Goal: Information Seeking & Learning: Learn about a topic

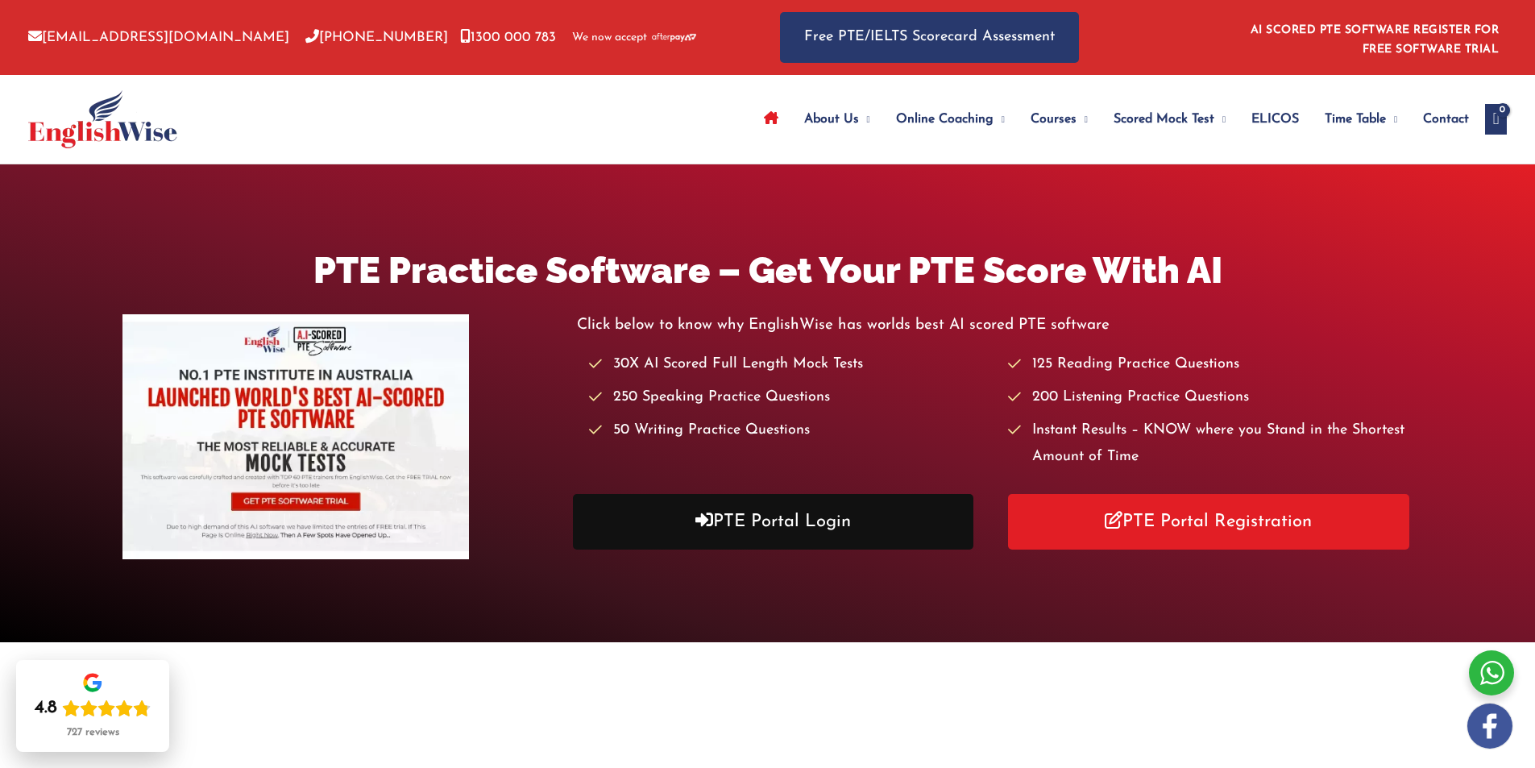
click at [864, 508] on link "PTE Portal Login" at bounding box center [773, 522] width 401 height 56
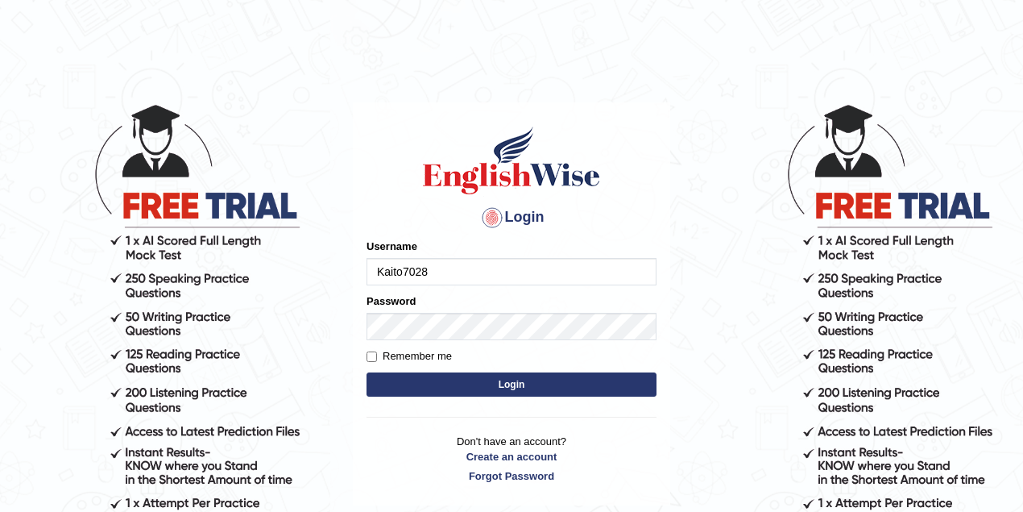
type input "Kaito7028"
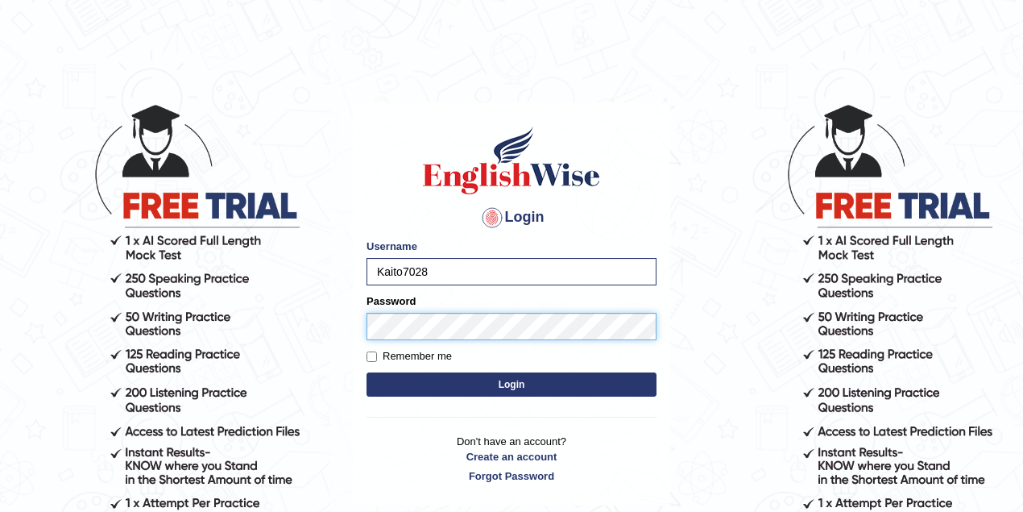
click at [367, 372] on button "Login" at bounding box center [512, 384] width 290 height 24
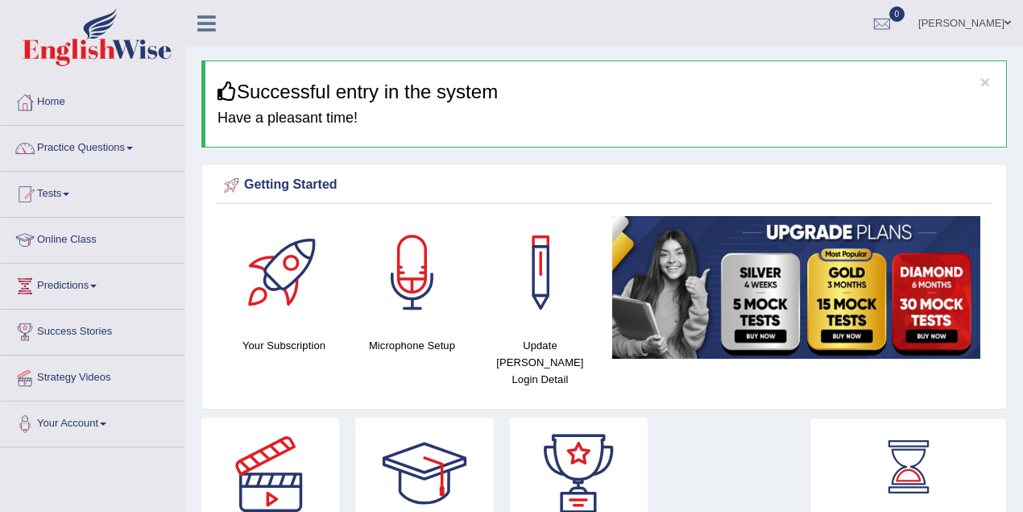
click at [79, 149] on link "Practice Questions" at bounding box center [93, 146] width 184 height 40
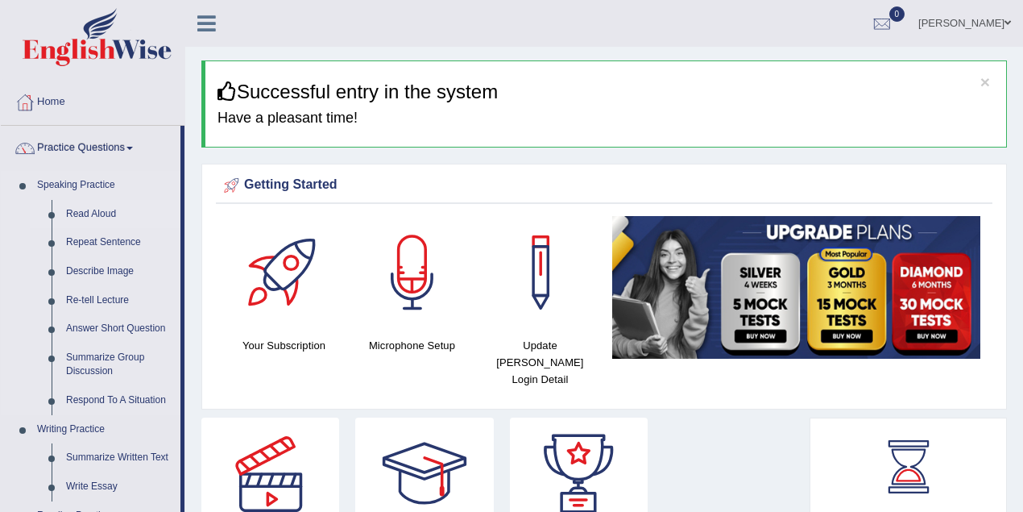
click at [79, 209] on link "Read Aloud" at bounding box center [120, 214] width 122 height 29
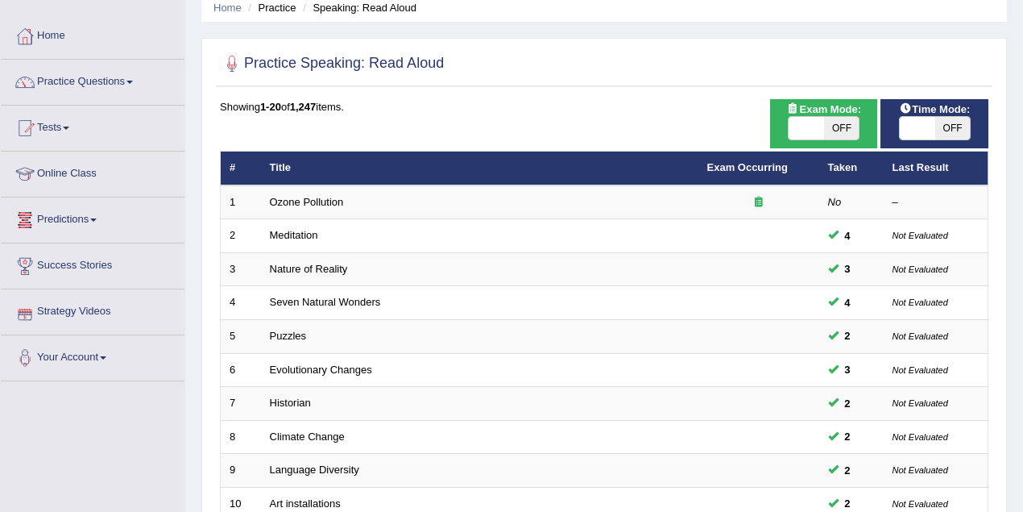
scroll to position [537, 0]
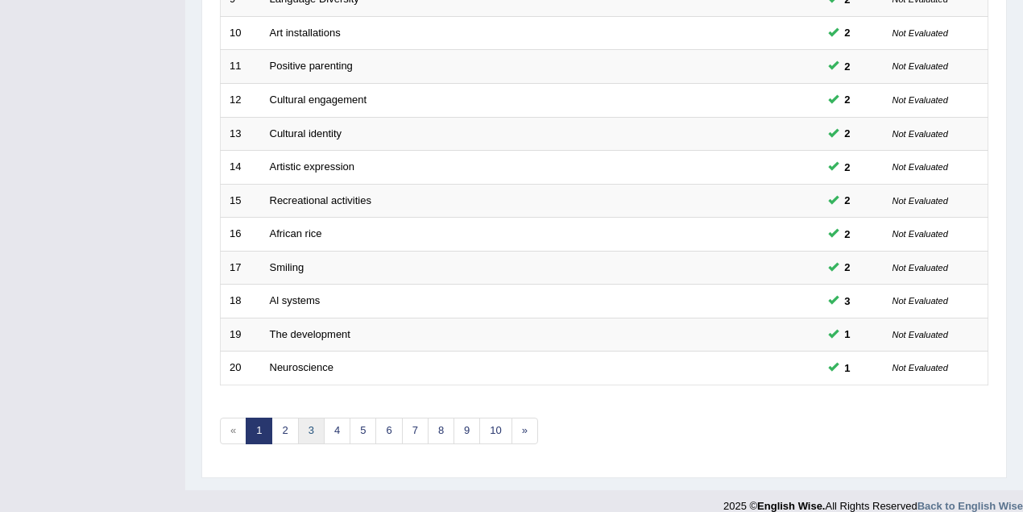
click at [308, 420] on link "3" at bounding box center [311, 430] width 27 height 27
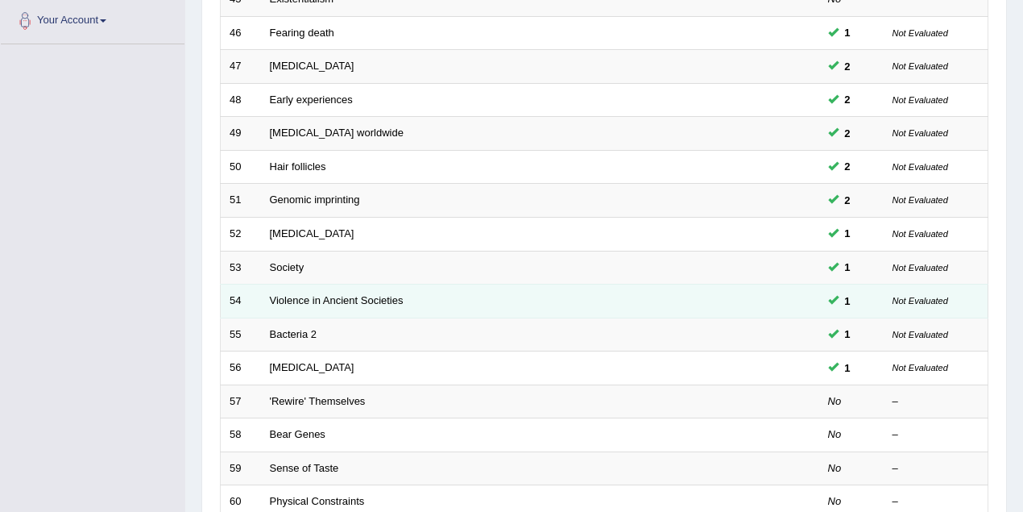
scroll to position [483, 0]
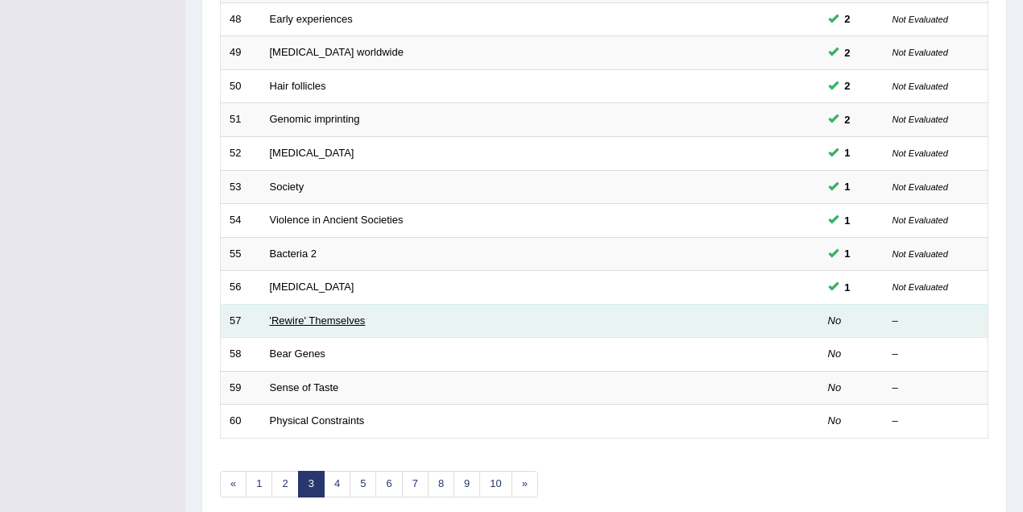
click at [274, 314] on link "'Rewire' Themselves" at bounding box center [318, 320] width 96 height 12
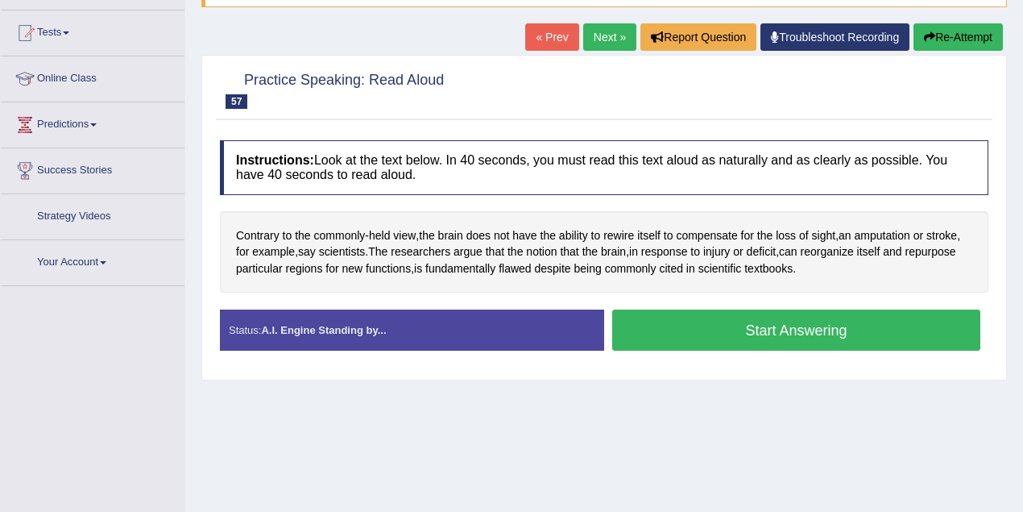
scroll to position [182, 0]
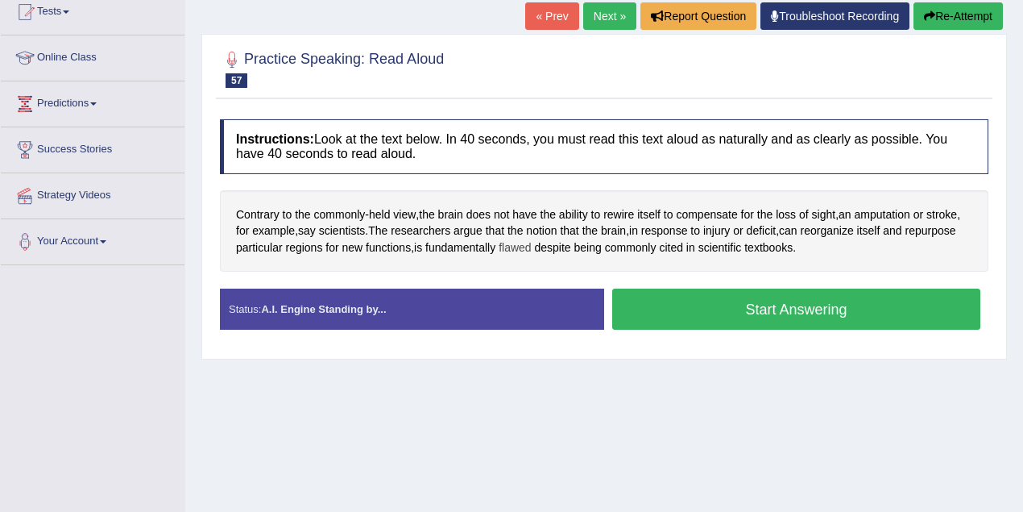
click at [523, 244] on span "flawed" at bounding box center [515, 247] width 32 height 17
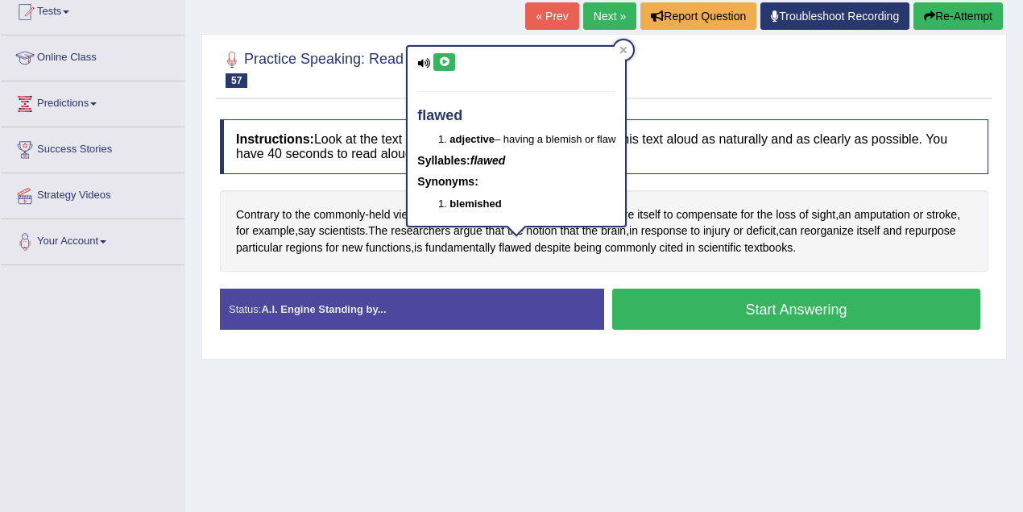
click at [444, 60] on icon at bounding box center [444, 62] width 12 height 10
click at [771, 233] on span "deficit" at bounding box center [762, 230] width 30 height 17
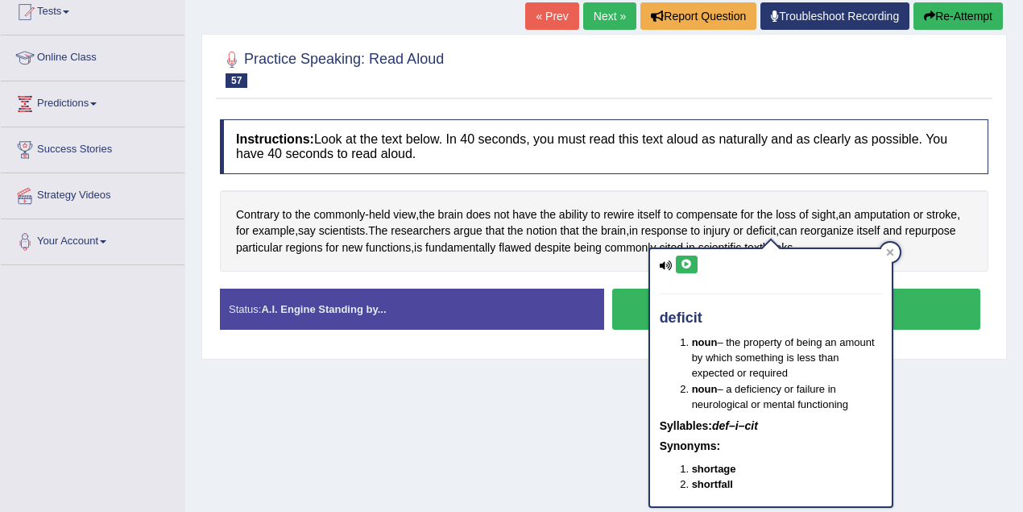
click at [682, 264] on icon at bounding box center [687, 264] width 12 height 10
click at [882, 252] on div at bounding box center [890, 251] width 19 height 19
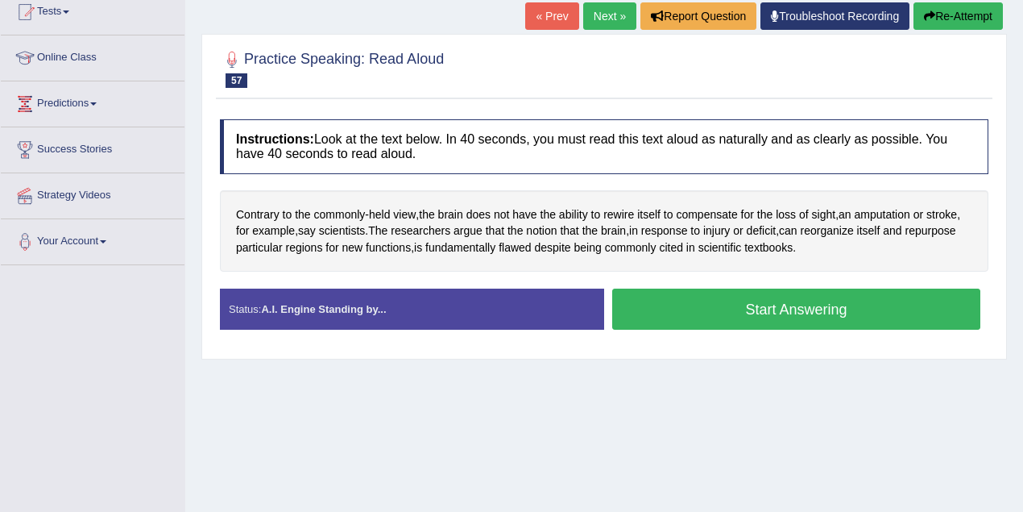
click at [818, 308] on button "Start Answering" at bounding box center [796, 308] width 368 height 41
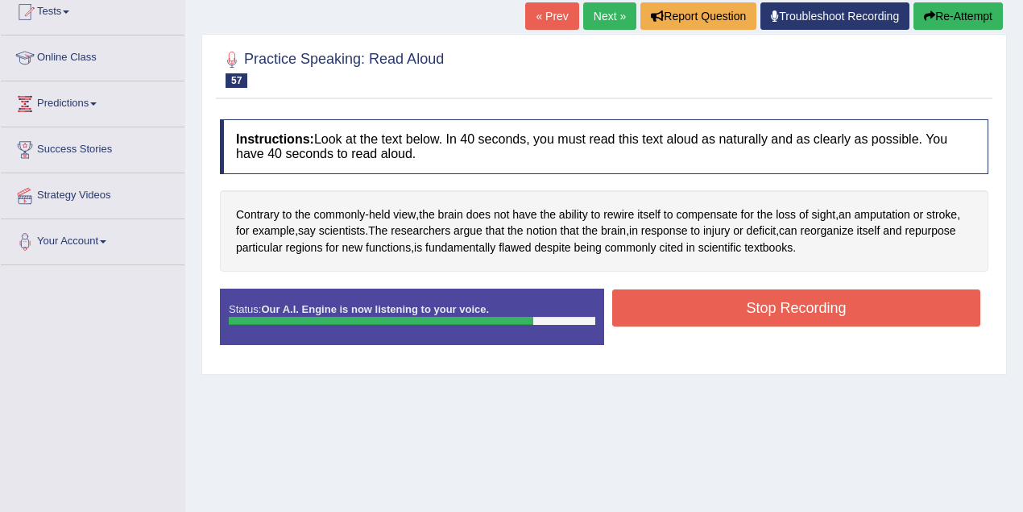
click at [794, 297] on button "Stop Recording" at bounding box center [796, 307] width 368 height 37
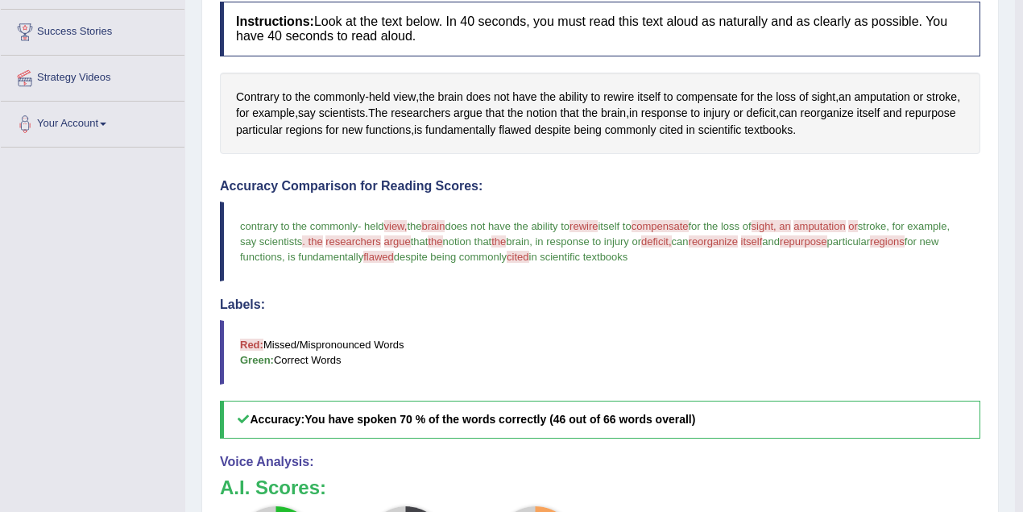
scroll to position [169, 0]
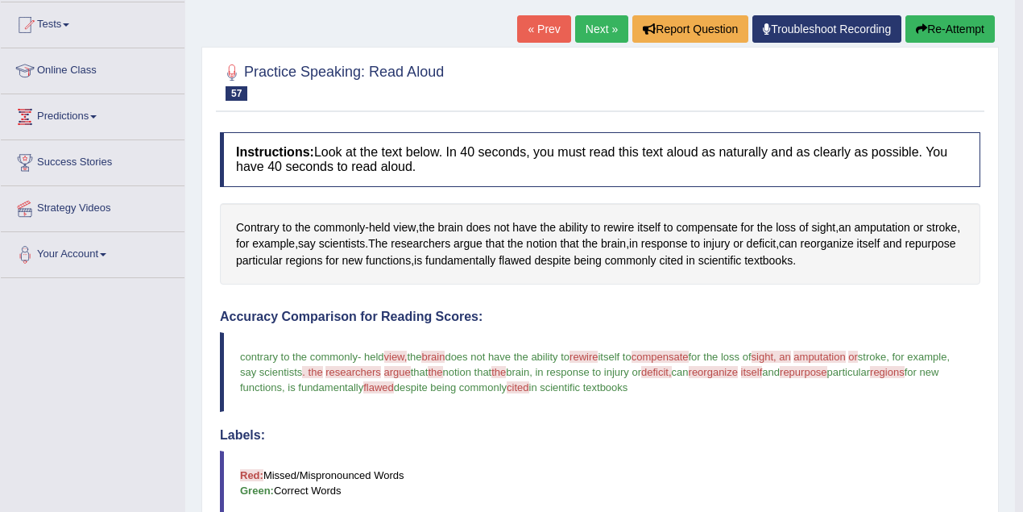
click at [580, 21] on link "Next »" at bounding box center [601, 28] width 53 height 27
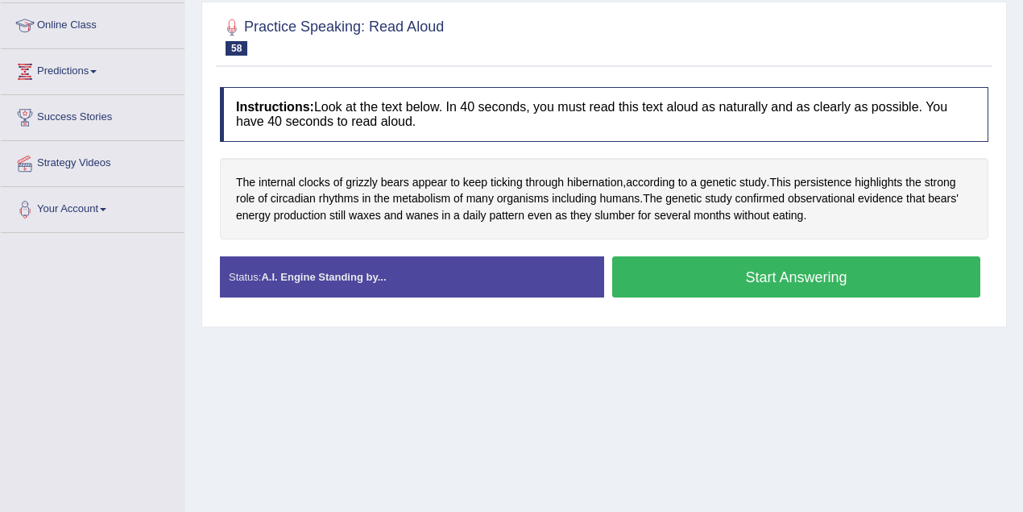
scroll to position [214, 0]
click at [609, 207] on span "slumber" at bounding box center [615, 215] width 40 height 17
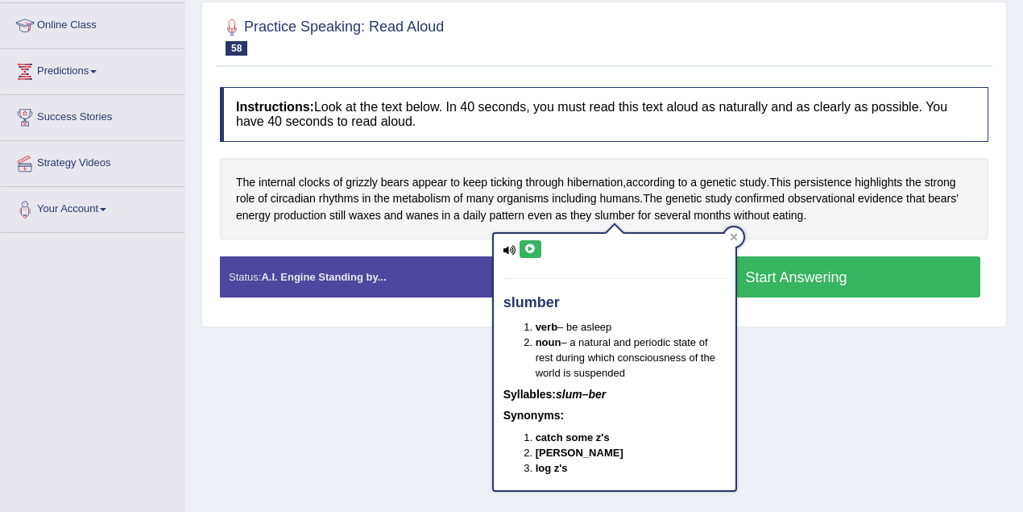
click at [535, 247] on icon at bounding box center [530, 249] width 12 height 10
click at [412, 214] on span "wanes" at bounding box center [422, 215] width 32 height 17
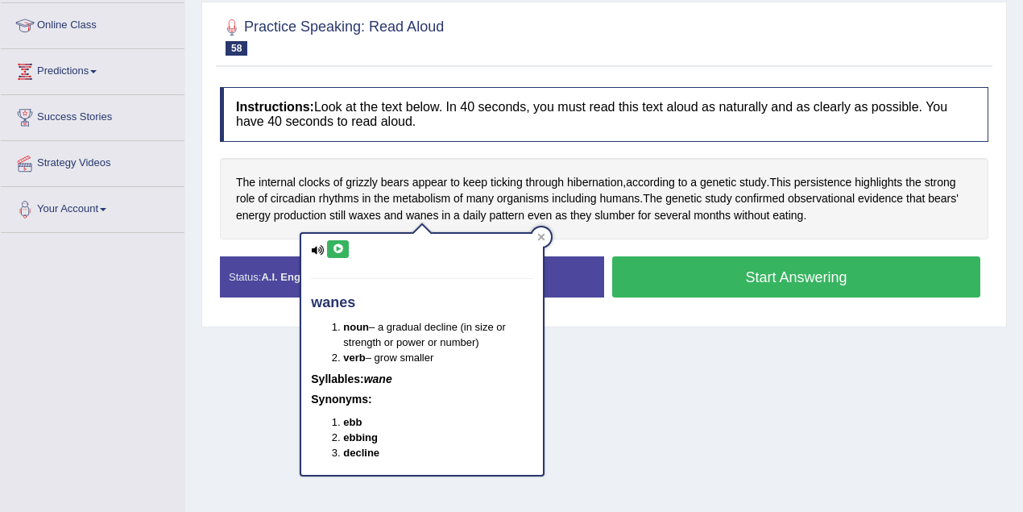
click at [327, 246] on div "wanes noun – a gradual decline (in size or strength or power or number) verb – …" at bounding box center [422, 354] width 242 height 241
click at [334, 245] on icon at bounding box center [338, 249] width 12 height 10
click at [287, 197] on span "circadian" at bounding box center [293, 198] width 45 height 17
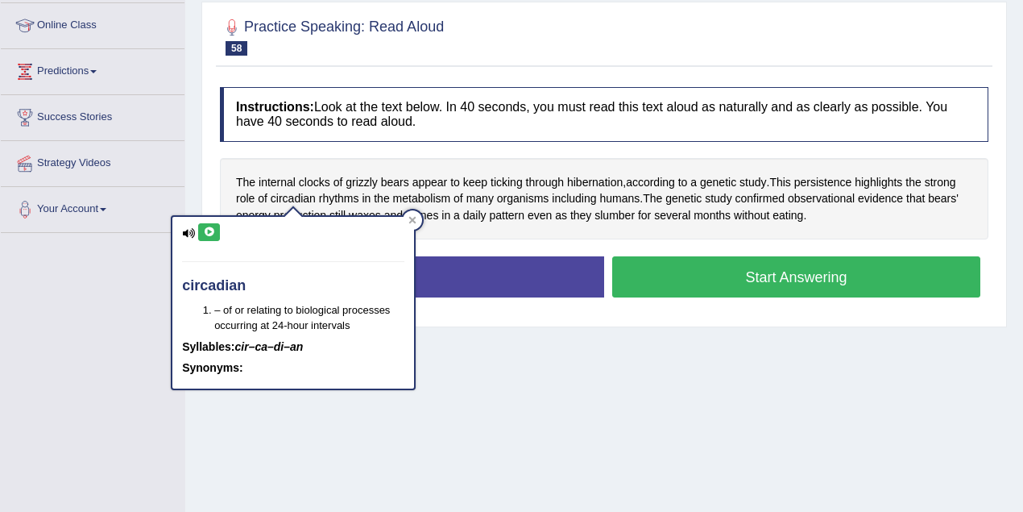
click at [213, 227] on icon at bounding box center [209, 232] width 12 height 10
click at [501, 184] on span "ticking" at bounding box center [507, 182] width 32 height 17
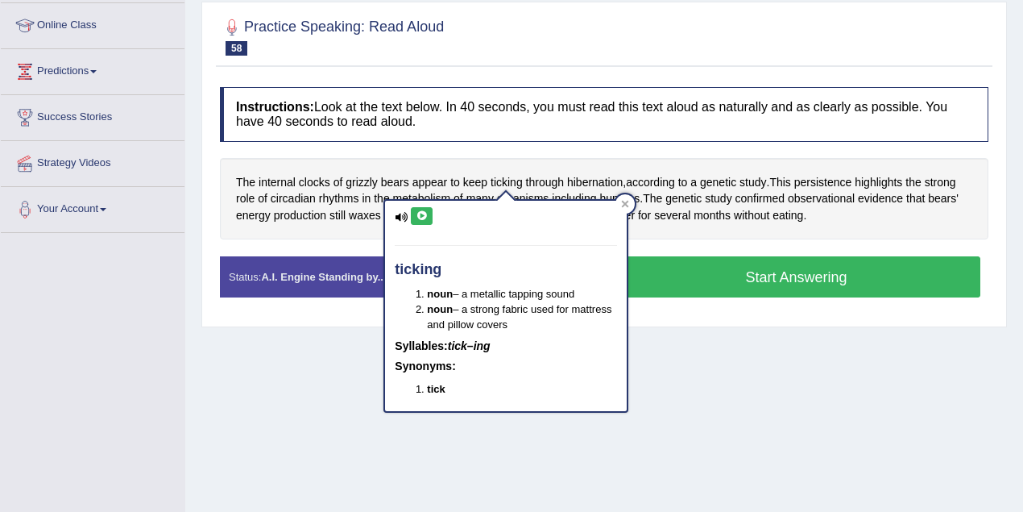
click at [423, 214] on icon at bounding box center [422, 216] width 12 height 10
click at [536, 177] on span "through" at bounding box center [545, 182] width 38 height 17
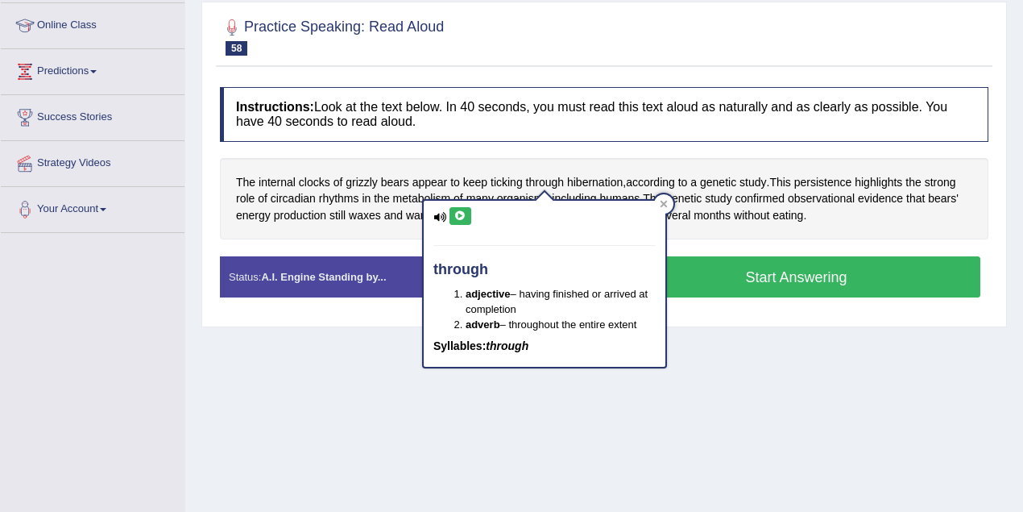
click at [462, 220] on button at bounding box center [461, 216] width 22 height 18
click at [603, 174] on span "hibernation" at bounding box center [595, 182] width 56 height 17
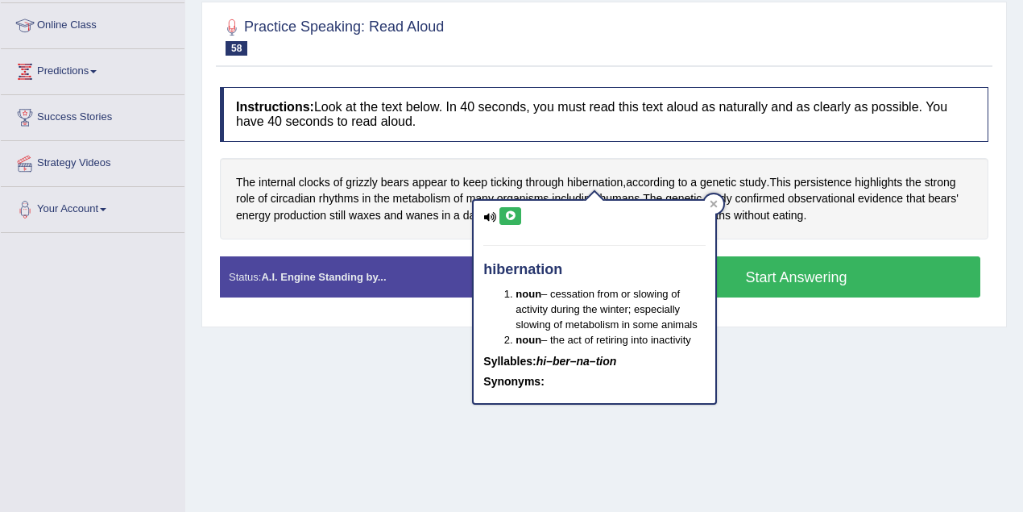
click at [516, 218] on icon at bounding box center [510, 216] width 12 height 10
click at [825, 183] on span "persistence" at bounding box center [823, 182] width 58 height 17
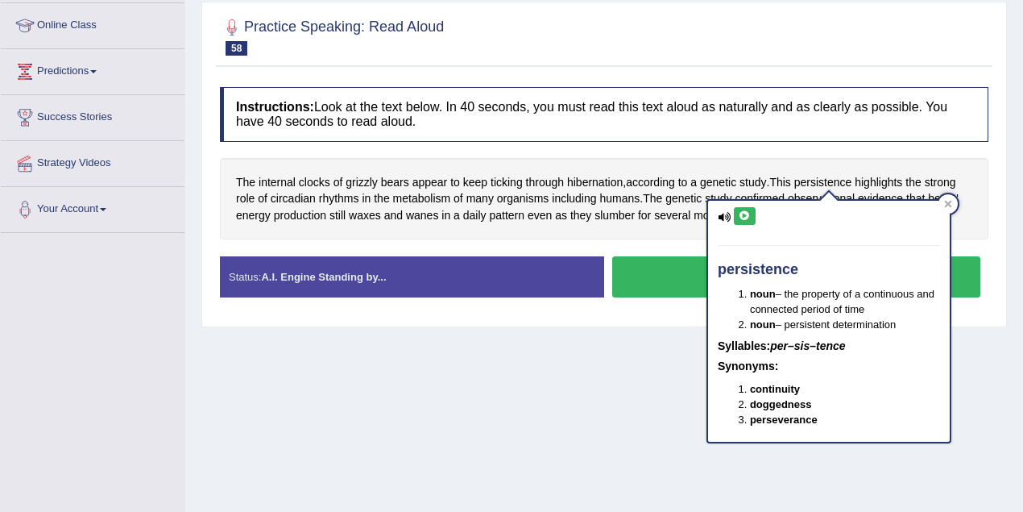
click at [744, 223] on button at bounding box center [745, 216] width 22 height 18
click at [943, 202] on div at bounding box center [948, 203] width 19 height 19
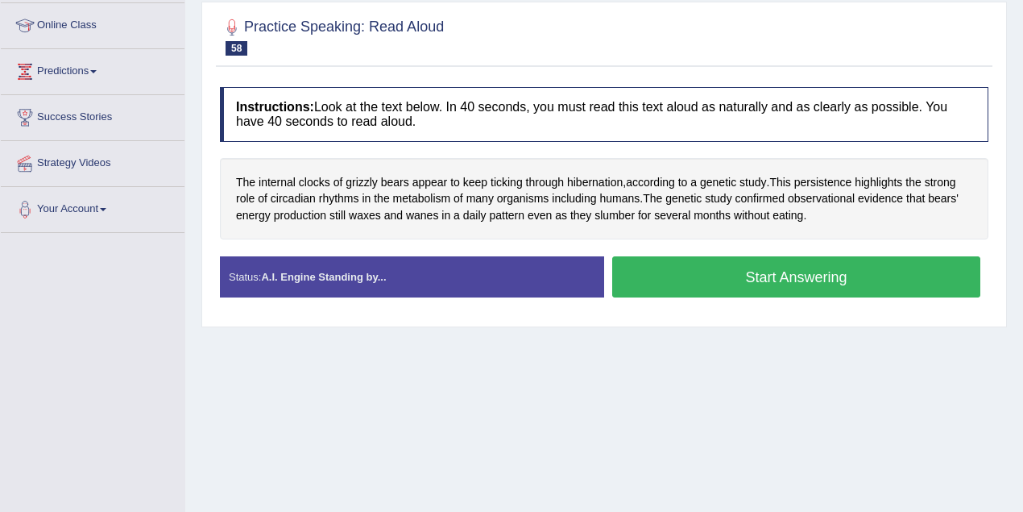
click at [690, 278] on button "Start Answering" at bounding box center [796, 276] width 368 height 41
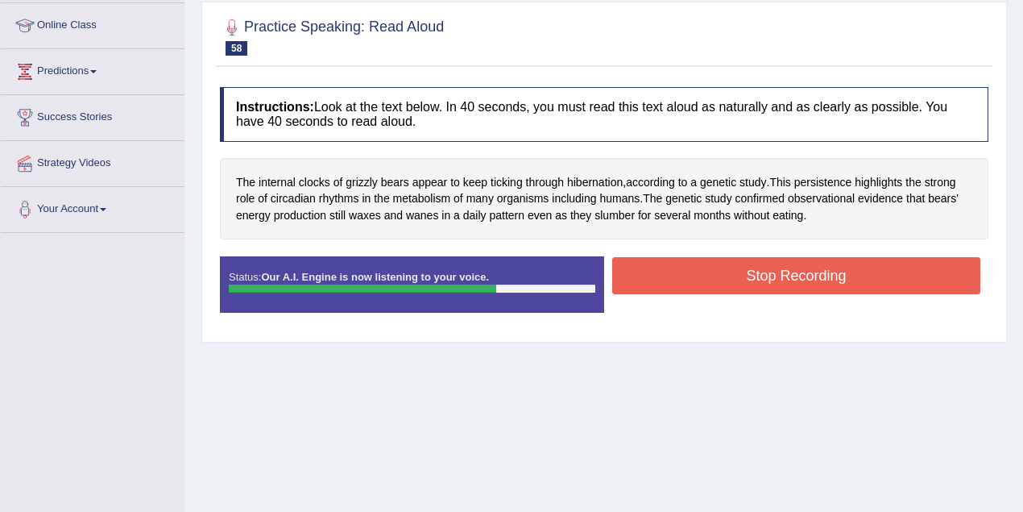
click at [682, 270] on button "Stop Recording" at bounding box center [796, 275] width 368 height 37
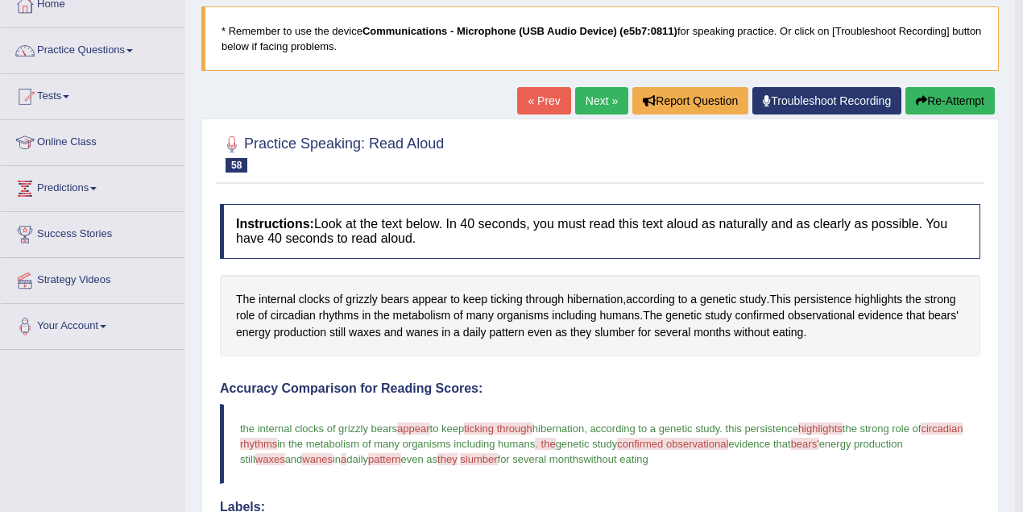
scroll to position [0, 0]
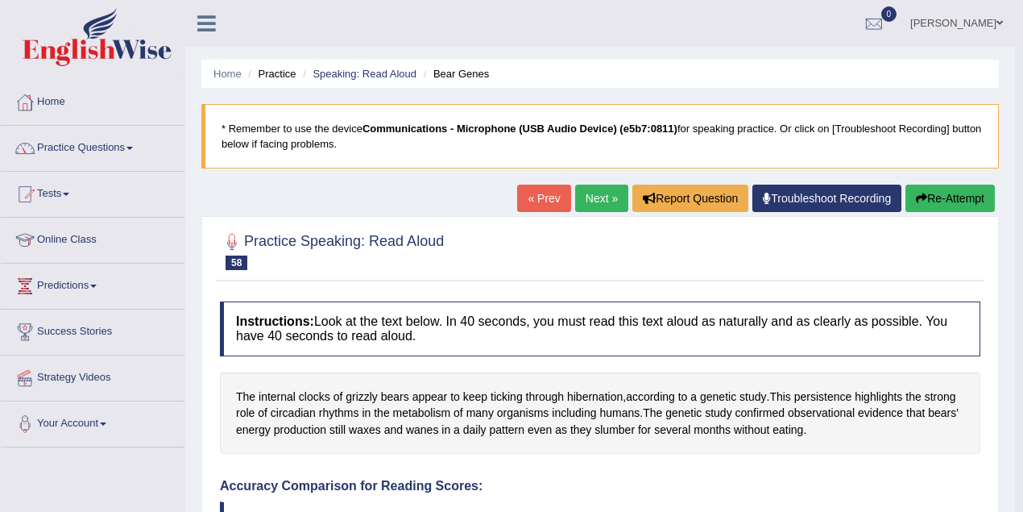
click at [597, 200] on link "Next »" at bounding box center [601, 197] width 53 height 27
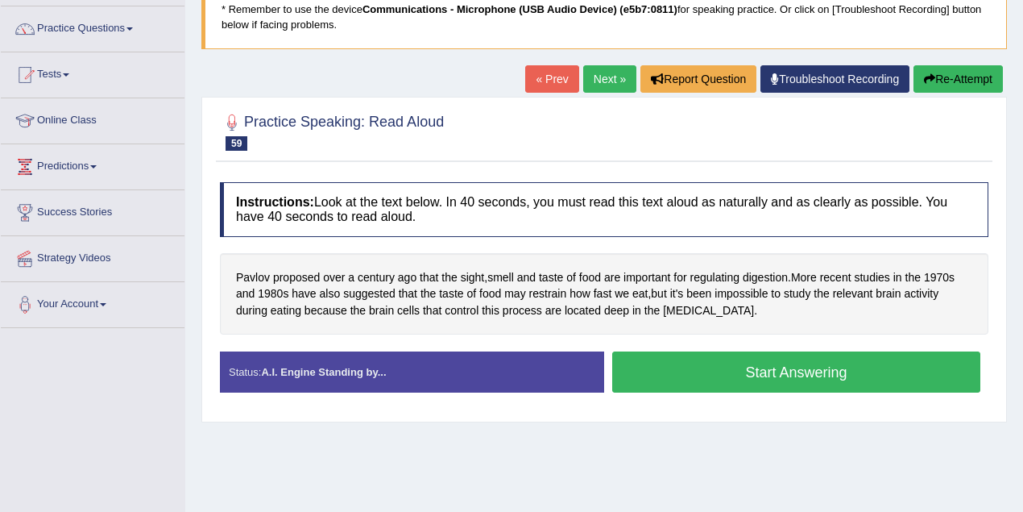
click at [590, 78] on link "Next »" at bounding box center [609, 78] width 53 height 27
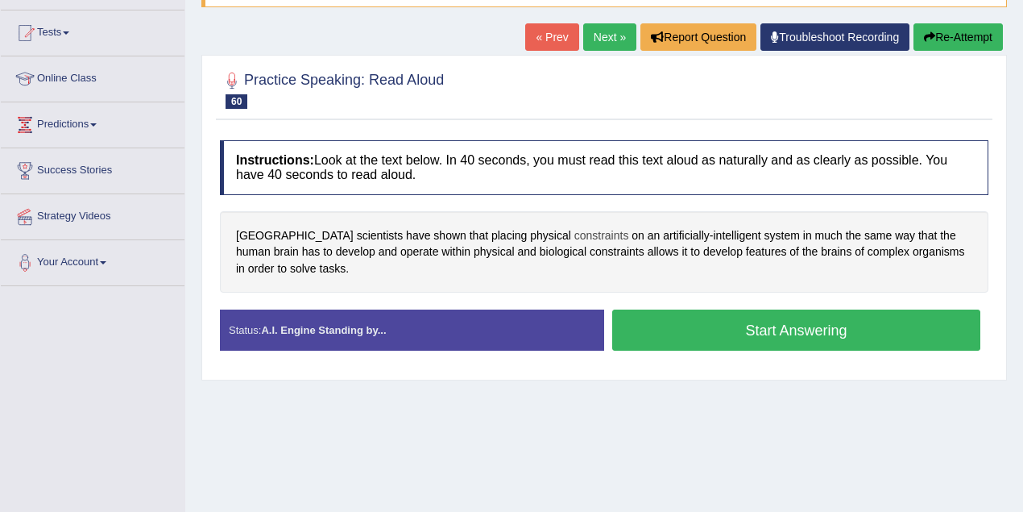
click at [574, 237] on span "constraints" at bounding box center [601, 235] width 55 height 17
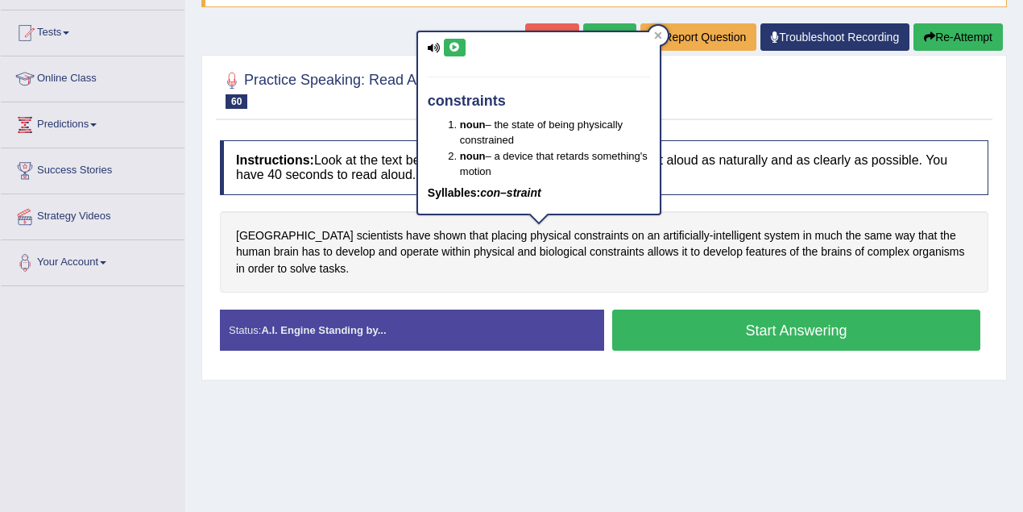
click at [456, 53] on button at bounding box center [455, 48] width 22 height 18
click at [458, 48] on icon at bounding box center [455, 48] width 12 height 10
click at [590, 251] on span "constraints" at bounding box center [617, 251] width 55 height 17
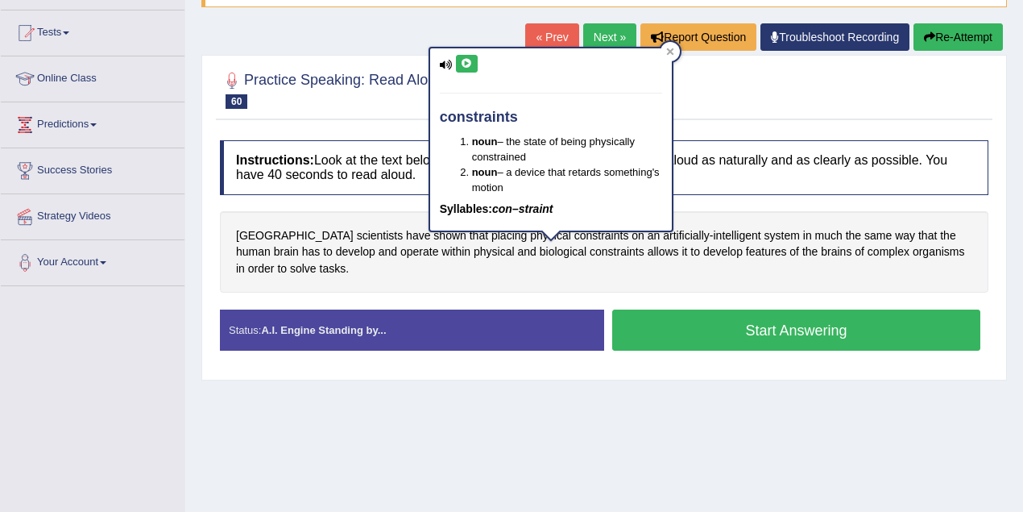
click at [454, 60] on div "constraints noun – the state of being physically constrained noun – a device th…" at bounding box center [551, 139] width 242 height 182
click at [461, 63] on icon at bounding box center [467, 64] width 12 height 10
click at [648, 249] on span "allows" at bounding box center [663, 251] width 31 height 17
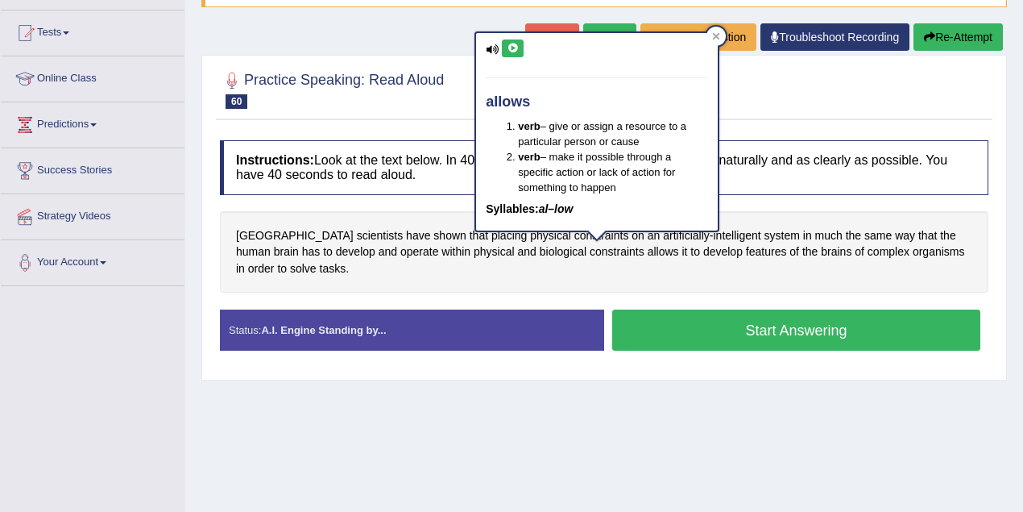
click at [514, 52] on icon at bounding box center [513, 49] width 12 height 10
click at [746, 247] on span "features" at bounding box center [766, 251] width 41 height 17
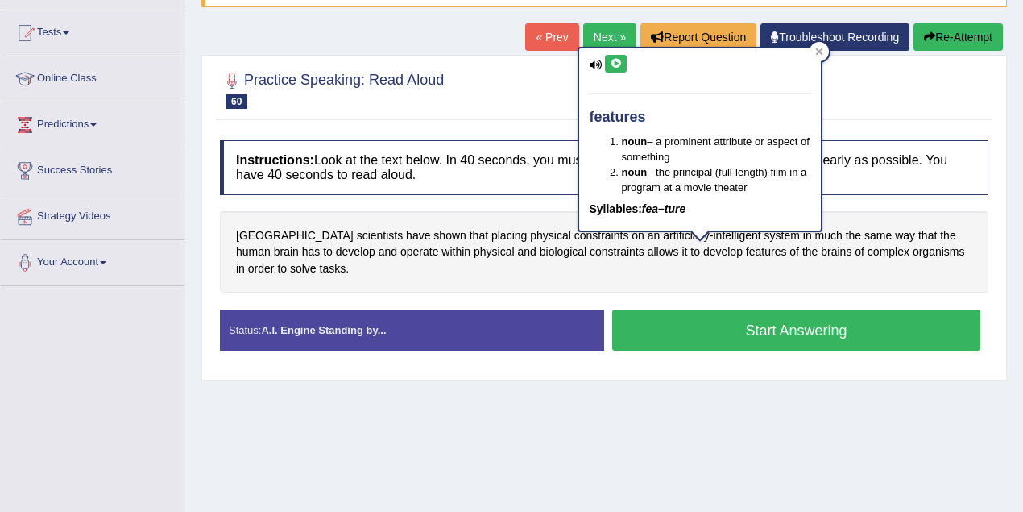
click at [611, 59] on icon at bounding box center [616, 64] width 12 height 10
click at [726, 338] on button "Start Answering" at bounding box center [796, 329] width 368 height 41
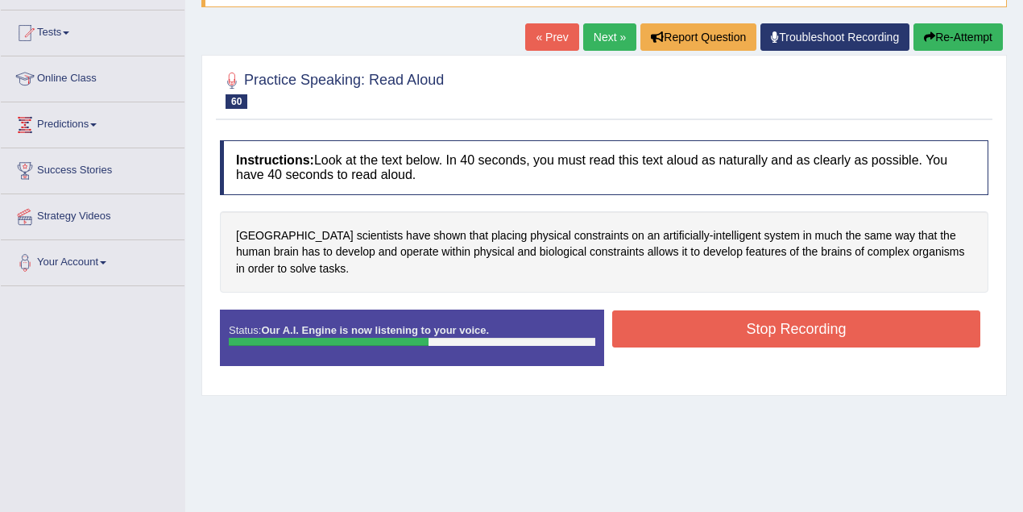
click at [731, 336] on button "Stop Recording" at bounding box center [796, 328] width 368 height 37
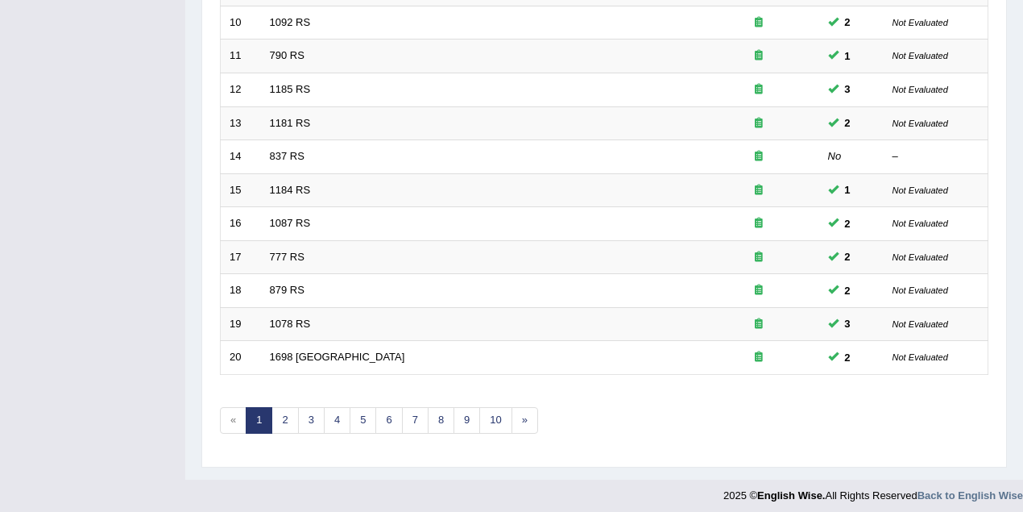
scroll to position [545, 0]
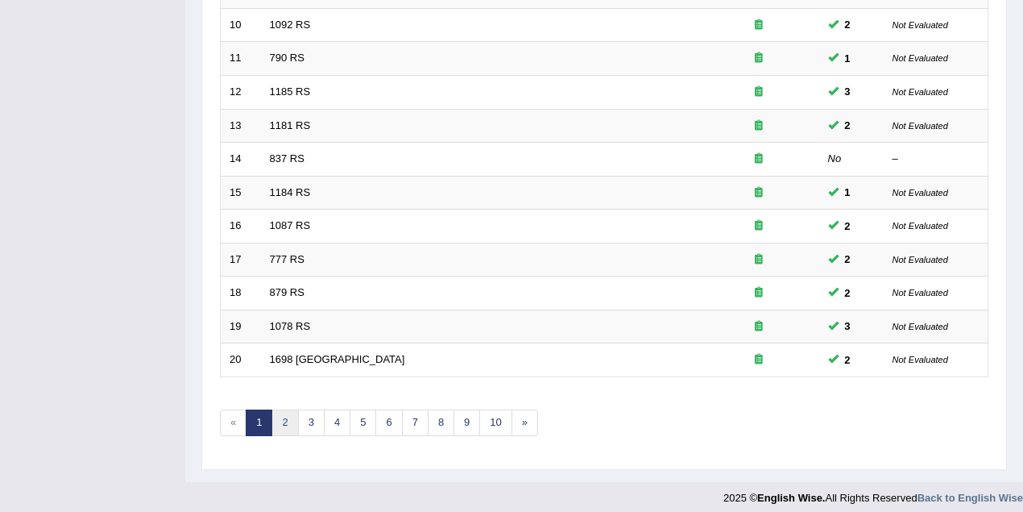
click at [284, 412] on link "2" at bounding box center [284, 422] width 27 height 27
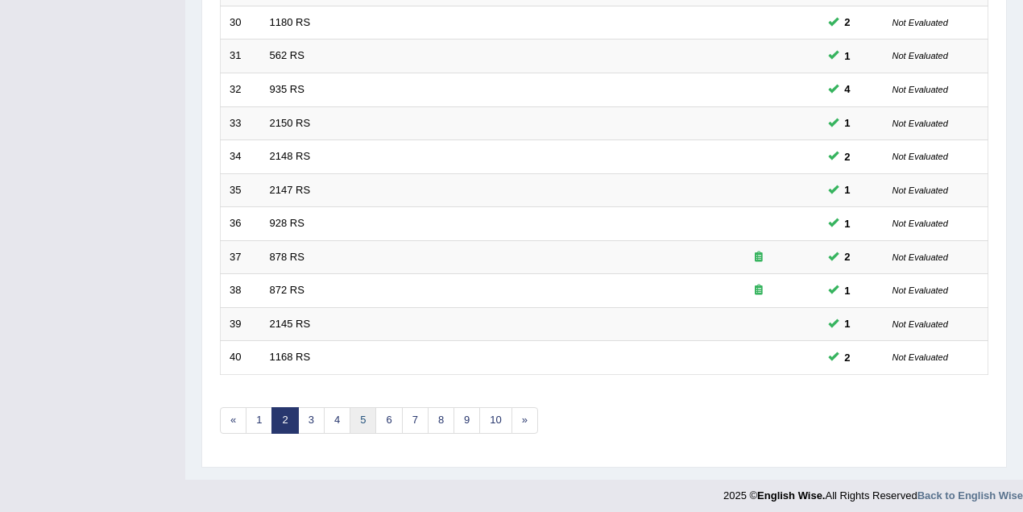
click at [360, 424] on link "5" at bounding box center [363, 420] width 27 height 27
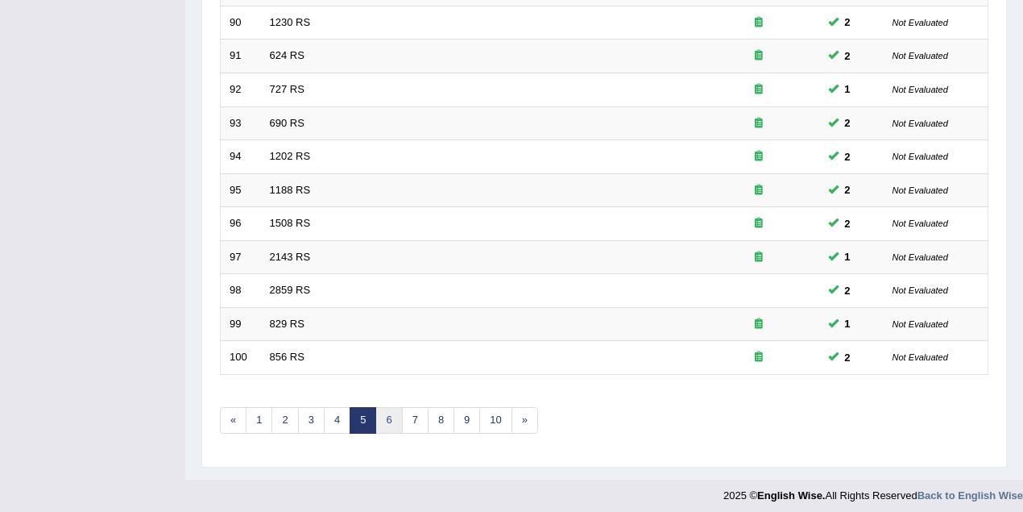
click at [388, 416] on link "6" at bounding box center [388, 420] width 27 height 27
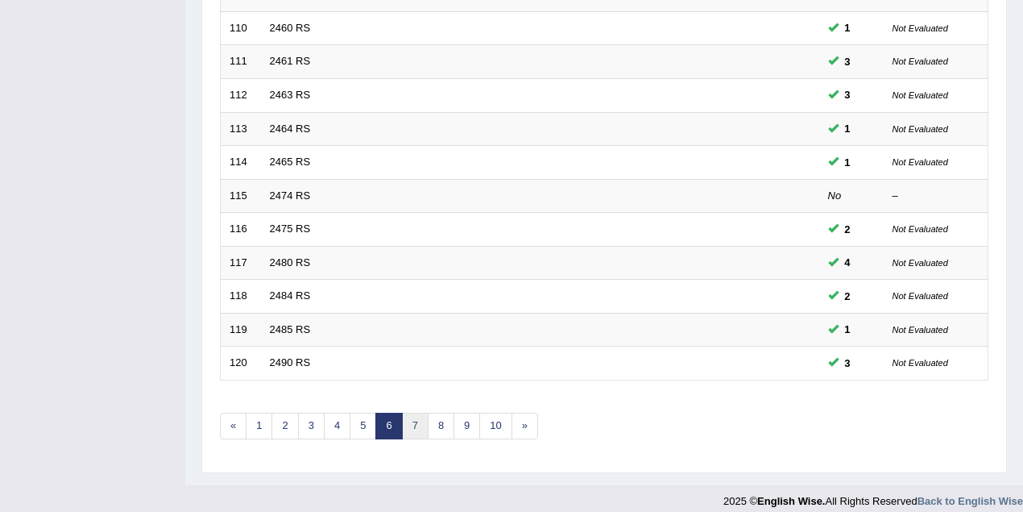
click at [414, 414] on link "7" at bounding box center [415, 425] width 27 height 27
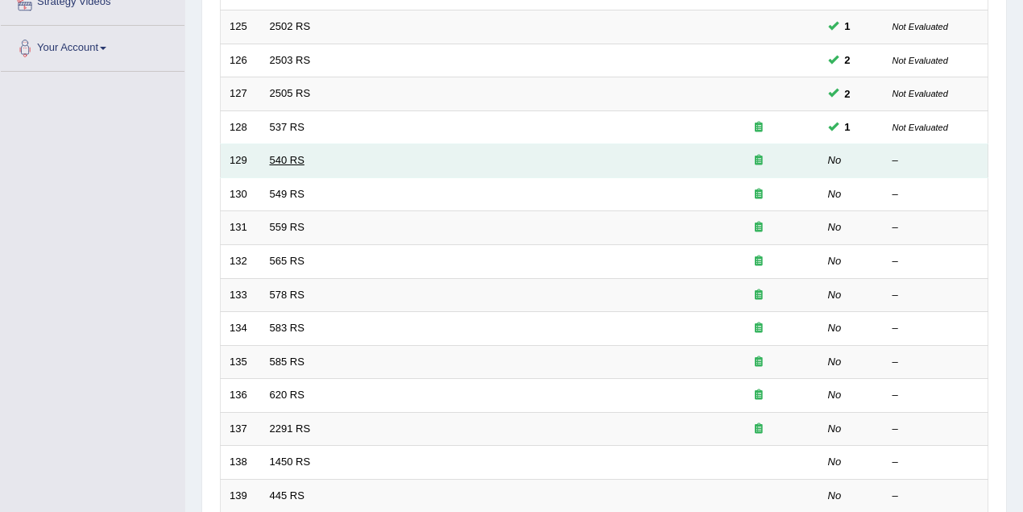
click at [297, 156] on link "540 RS" at bounding box center [287, 160] width 35 height 12
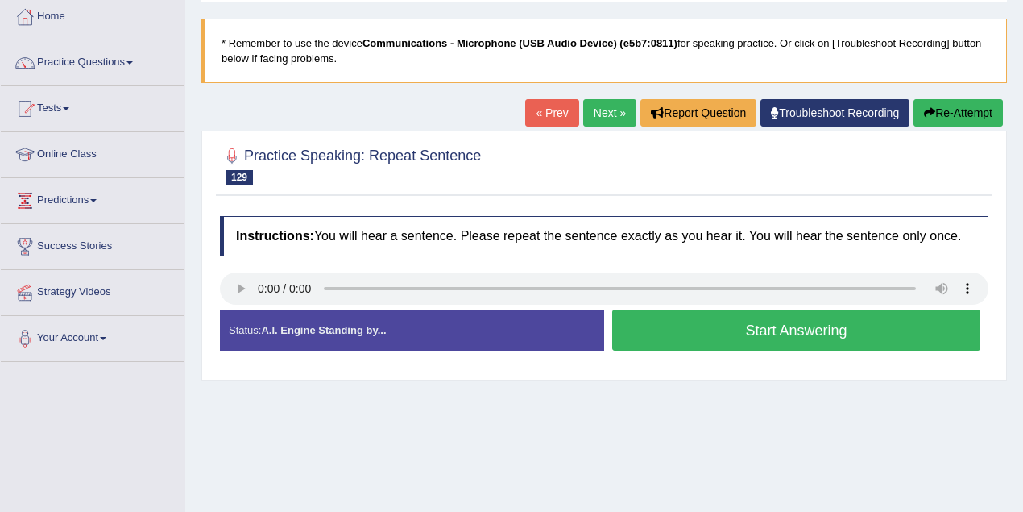
scroll to position [214, 0]
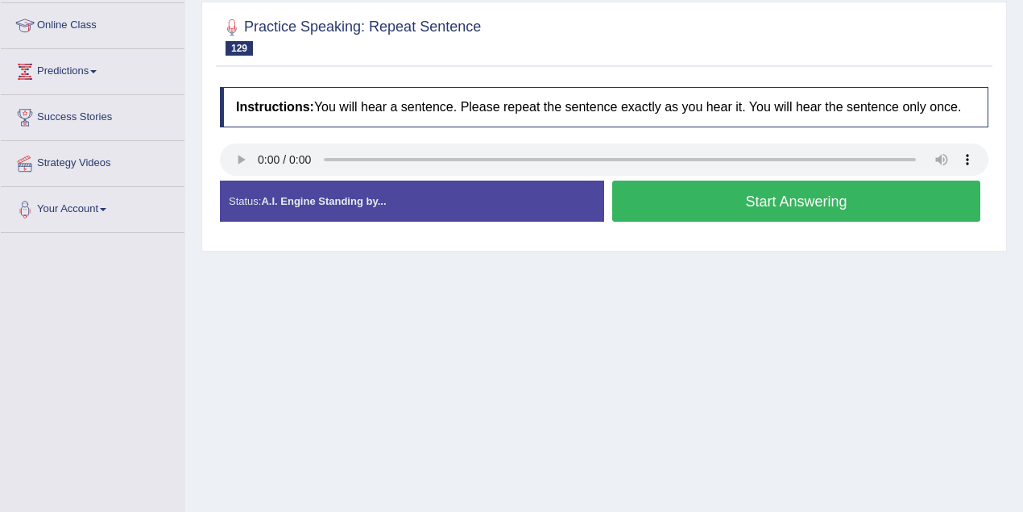
click at [825, 201] on button "Start Answering" at bounding box center [796, 200] width 368 height 41
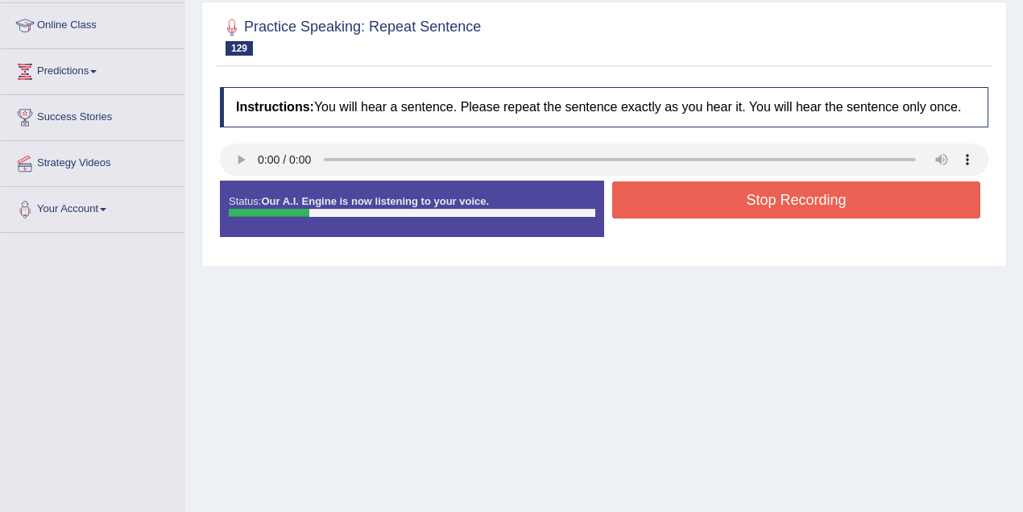
click at [825, 201] on button "Stop Recording" at bounding box center [796, 199] width 368 height 37
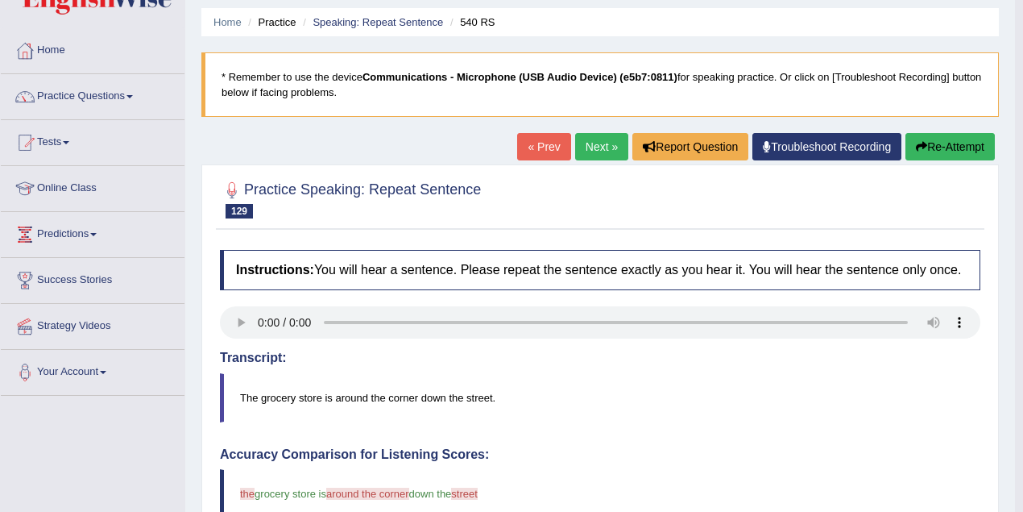
scroll to position [51, 0]
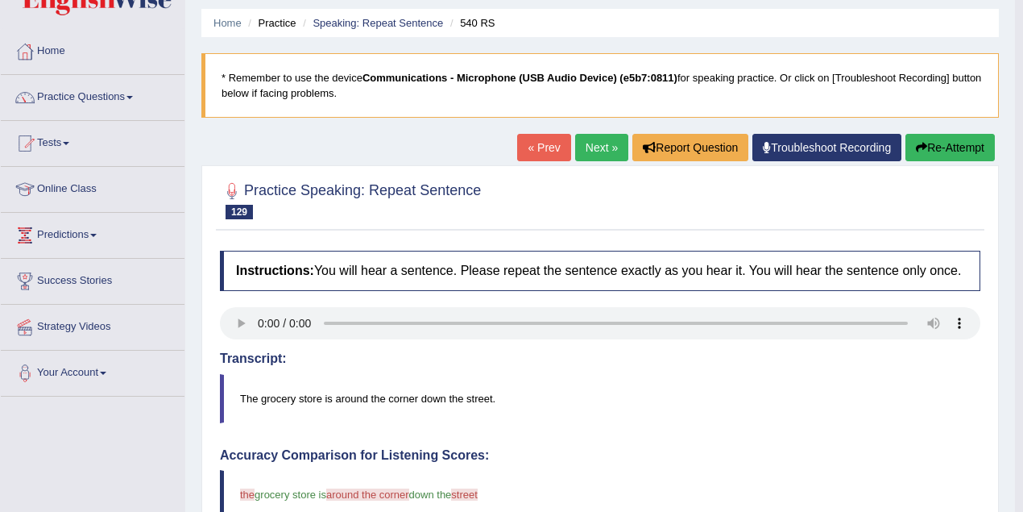
click at [588, 150] on link "Next »" at bounding box center [601, 147] width 53 height 27
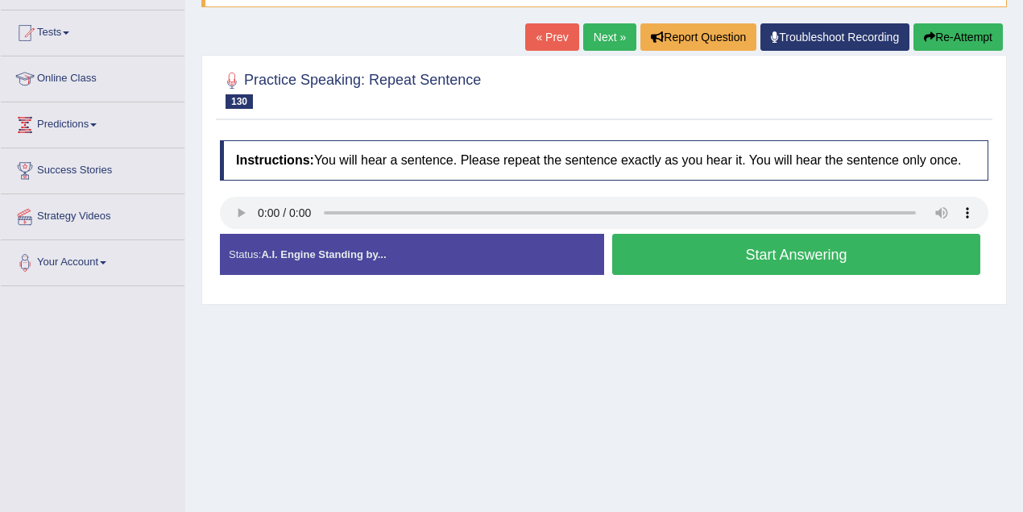
click at [677, 260] on button "Start Answering" at bounding box center [796, 254] width 368 height 41
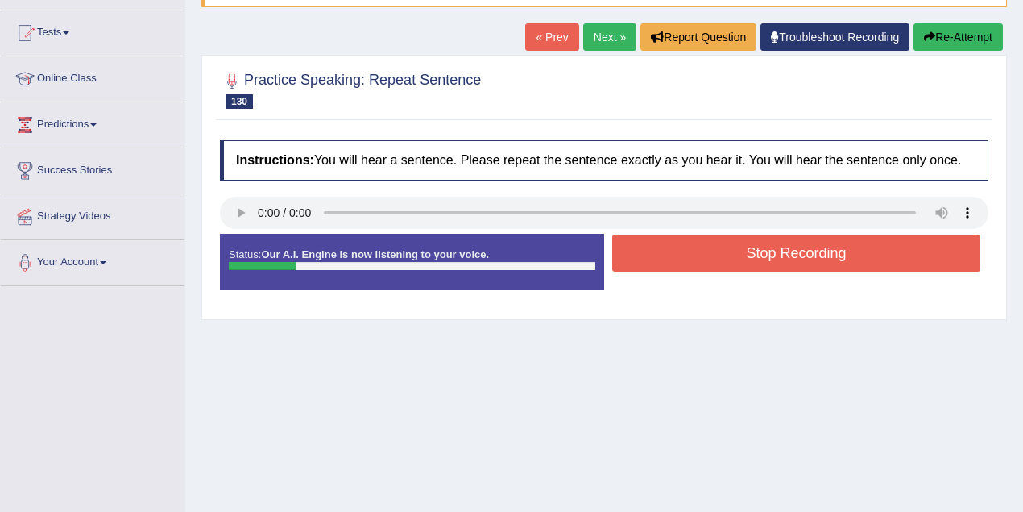
click at [677, 260] on button "Stop Recording" at bounding box center [796, 252] width 368 height 37
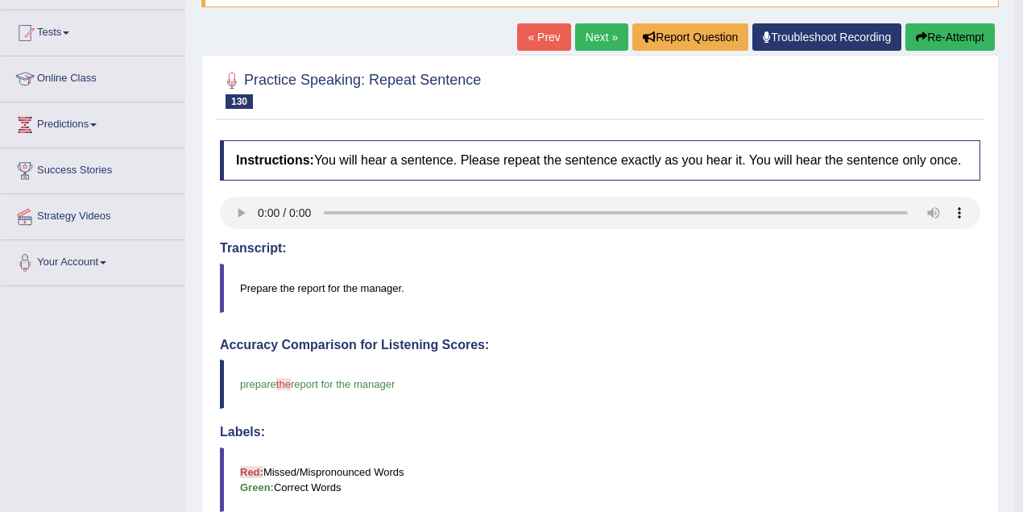
scroll to position [161, 0]
click at [595, 42] on link "Next »" at bounding box center [601, 36] width 53 height 27
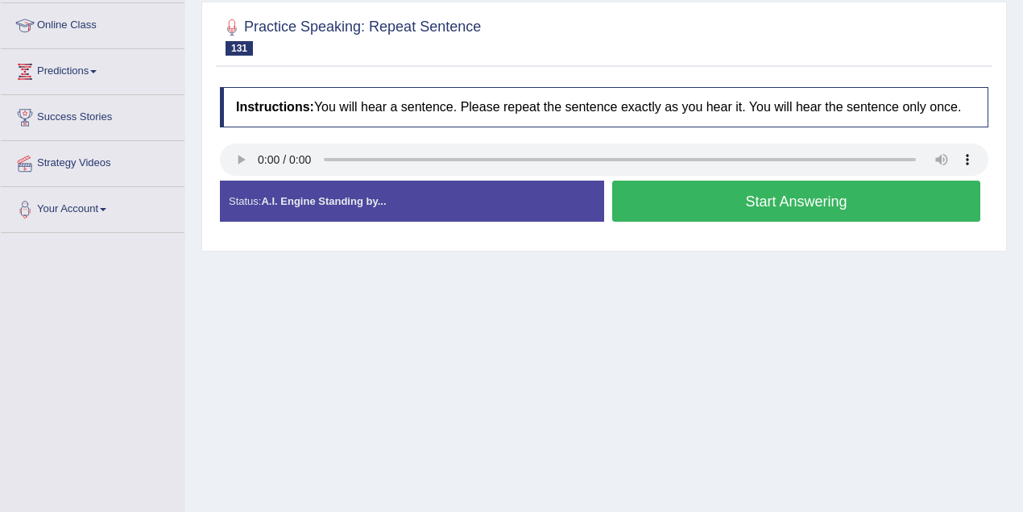
scroll to position [214, 0]
click at [723, 202] on button "Start Answering" at bounding box center [796, 200] width 368 height 41
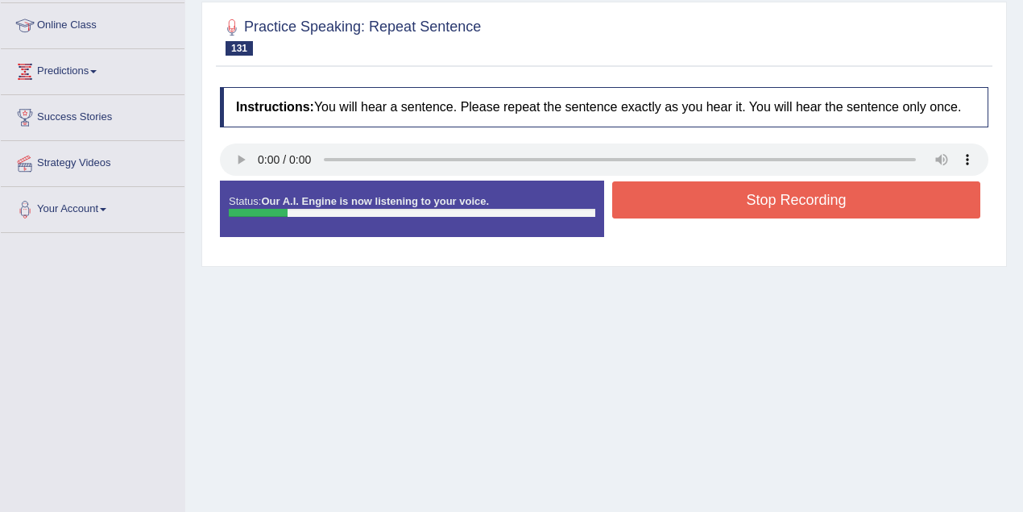
click at [723, 202] on button "Stop Recording" at bounding box center [796, 199] width 368 height 37
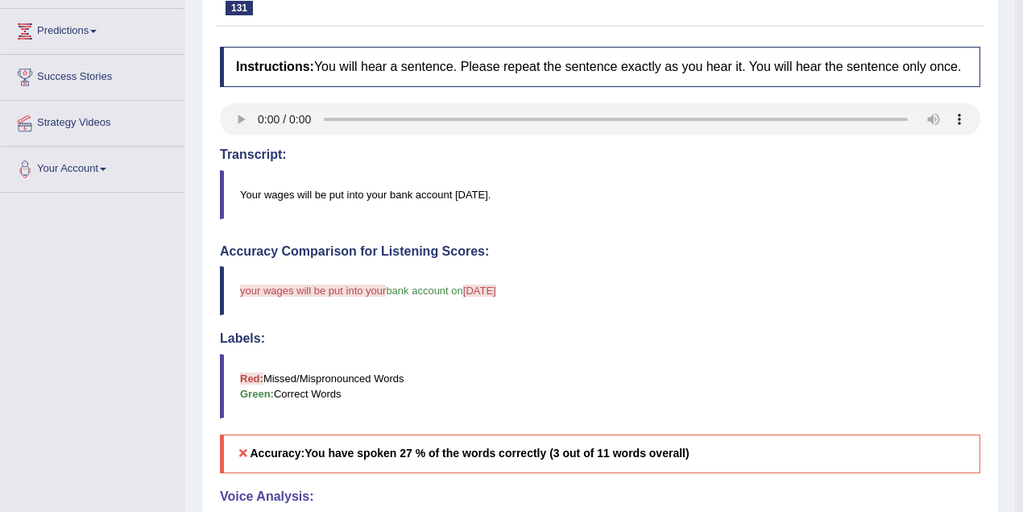
scroll to position [161, 0]
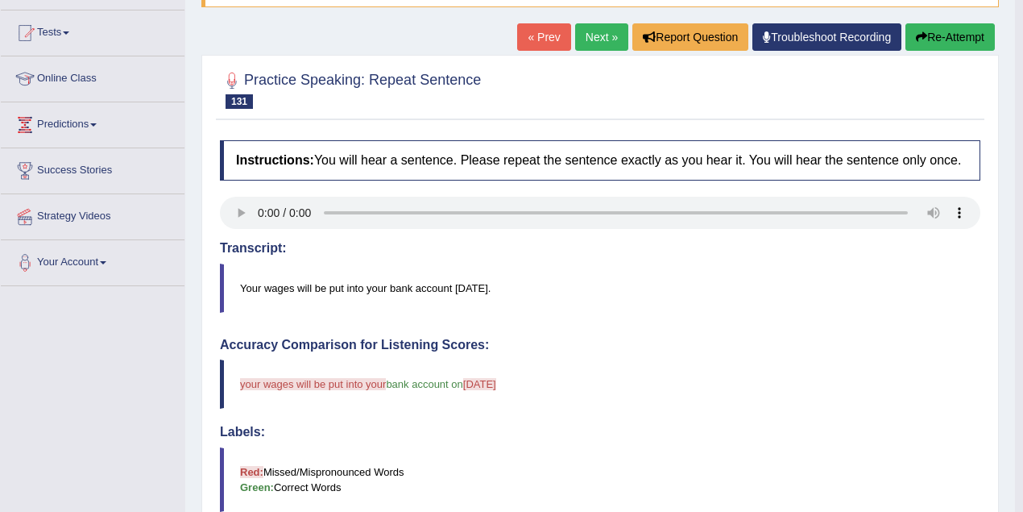
click at [601, 43] on link "Next »" at bounding box center [601, 36] width 53 height 27
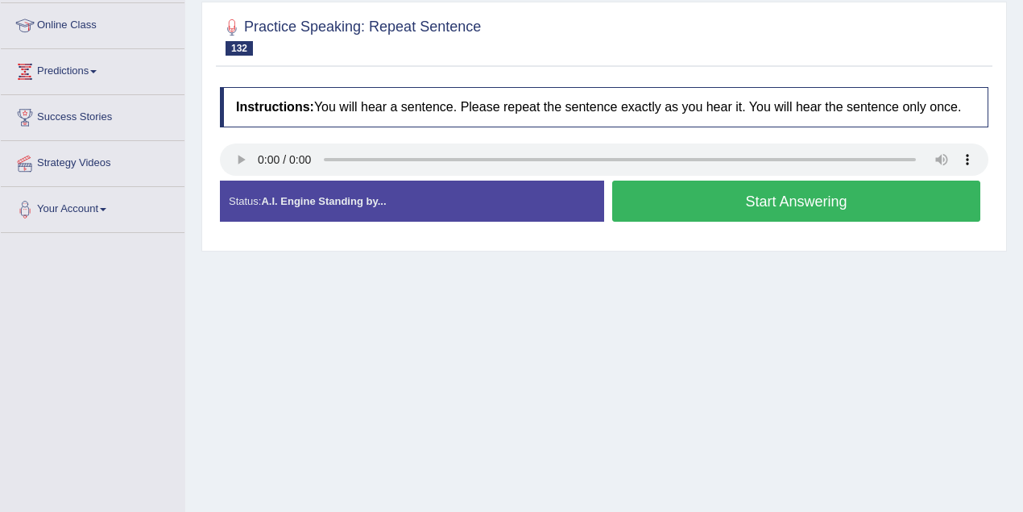
click at [780, 201] on button "Start Answering" at bounding box center [796, 200] width 368 height 41
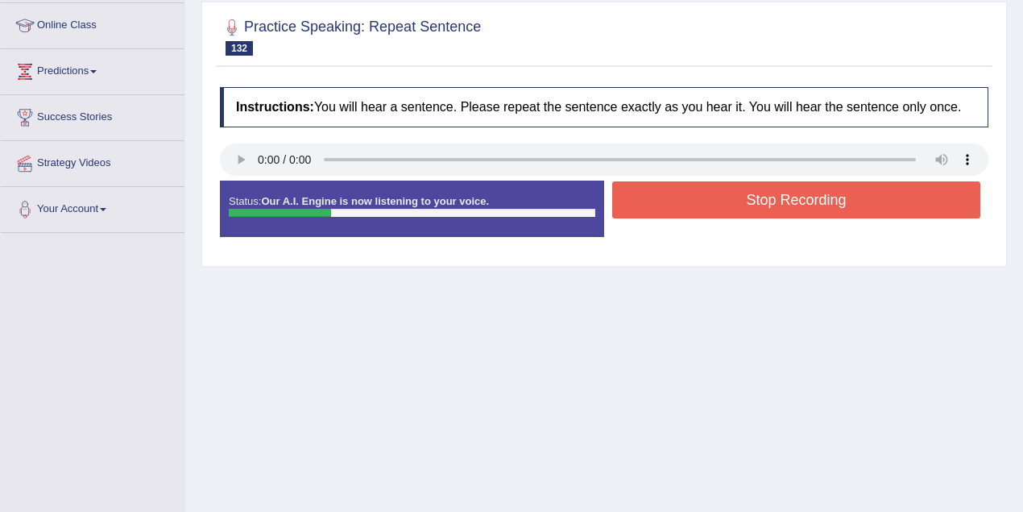
click at [784, 197] on button "Stop Recording" at bounding box center [796, 199] width 368 height 37
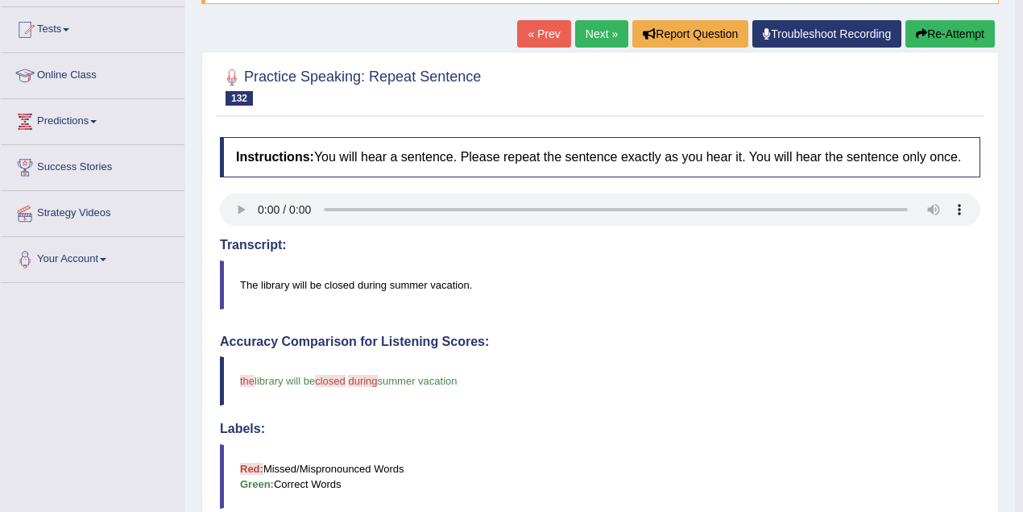
scroll to position [161, 0]
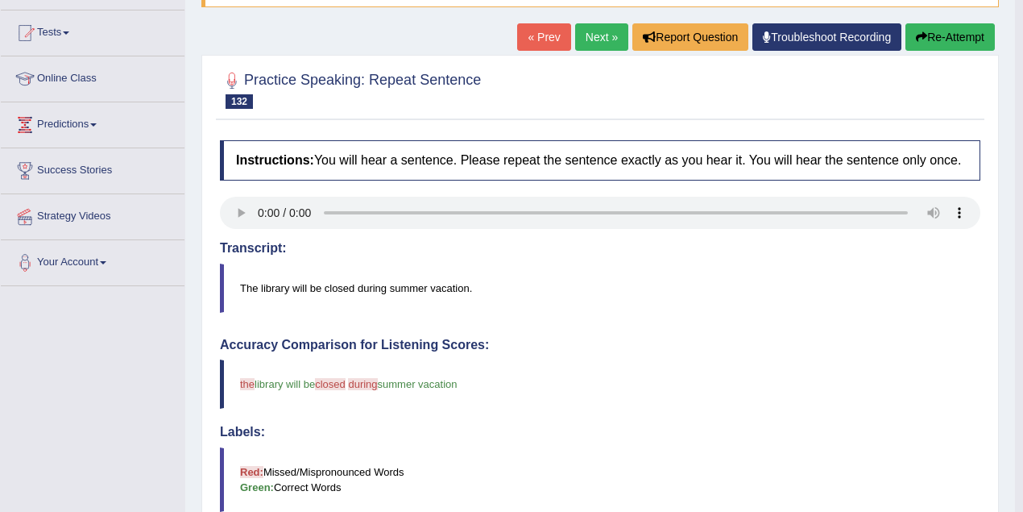
click at [586, 40] on link "Next »" at bounding box center [601, 36] width 53 height 27
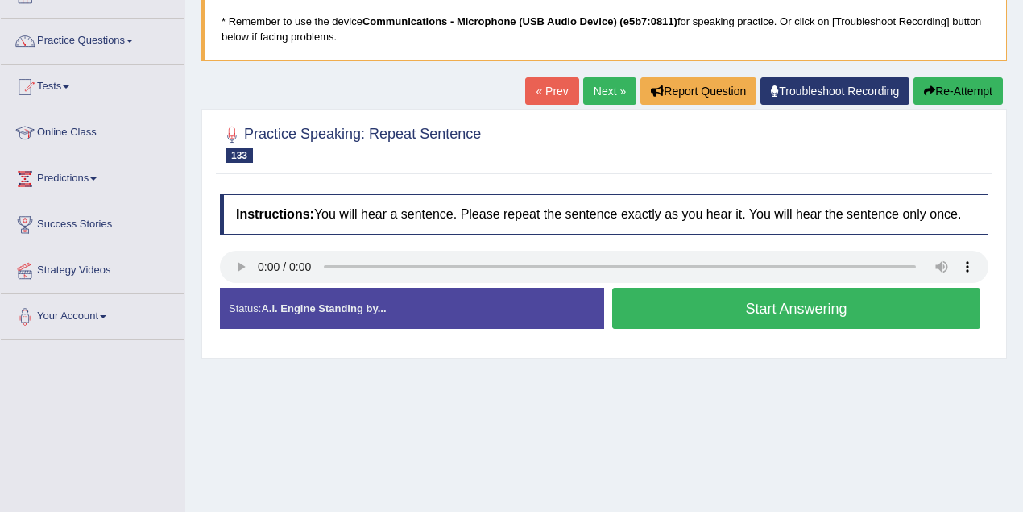
click at [685, 301] on button "Start Answering" at bounding box center [796, 308] width 368 height 41
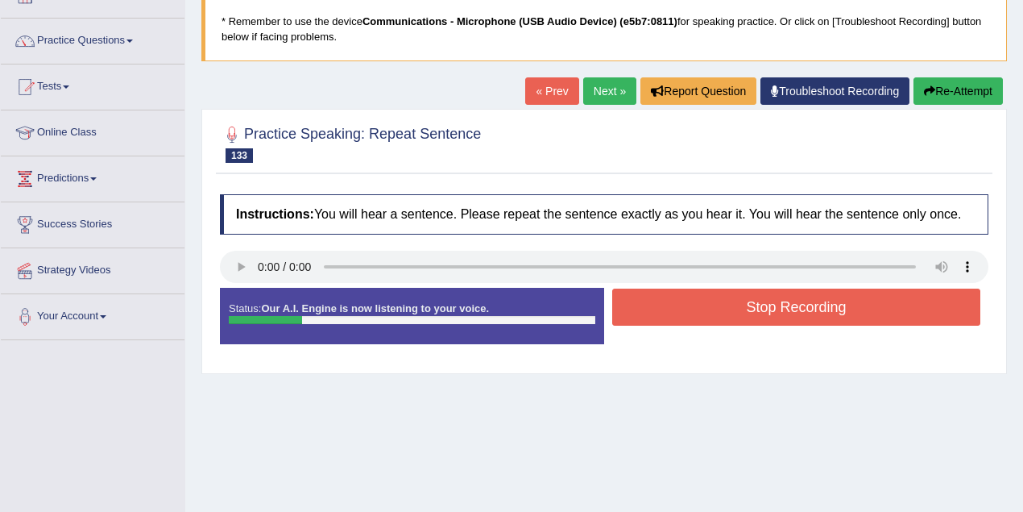
click at [685, 302] on button "Stop Recording" at bounding box center [796, 306] width 368 height 37
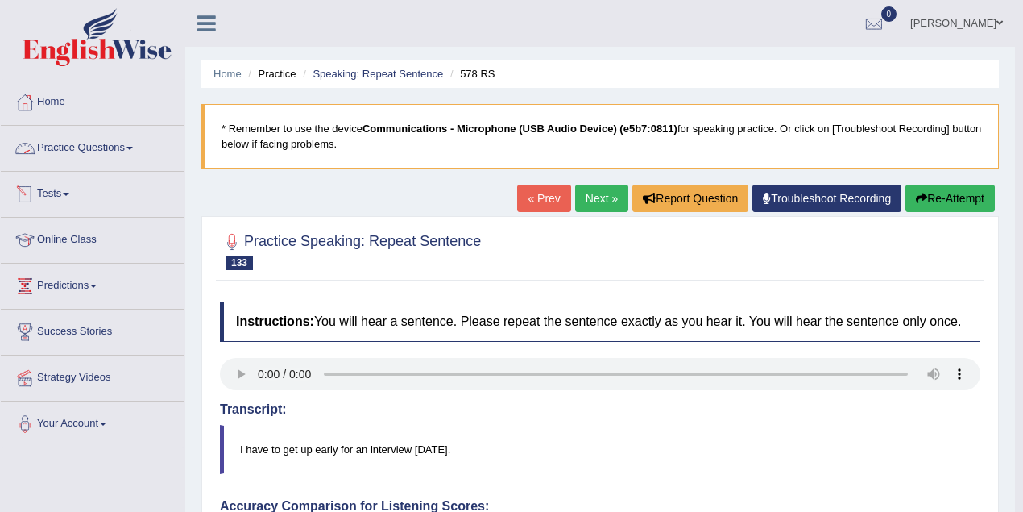
click at [123, 144] on link "Practice Questions" at bounding box center [93, 146] width 184 height 40
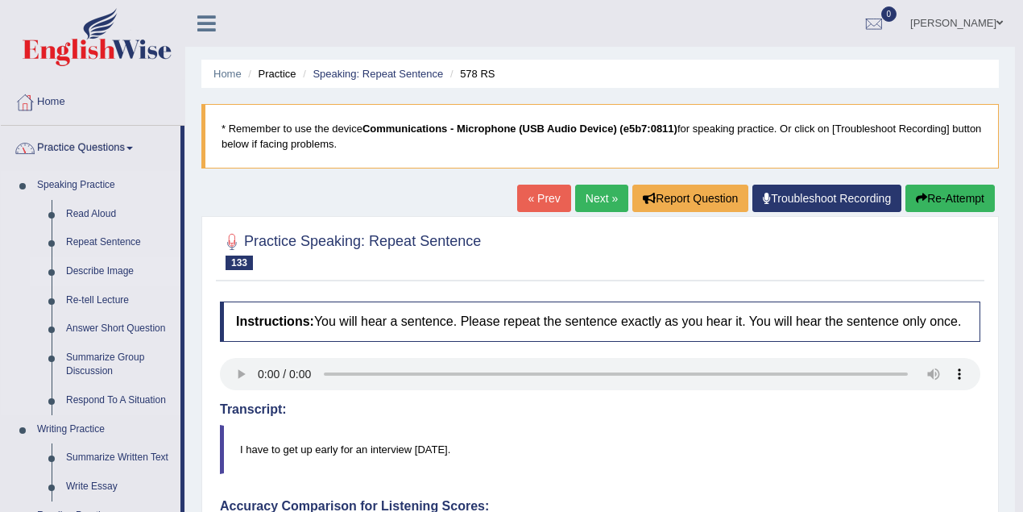
click at [104, 273] on link "Describe Image" at bounding box center [120, 271] width 122 height 29
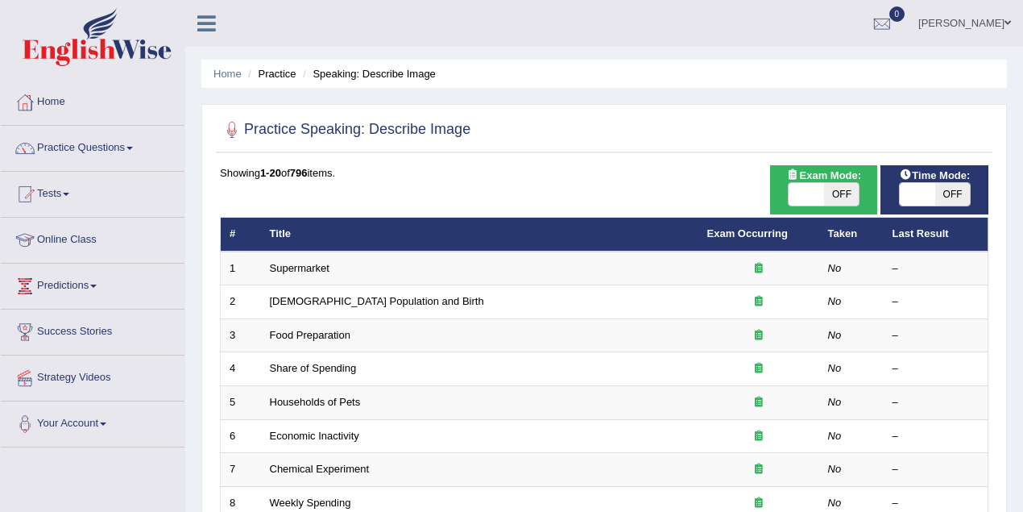
scroll to position [547, 0]
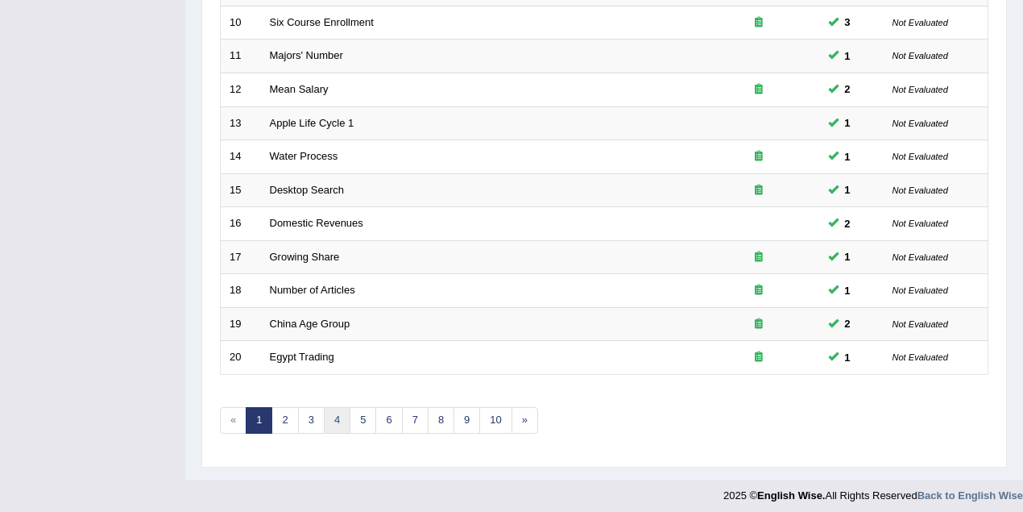
click at [329, 423] on link "4" at bounding box center [337, 420] width 27 height 27
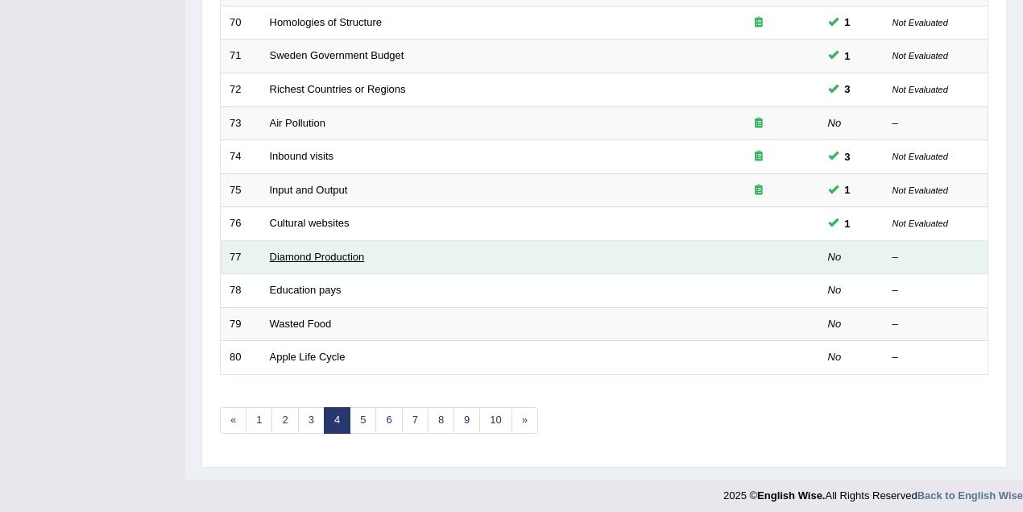
click at [300, 251] on link "Diamond Production" at bounding box center [317, 257] width 95 height 12
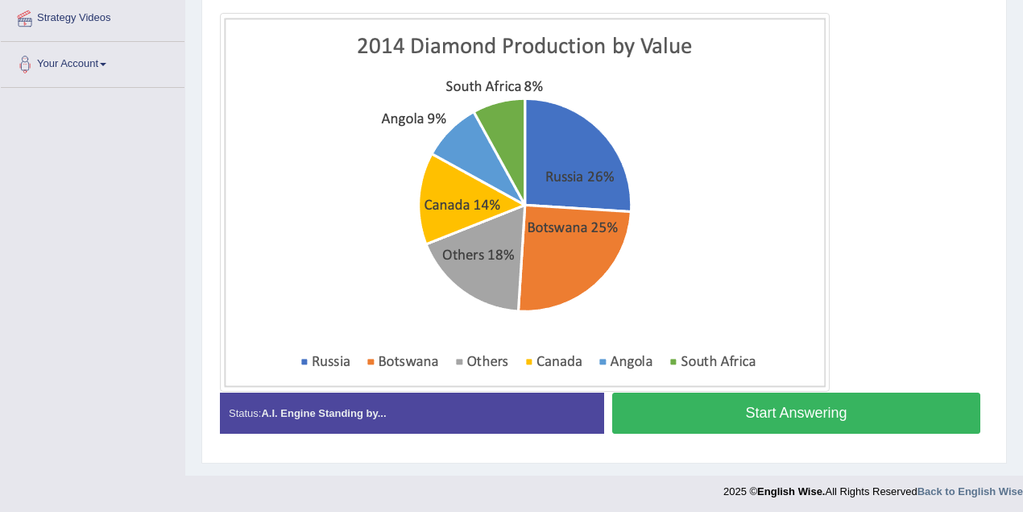
scroll to position [306, 0]
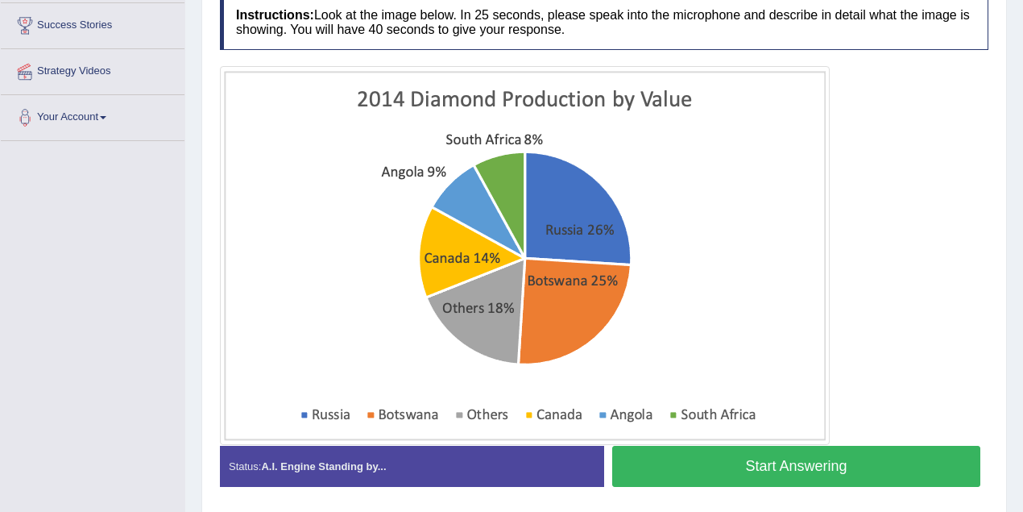
click at [792, 470] on button "Start Answering" at bounding box center [796, 465] width 368 height 41
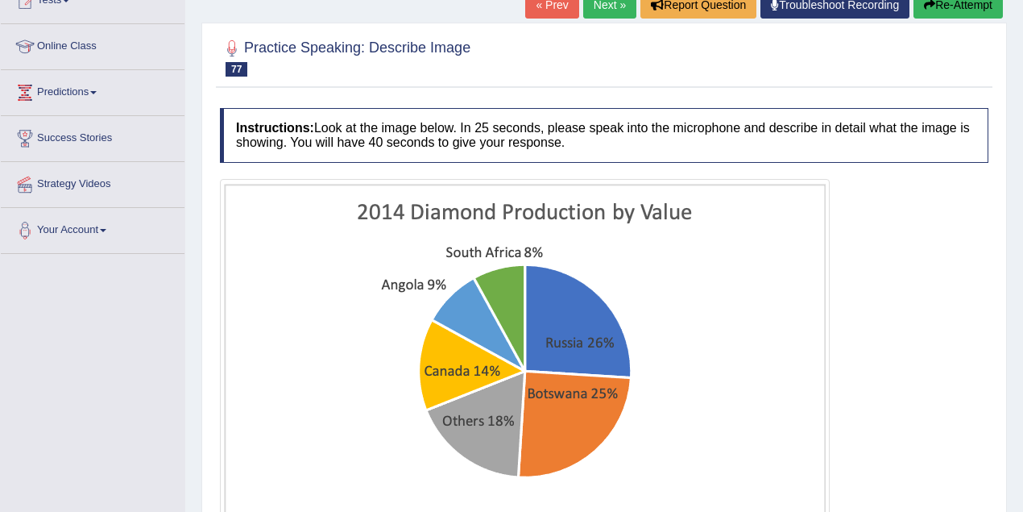
scroll to position [91, 0]
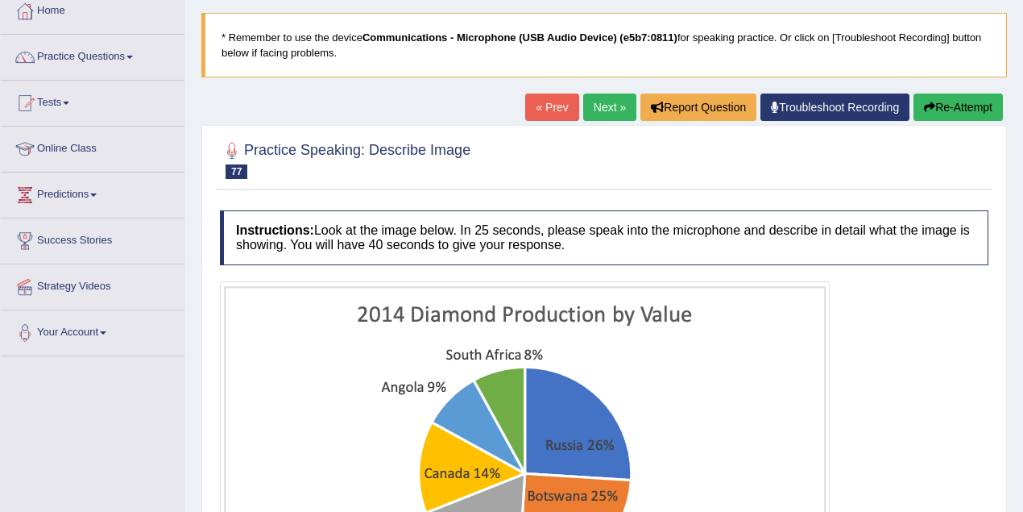
click at [975, 102] on button "Re-Attempt" at bounding box center [958, 106] width 89 height 27
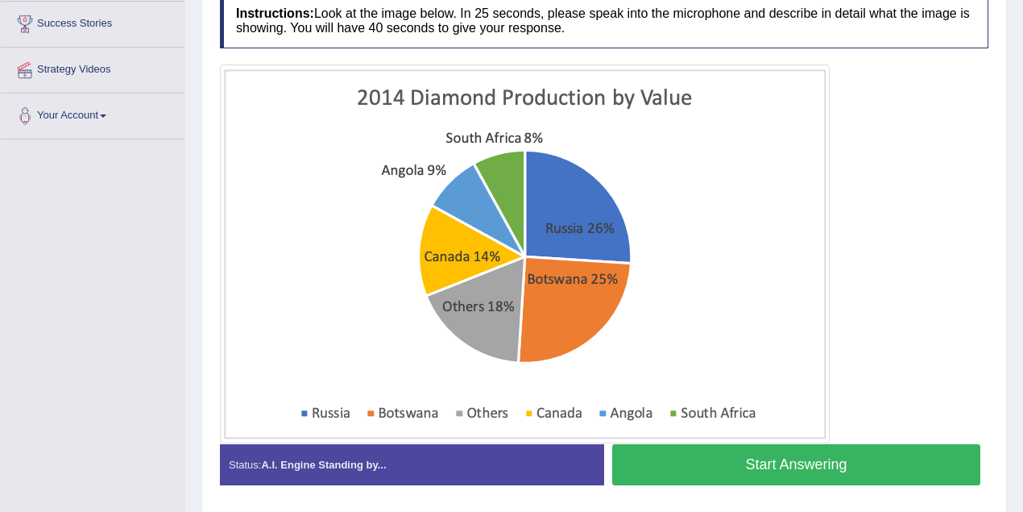
scroll to position [356, 0]
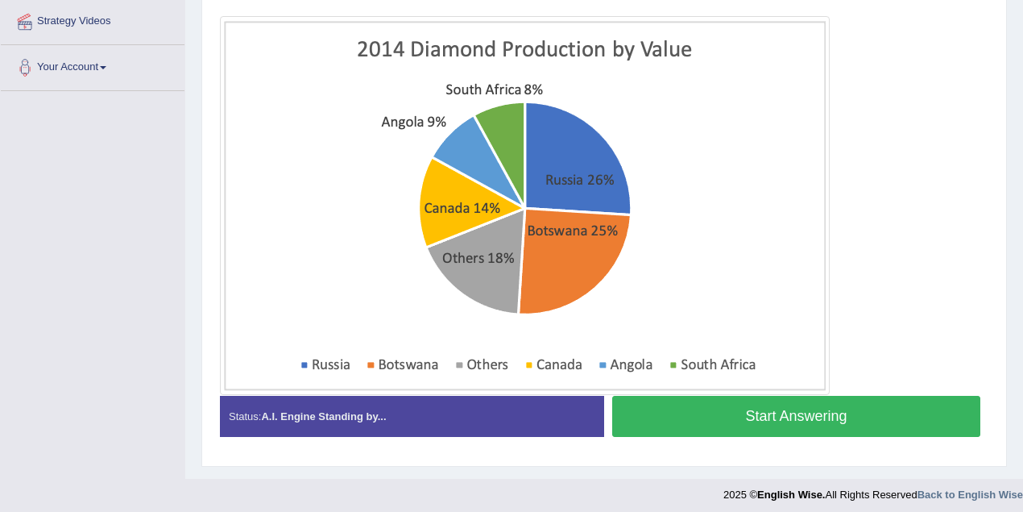
click at [842, 401] on button "Start Answering" at bounding box center [796, 416] width 368 height 41
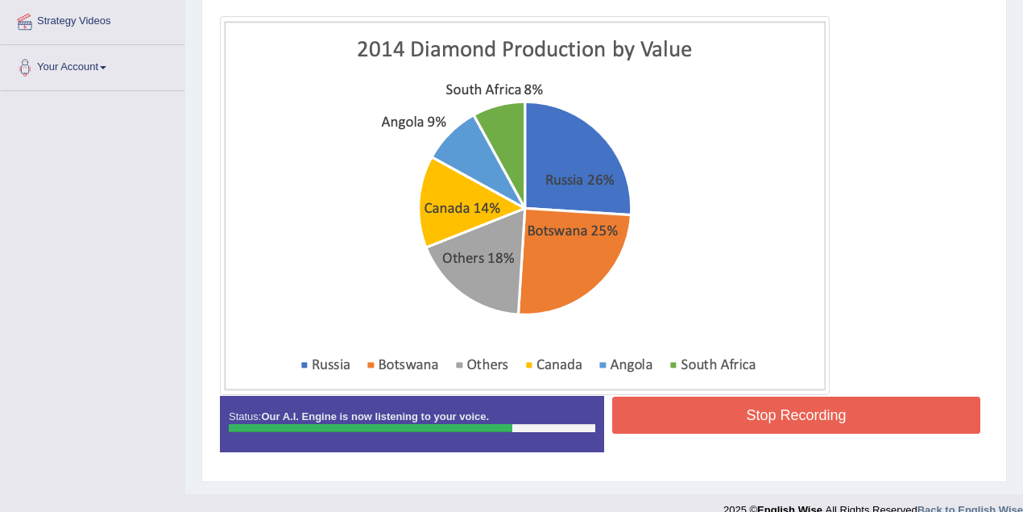
click at [856, 412] on button "Stop Recording" at bounding box center [796, 414] width 368 height 37
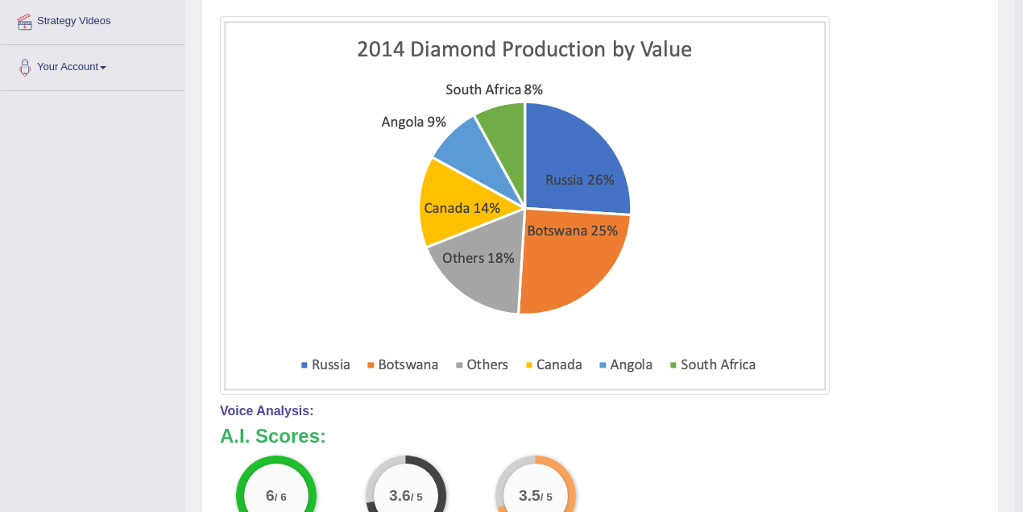
scroll to position [34, 0]
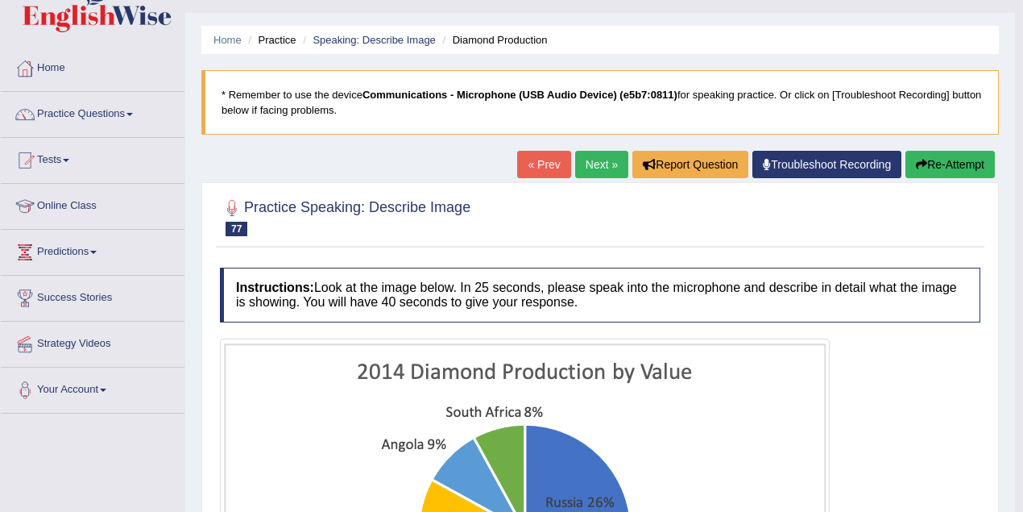
click at [596, 169] on link "Next »" at bounding box center [601, 164] width 53 height 27
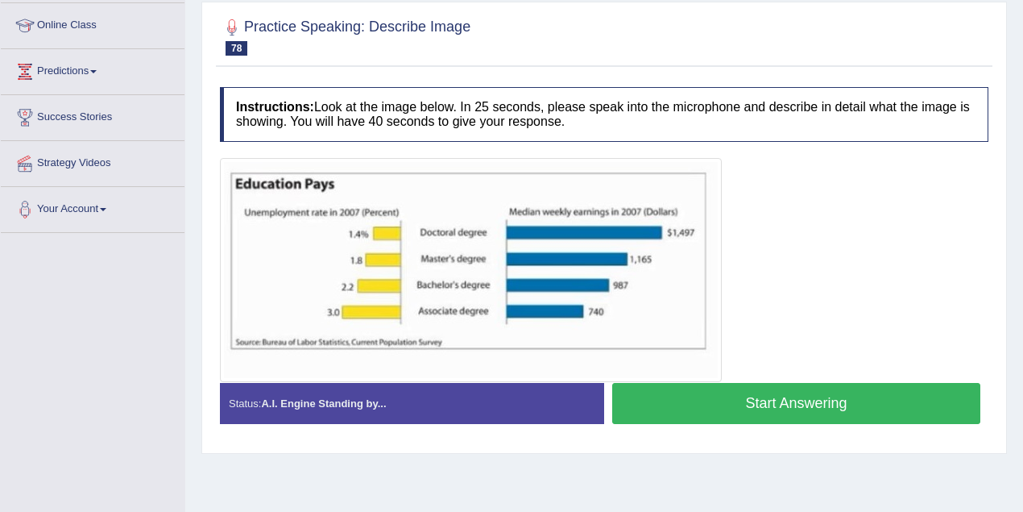
scroll to position [161, 0]
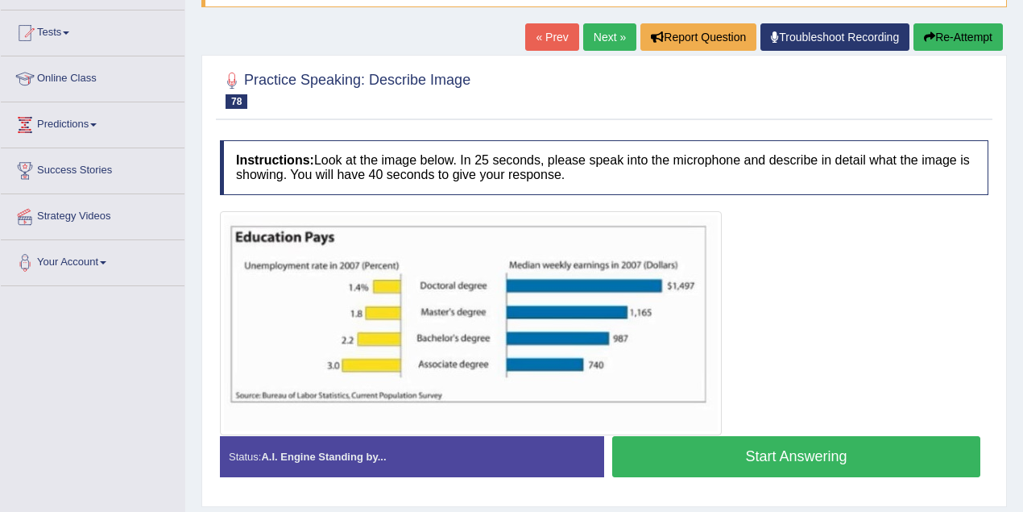
click at [601, 40] on link "Next »" at bounding box center [609, 36] width 53 height 27
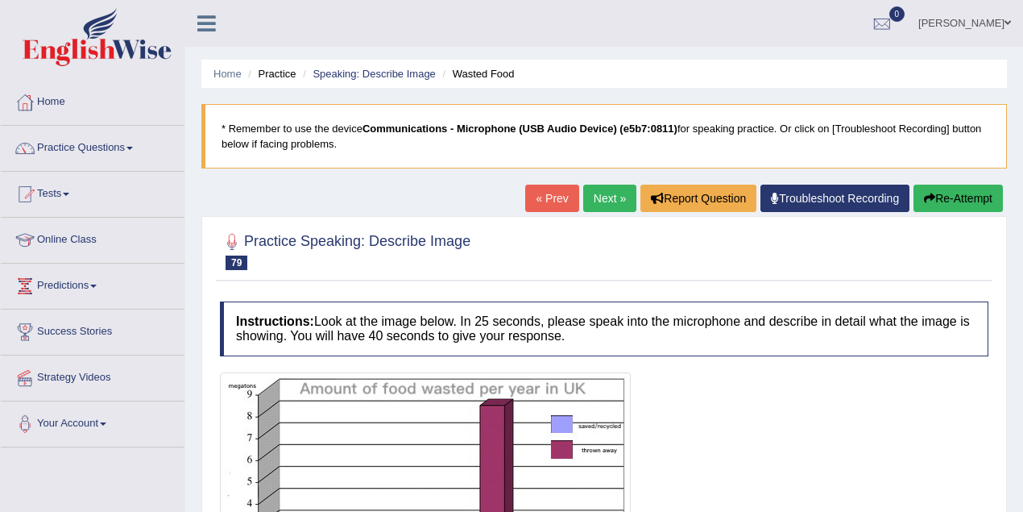
click at [601, 204] on link "Next »" at bounding box center [609, 197] width 53 height 27
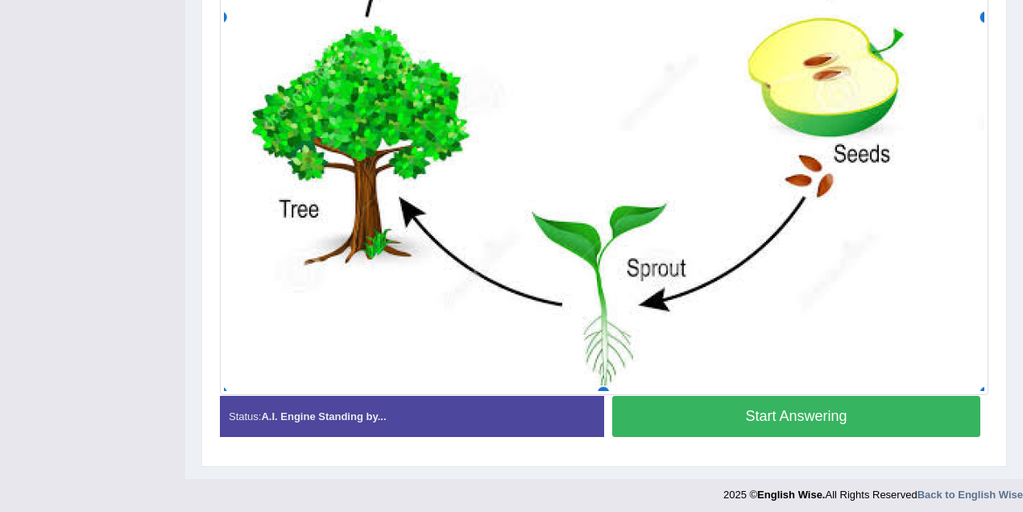
scroll to position [733, 0]
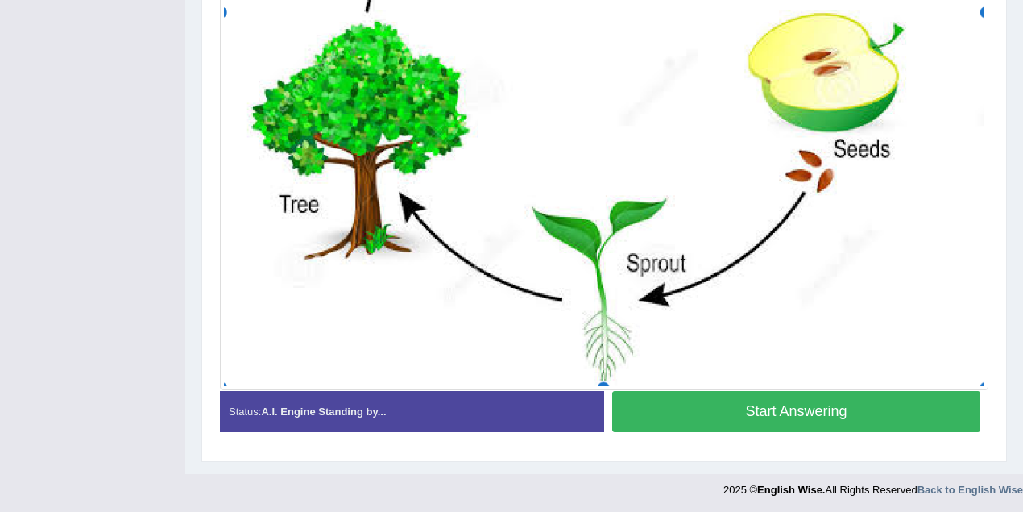
click at [833, 411] on button "Start Answering" at bounding box center [796, 411] width 368 height 41
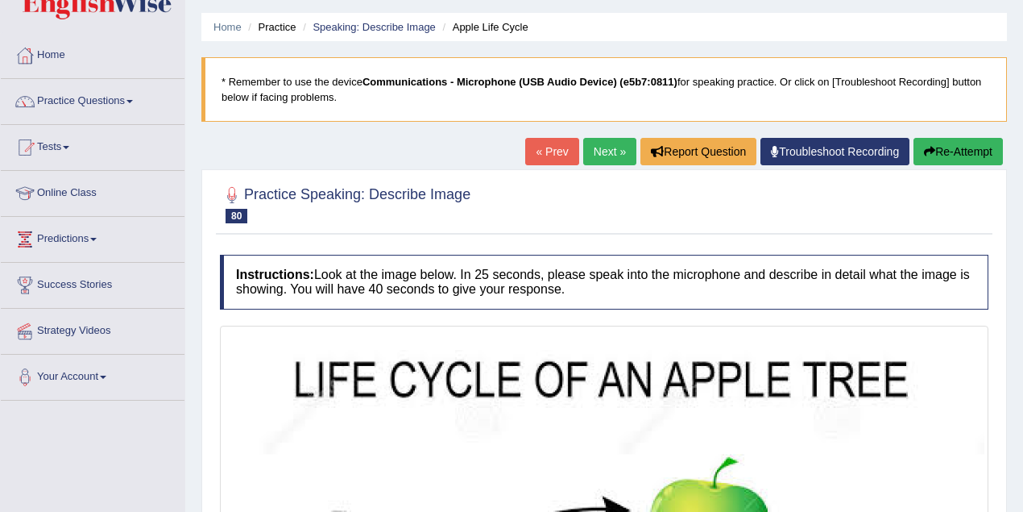
scroll to position [0, 0]
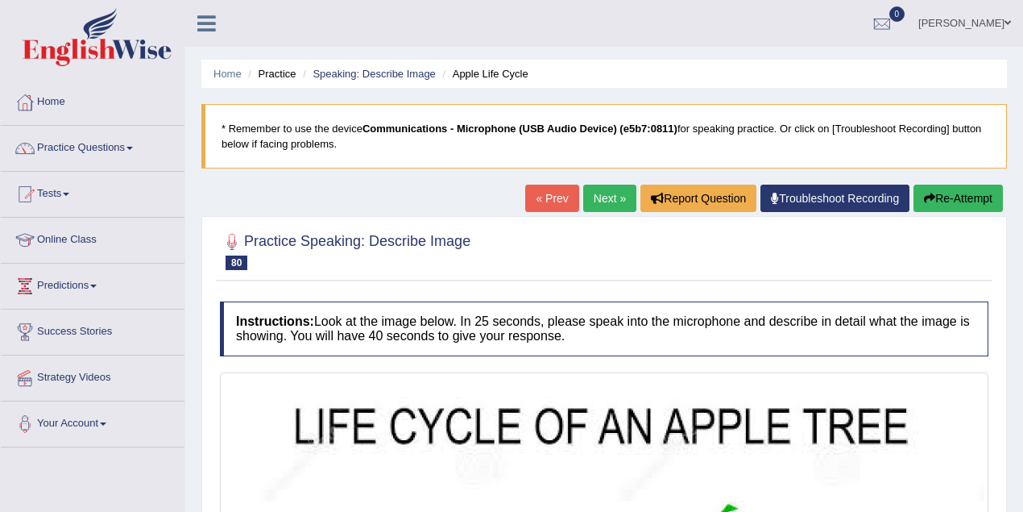
click at [929, 193] on icon "button" at bounding box center [929, 198] width 11 height 11
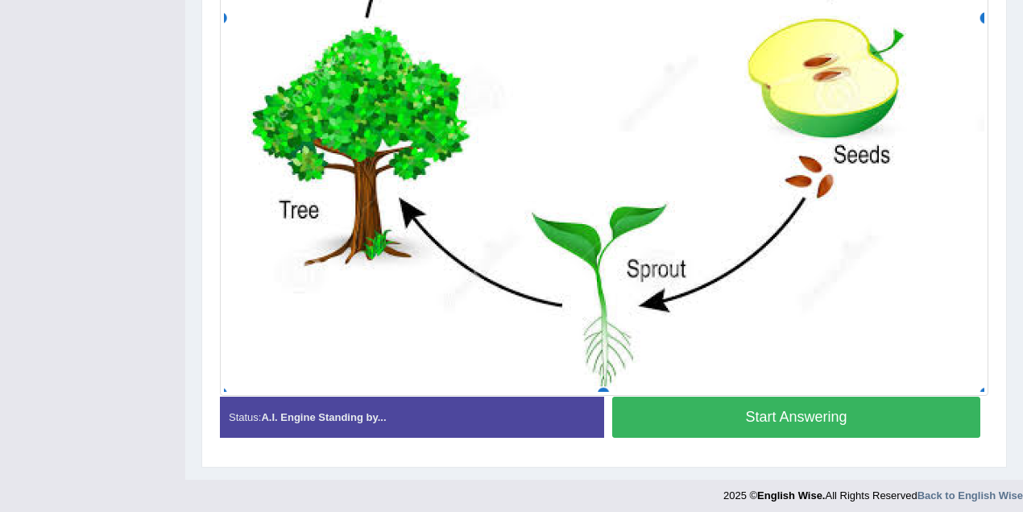
scroll to position [733, 0]
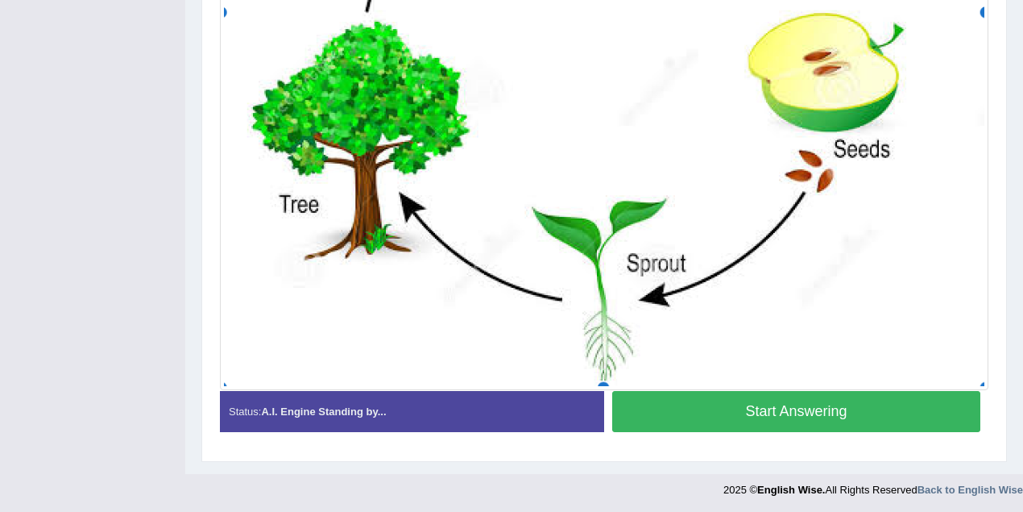
click at [752, 419] on button "Start Answering" at bounding box center [796, 411] width 368 height 41
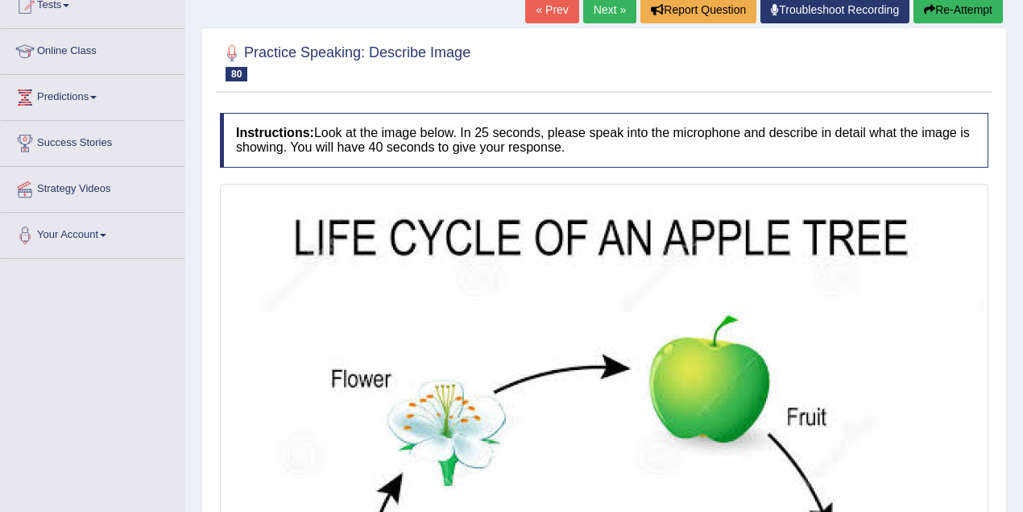
scroll to position [89, 0]
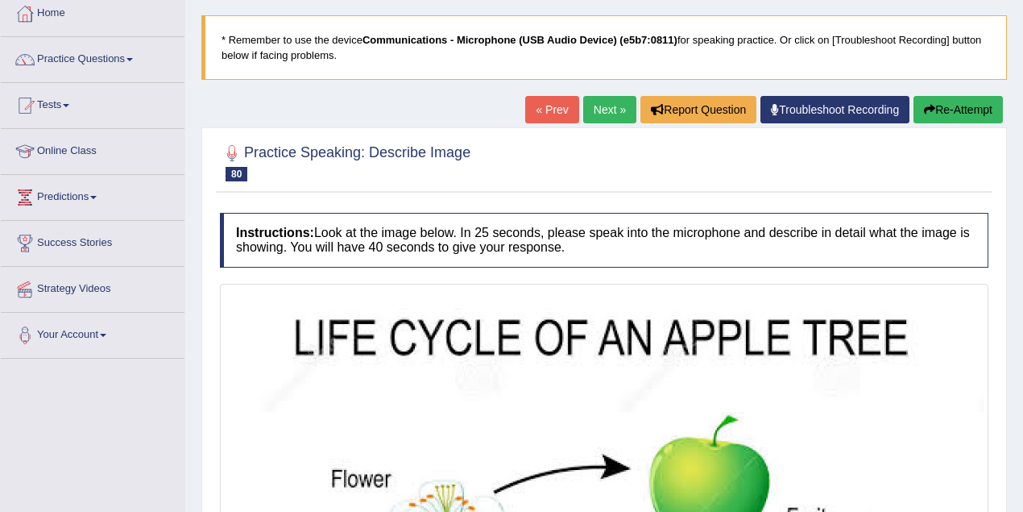
click at [957, 105] on button "Re-Attempt" at bounding box center [958, 109] width 89 height 27
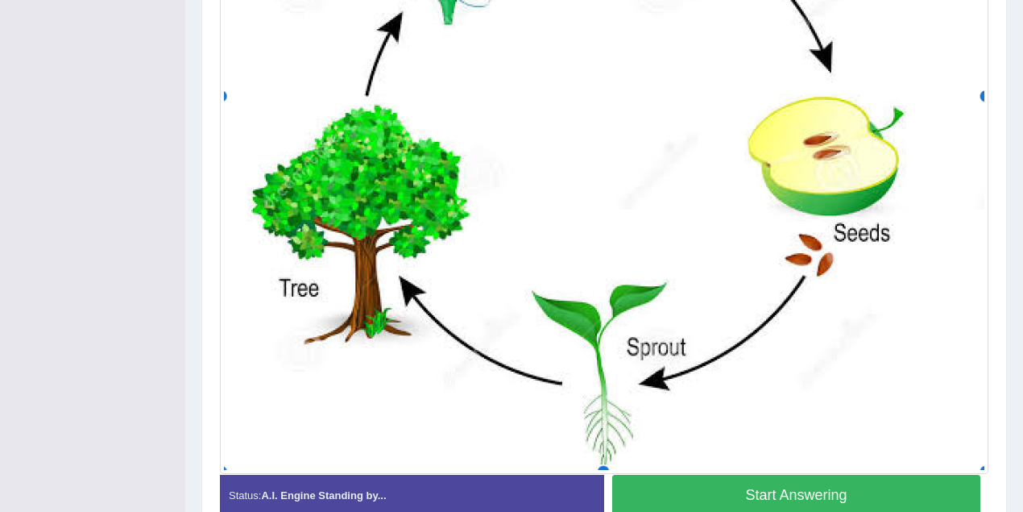
scroll to position [733, 0]
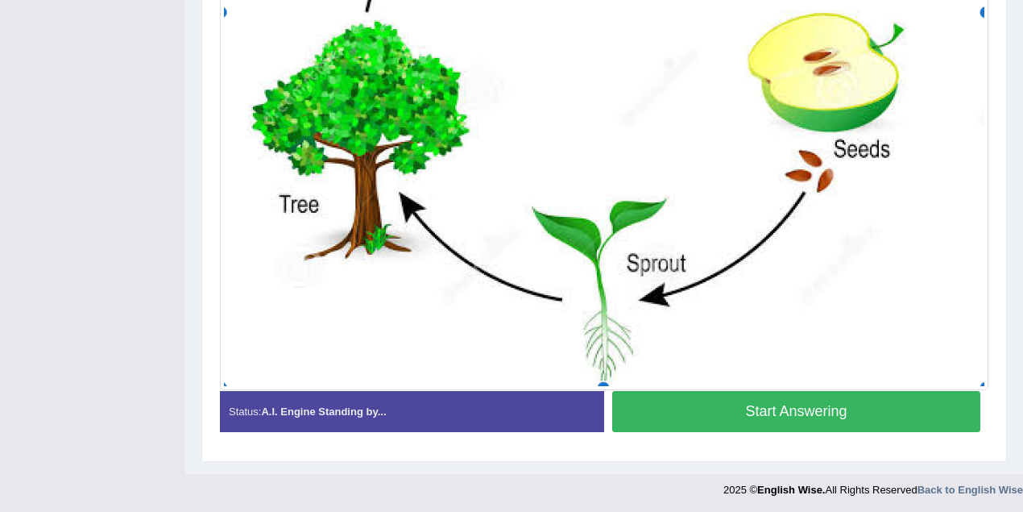
click at [754, 406] on button "Start Answering" at bounding box center [796, 411] width 368 height 41
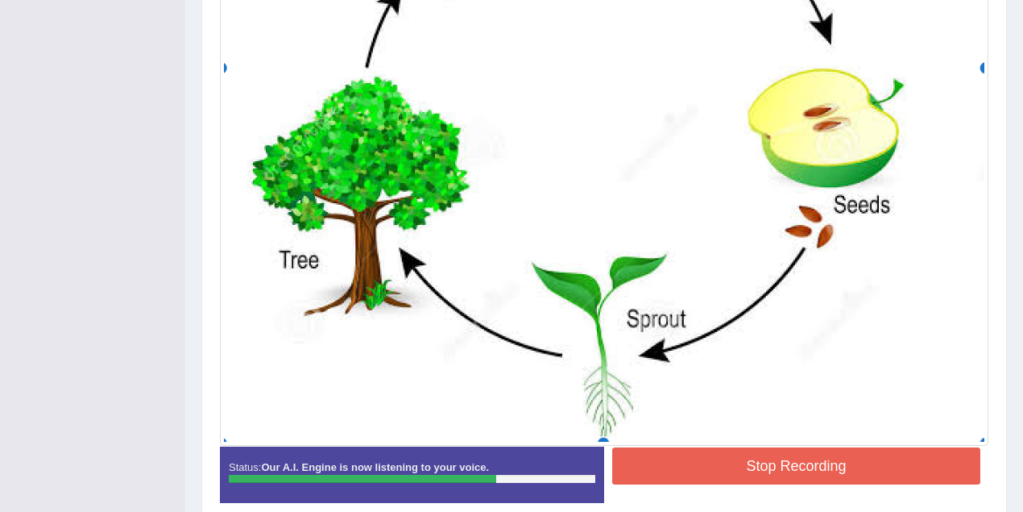
scroll to position [748, 0]
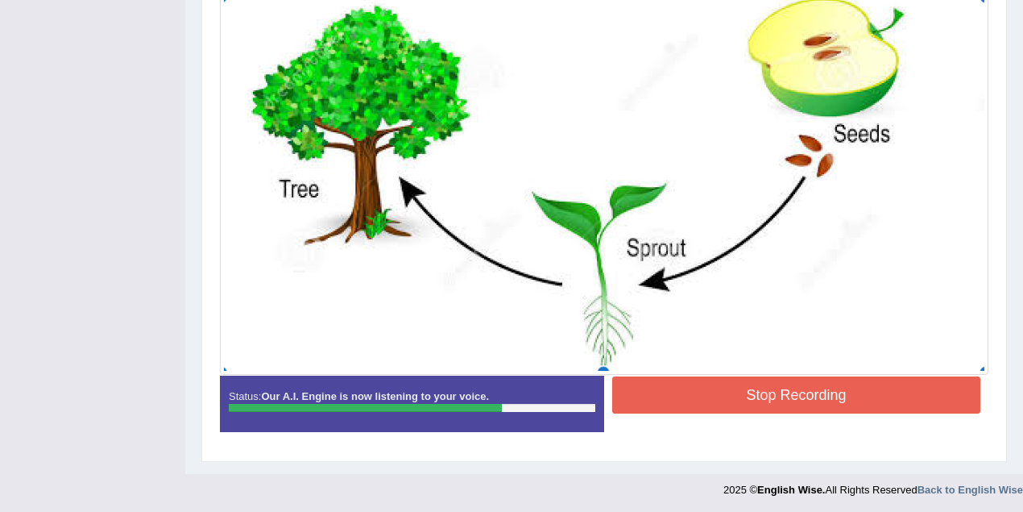
click at [709, 383] on button "Stop Recording" at bounding box center [796, 394] width 368 height 37
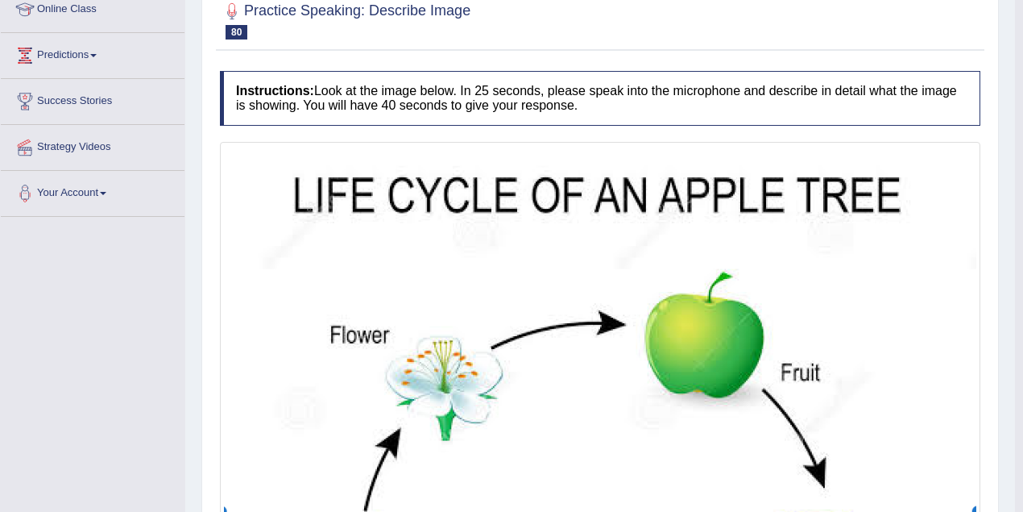
scroll to position [104, 0]
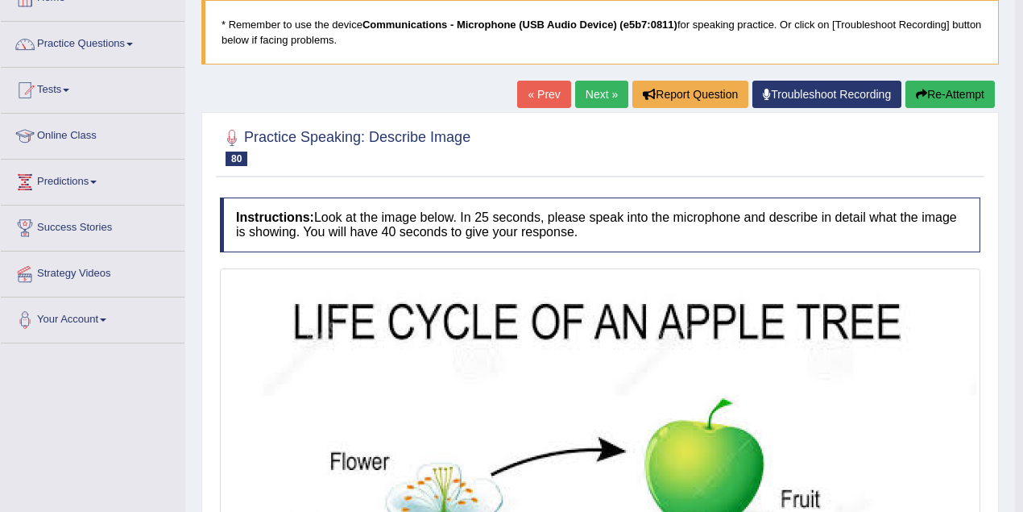
click at [603, 105] on link "Next »" at bounding box center [601, 94] width 53 height 27
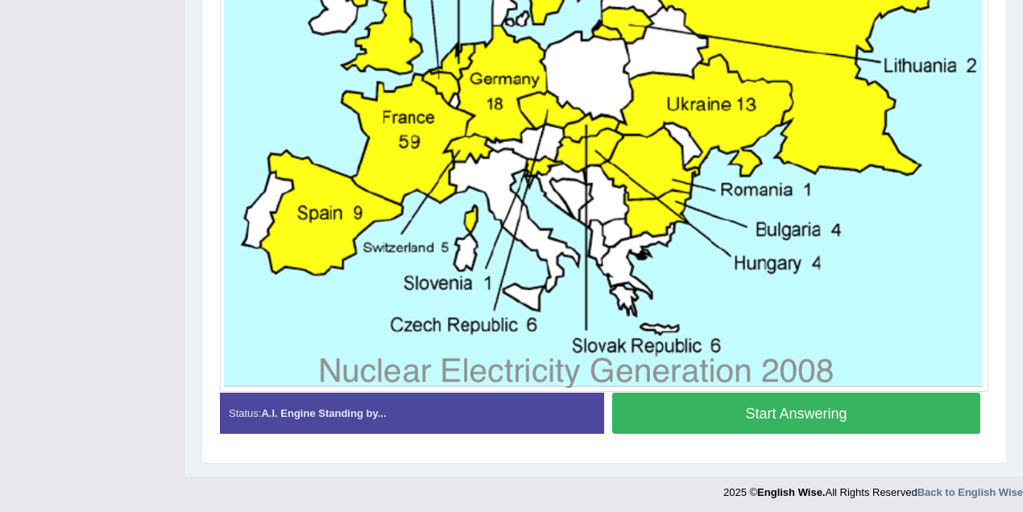
scroll to position [683, 0]
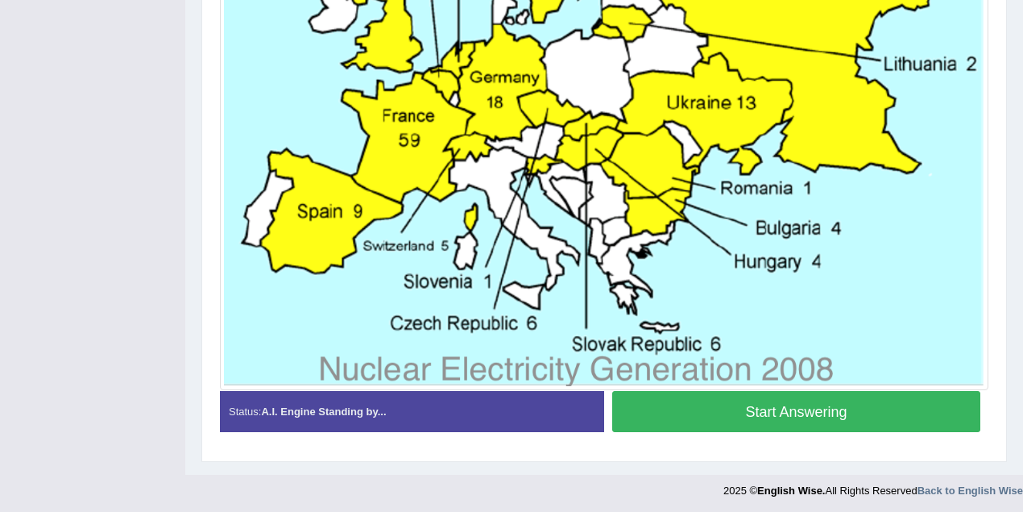
click at [830, 415] on button "Start Answering" at bounding box center [796, 411] width 368 height 41
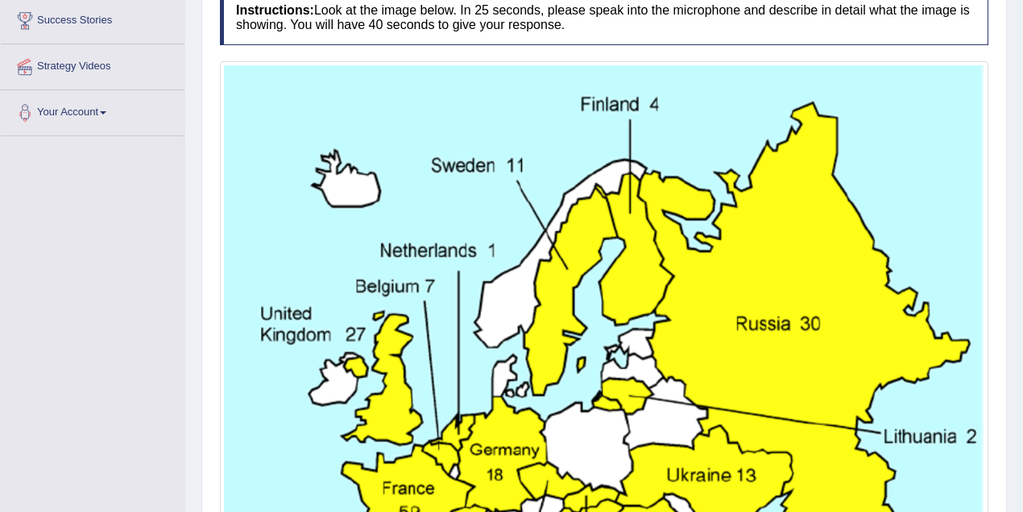
scroll to position [162, 0]
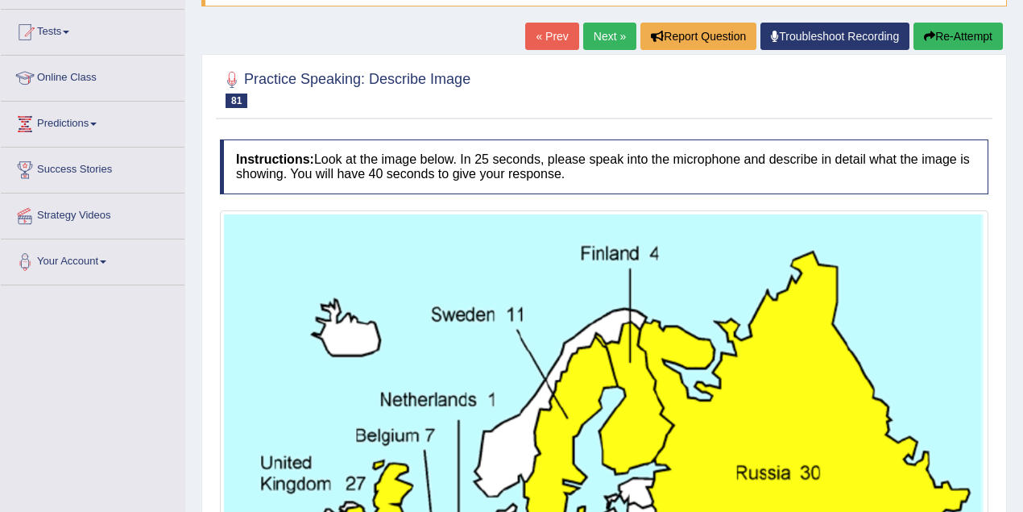
click at [955, 32] on button "Re-Attempt" at bounding box center [958, 36] width 89 height 27
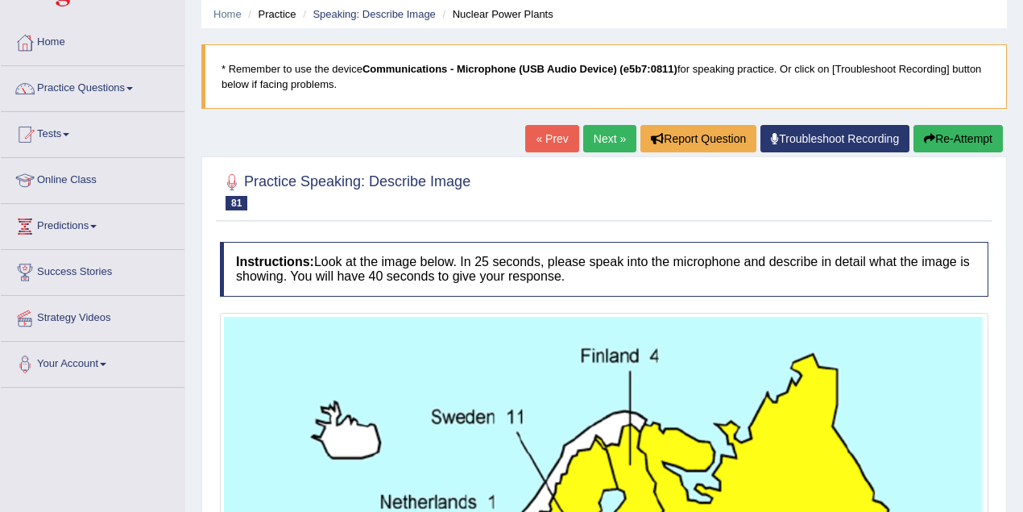
scroll to position [57, 0]
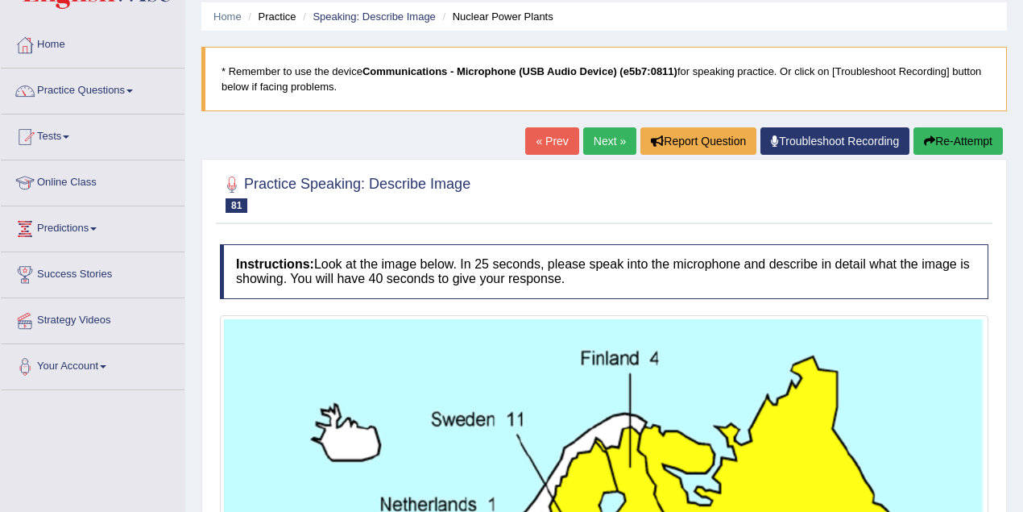
click at [599, 128] on link "Next »" at bounding box center [609, 140] width 53 height 27
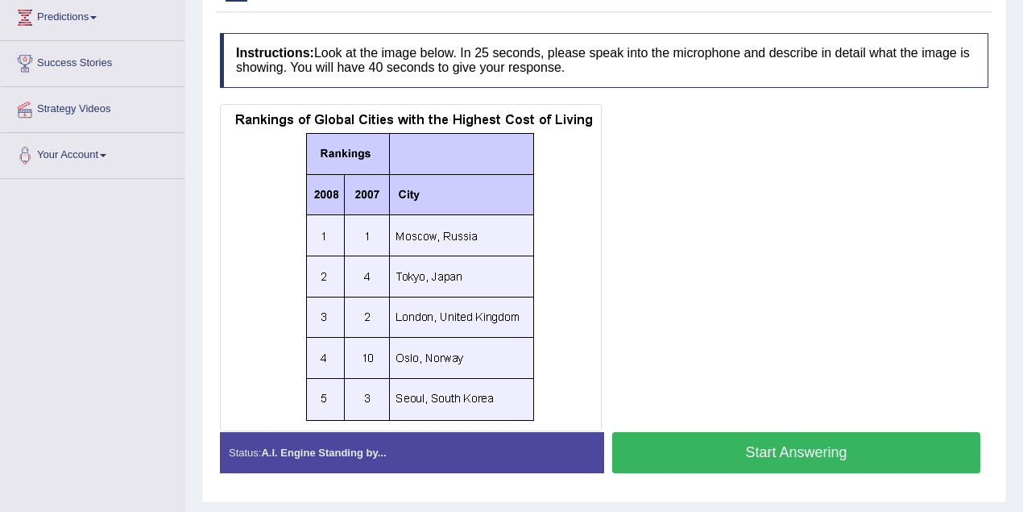
click at [720, 448] on button "Start Answering" at bounding box center [796, 452] width 368 height 41
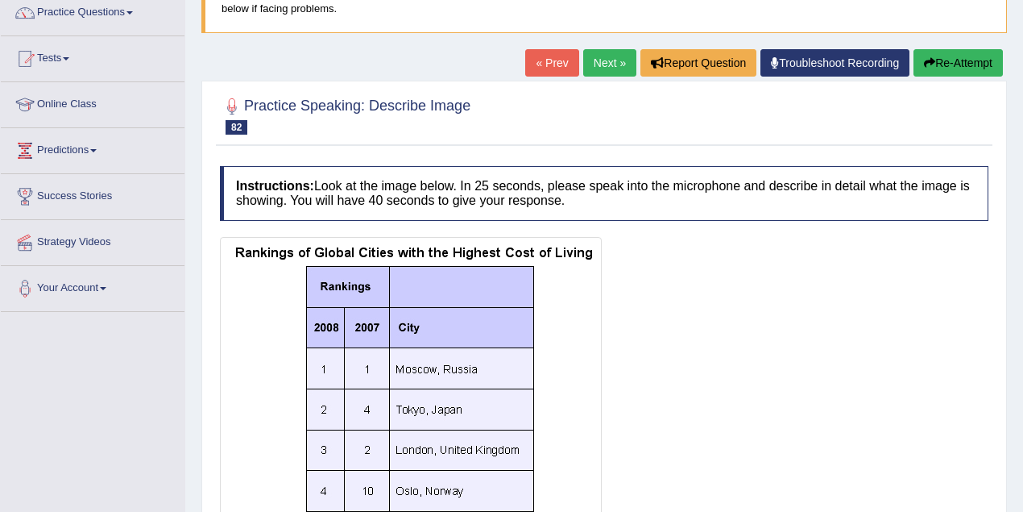
scroll to position [119, 0]
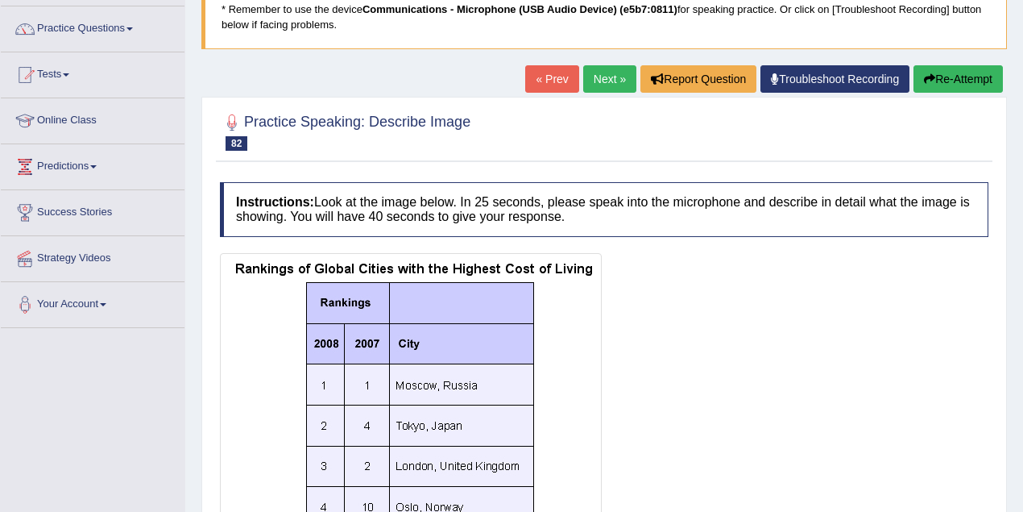
click at [954, 70] on button "Re-Attempt" at bounding box center [958, 78] width 89 height 27
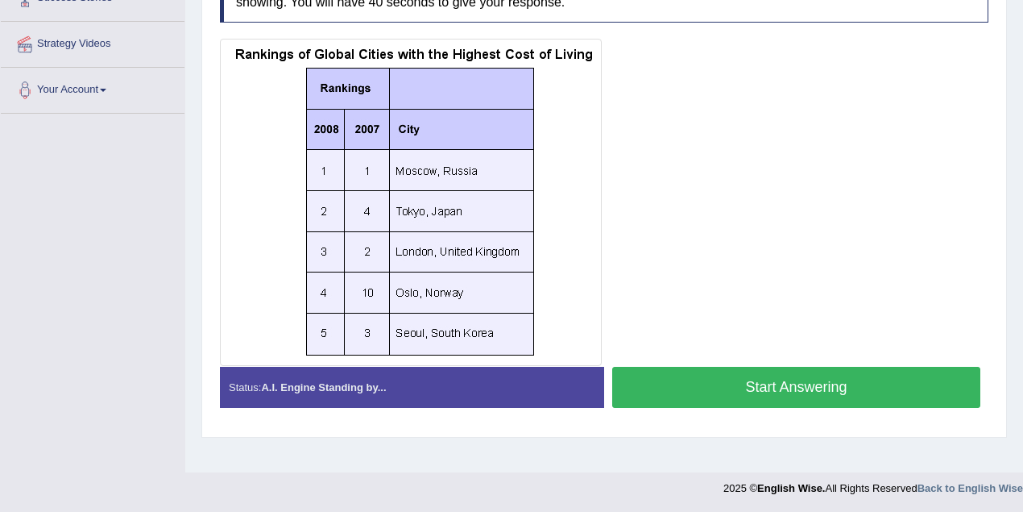
click at [770, 380] on button "Start Answering" at bounding box center [796, 387] width 368 height 41
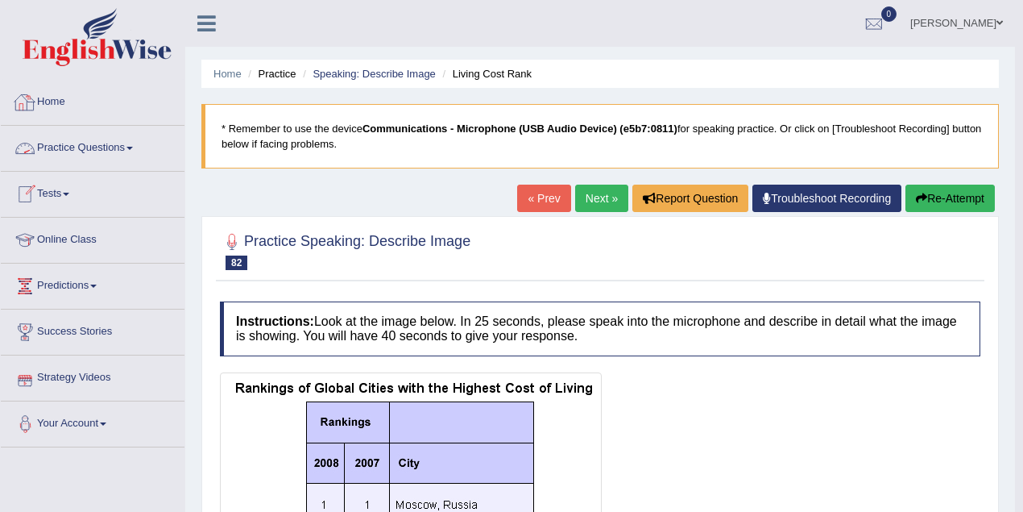
click at [108, 145] on link "Practice Questions" at bounding box center [93, 146] width 184 height 40
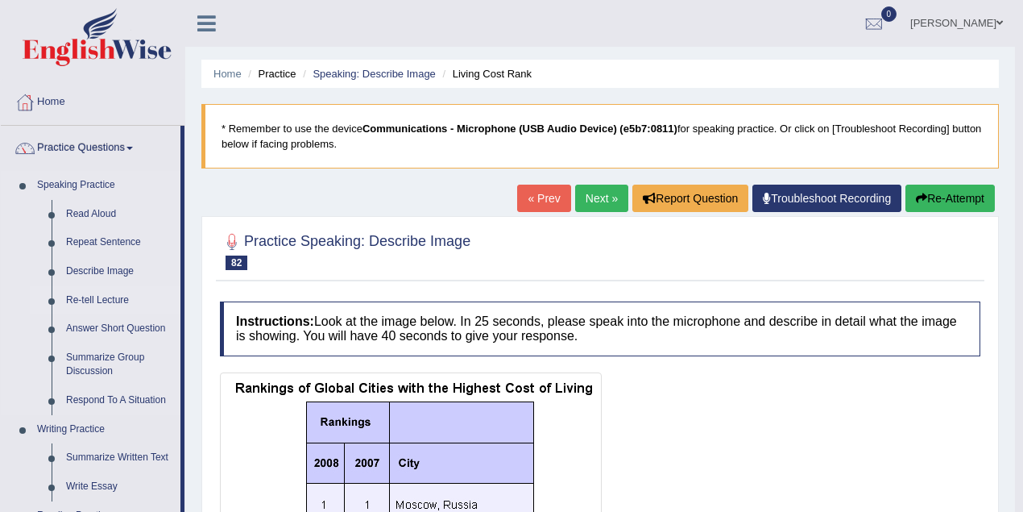
click at [114, 299] on link "Re-tell Lecture" at bounding box center [120, 300] width 122 height 29
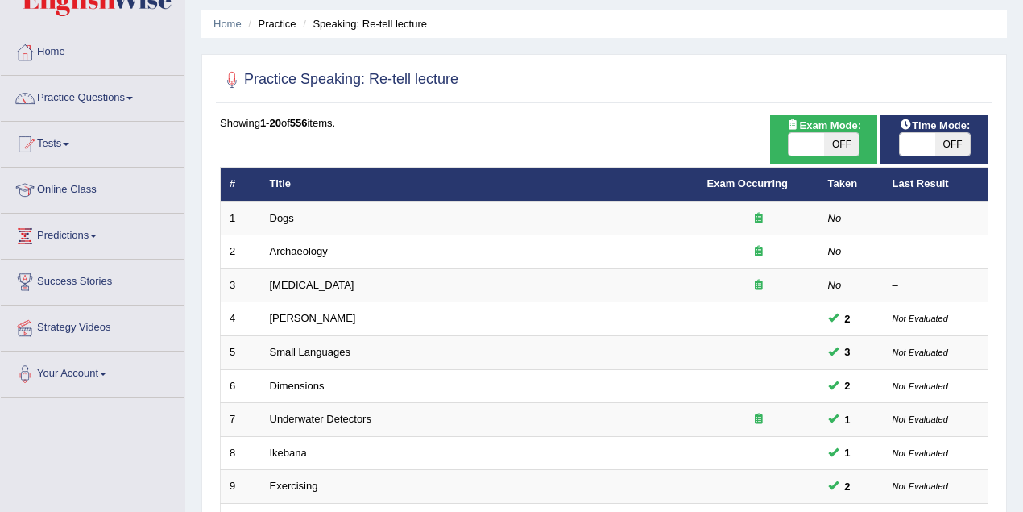
scroll to position [161, 0]
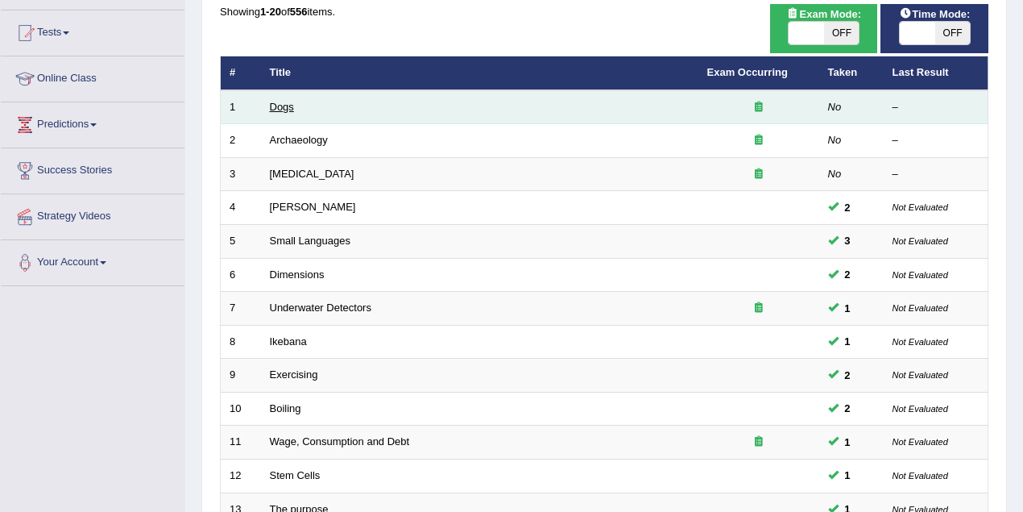
click at [277, 102] on link "Dogs" at bounding box center [282, 107] width 24 height 12
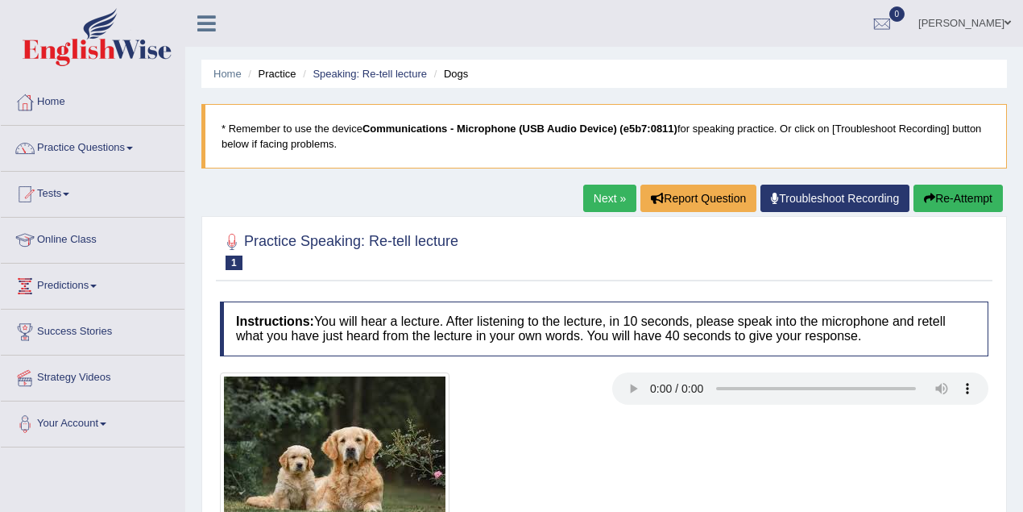
scroll to position [161, 0]
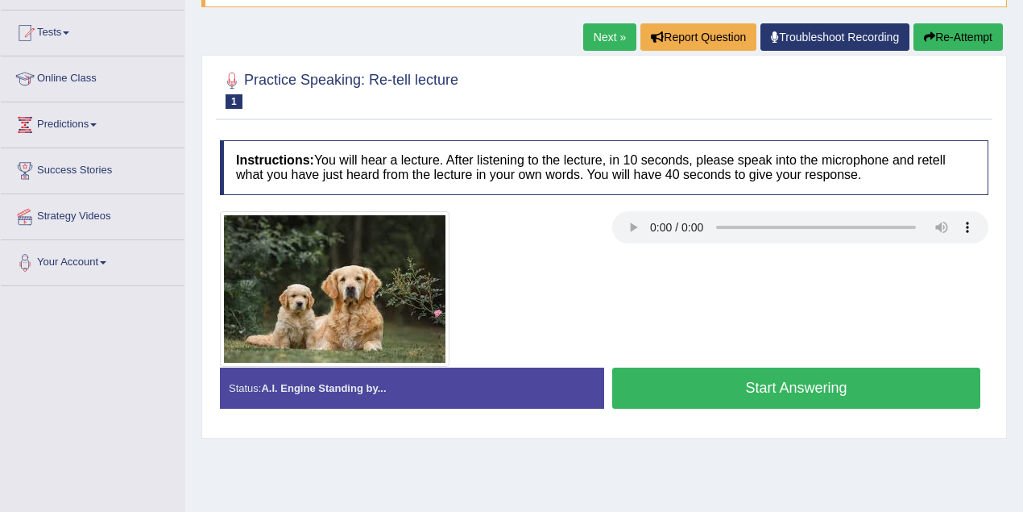
click at [884, 378] on button "Start Answering" at bounding box center [796, 387] width 368 height 41
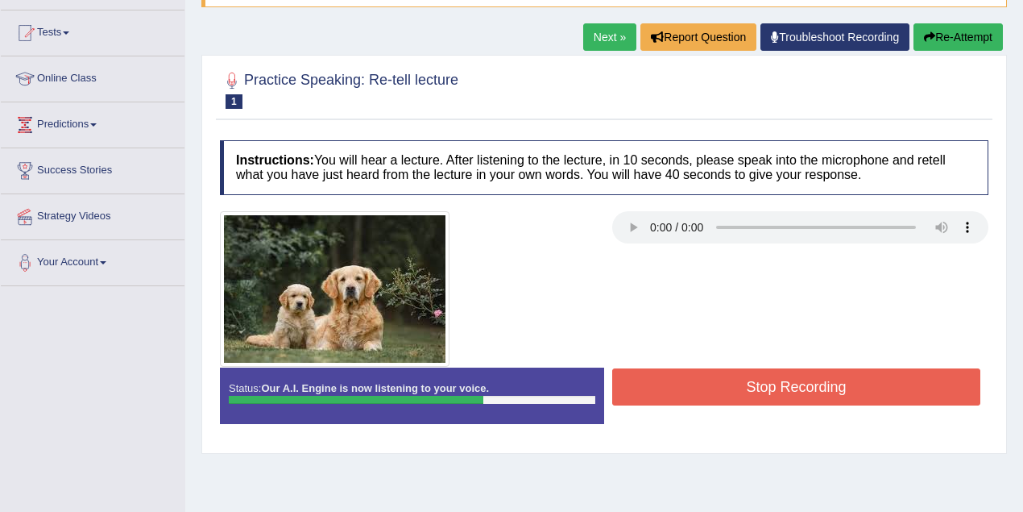
click at [859, 408] on div "Status: Our A.I. Engine is now listening to your voice. Start Answering Stop Re…" at bounding box center [604, 403] width 769 height 73
click at [844, 349] on div at bounding box center [604, 288] width 785 height 155
click at [842, 394] on button "Stop Recording" at bounding box center [796, 386] width 368 height 37
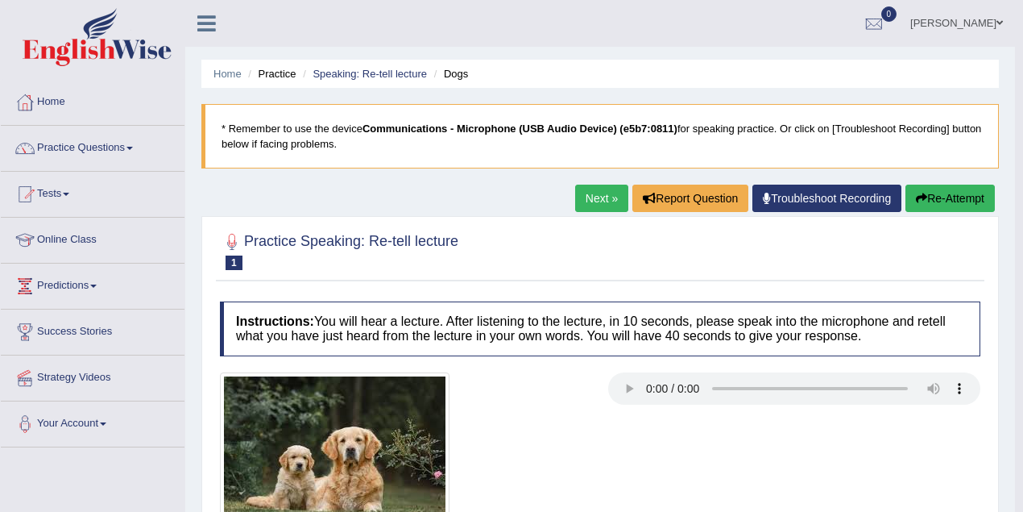
scroll to position [0, 0]
click at [942, 193] on button "Re-Attempt" at bounding box center [949, 197] width 89 height 27
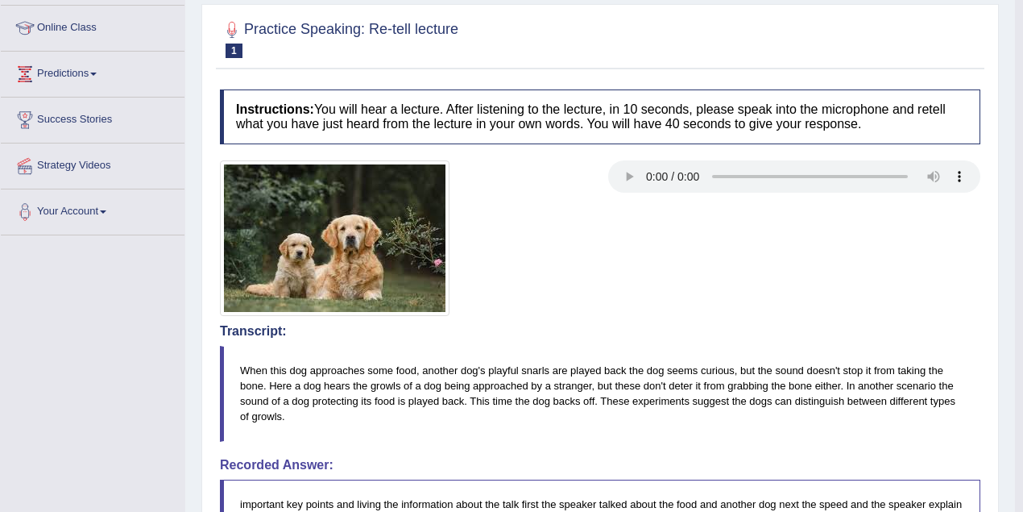
scroll to position [322, 0]
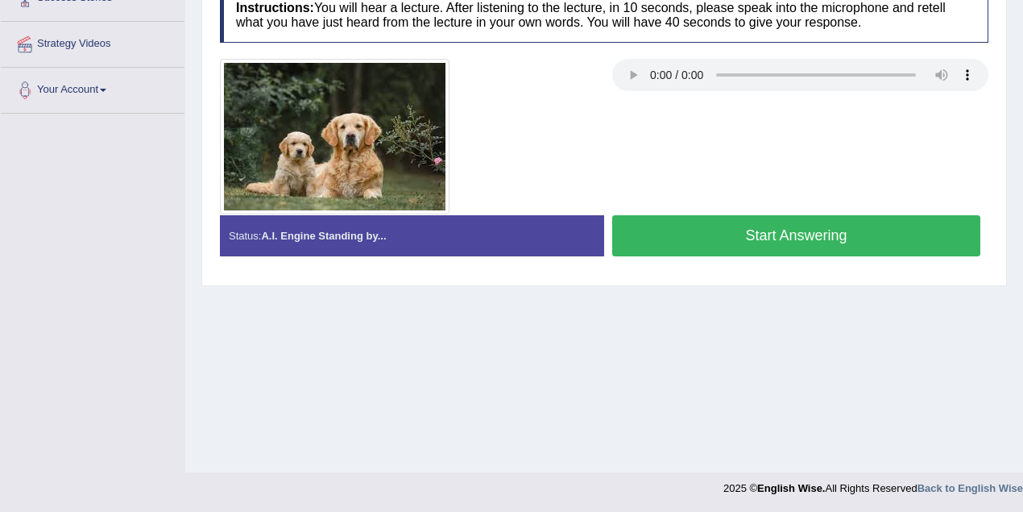
scroll to position [334, 0]
click at [841, 230] on button "Start Answering" at bounding box center [796, 235] width 368 height 41
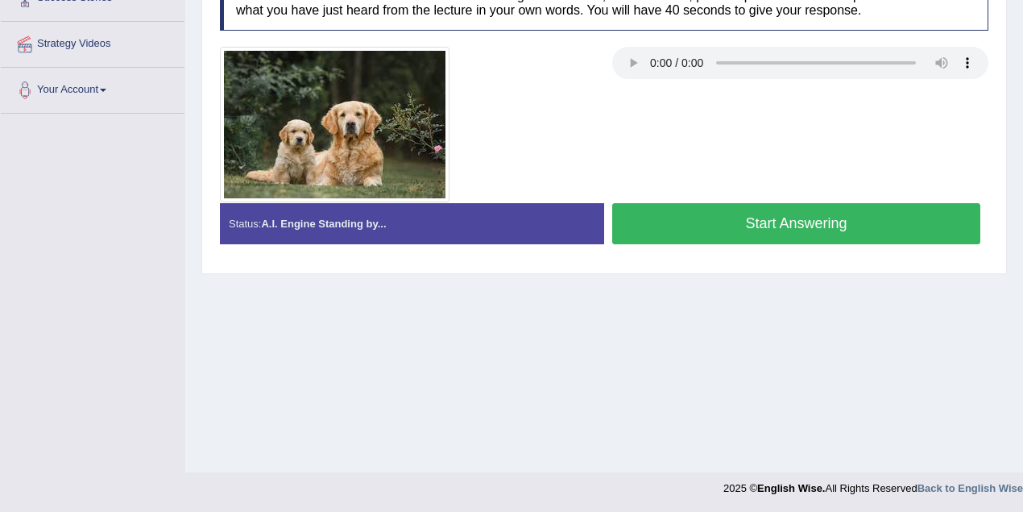
scroll to position [322, 0]
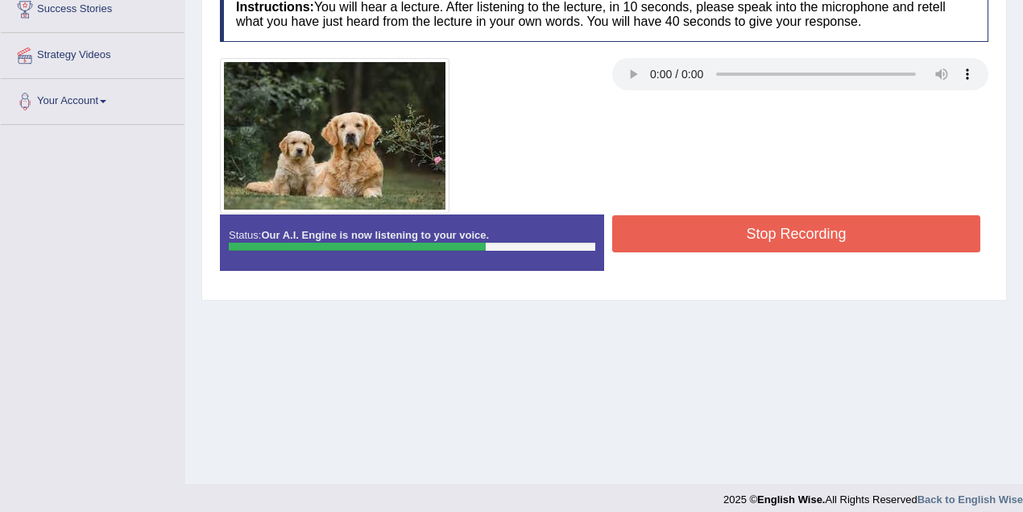
click at [718, 221] on button "Stop Recording" at bounding box center [796, 233] width 368 height 37
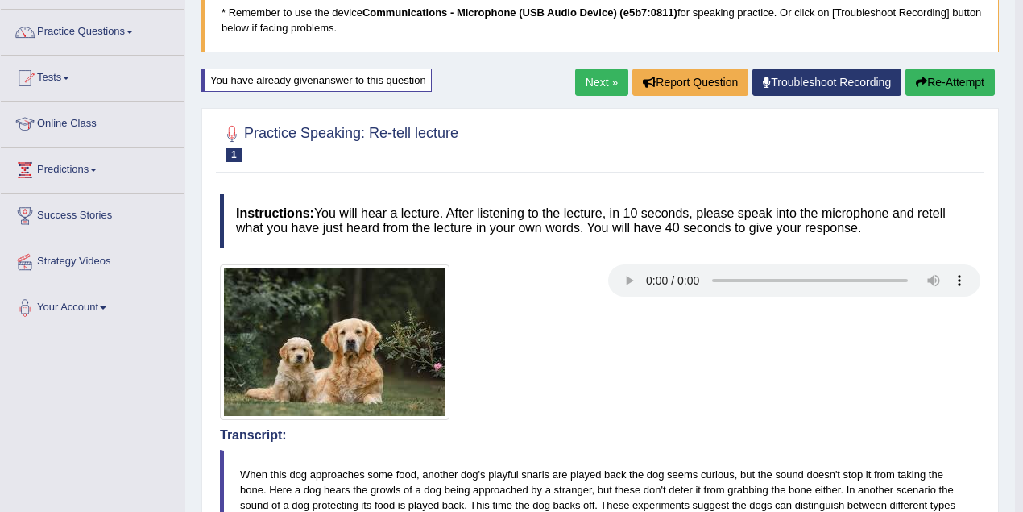
scroll to position [100, 0]
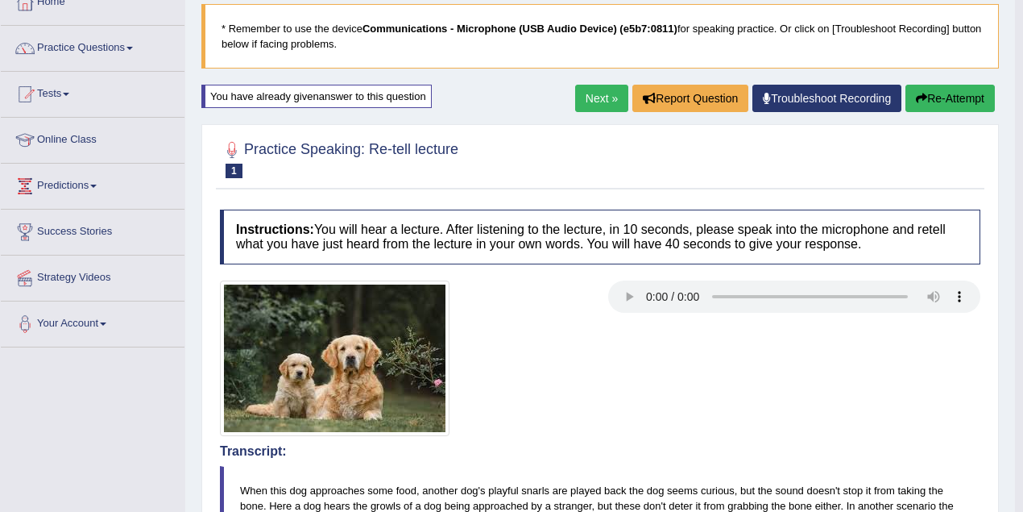
click at [606, 102] on link "Next »" at bounding box center [601, 98] width 53 height 27
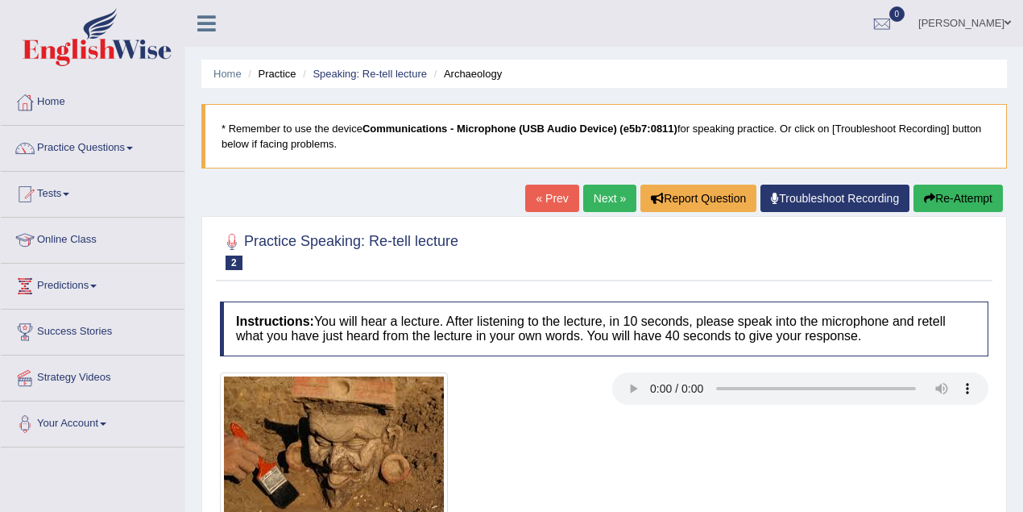
click at [598, 193] on link "Next »" at bounding box center [609, 197] width 53 height 27
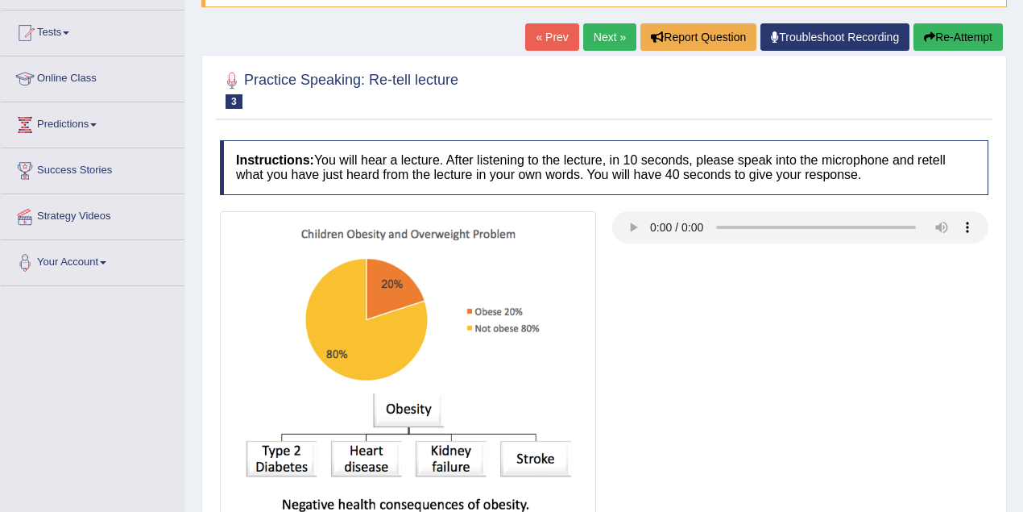
scroll to position [322, 0]
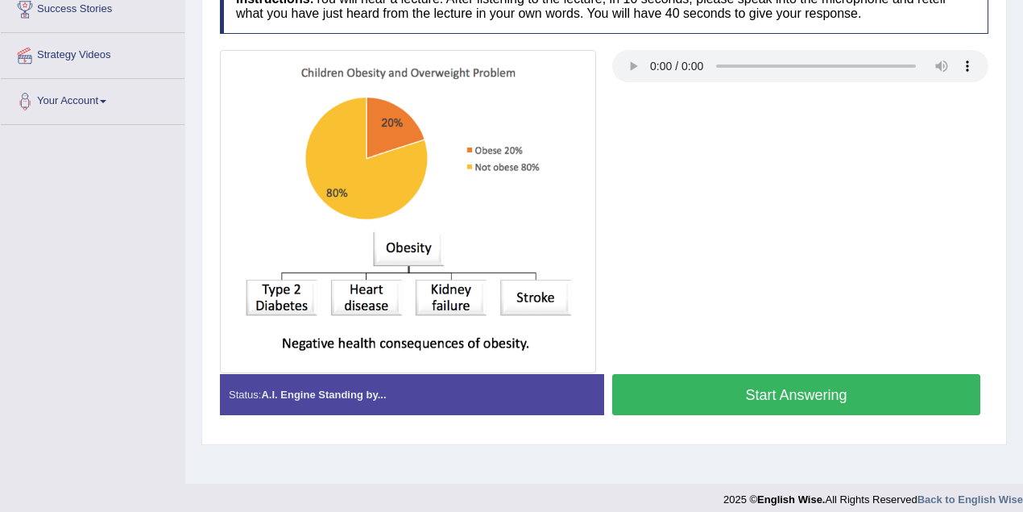
click at [680, 388] on button "Start Answering" at bounding box center [796, 394] width 368 height 41
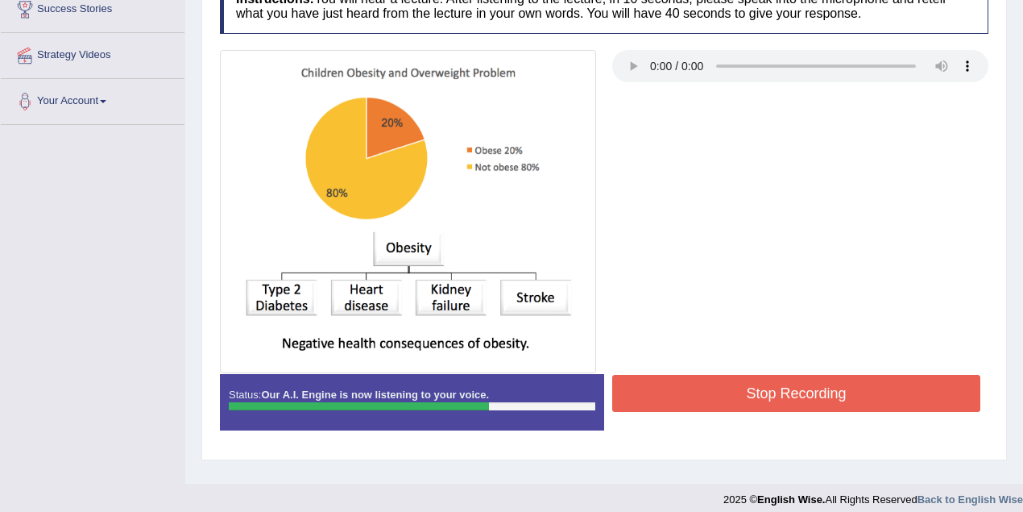
click at [673, 380] on button "Stop Recording" at bounding box center [796, 393] width 368 height 37
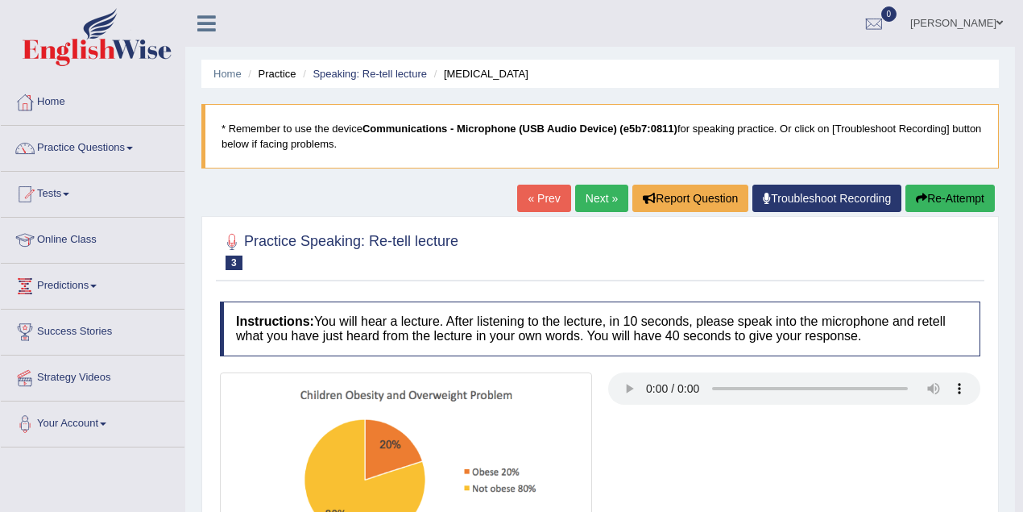
scroll to position [0, 0]
click at [609, 200] on link "Next »" at bounding box center [601, 197] width 53 height 27
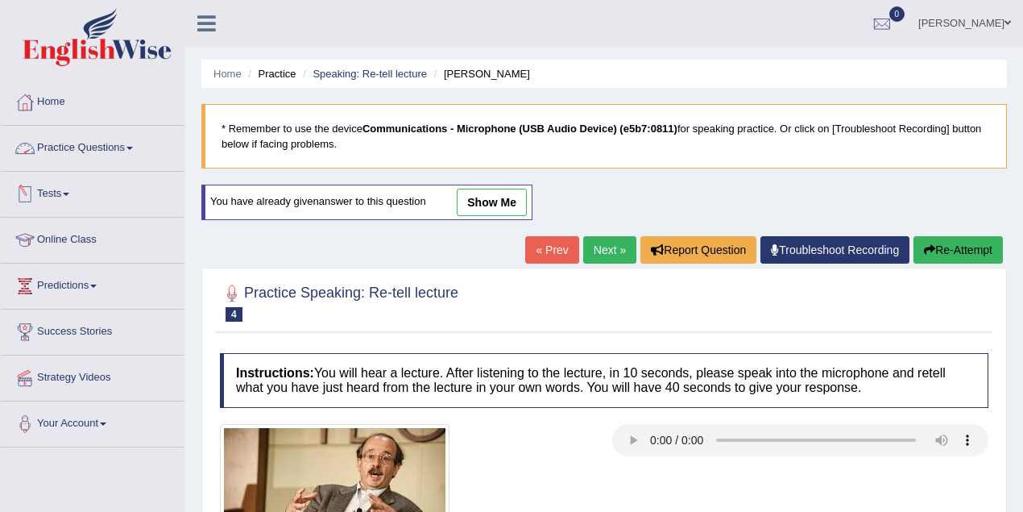
click at [80, 150] on link "Practice Questions" at bounding box center [93, 146] width 184 height 40
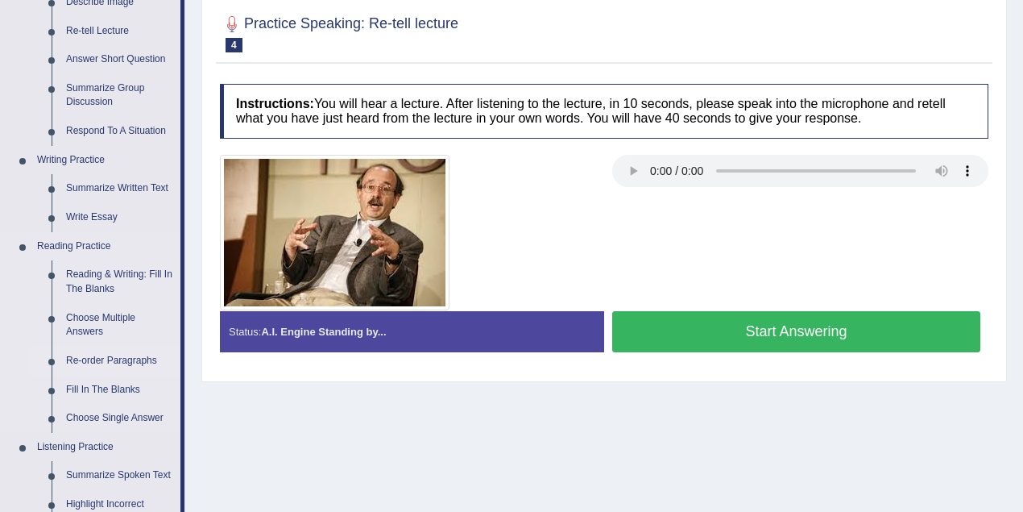
scroll to position [268, 0]
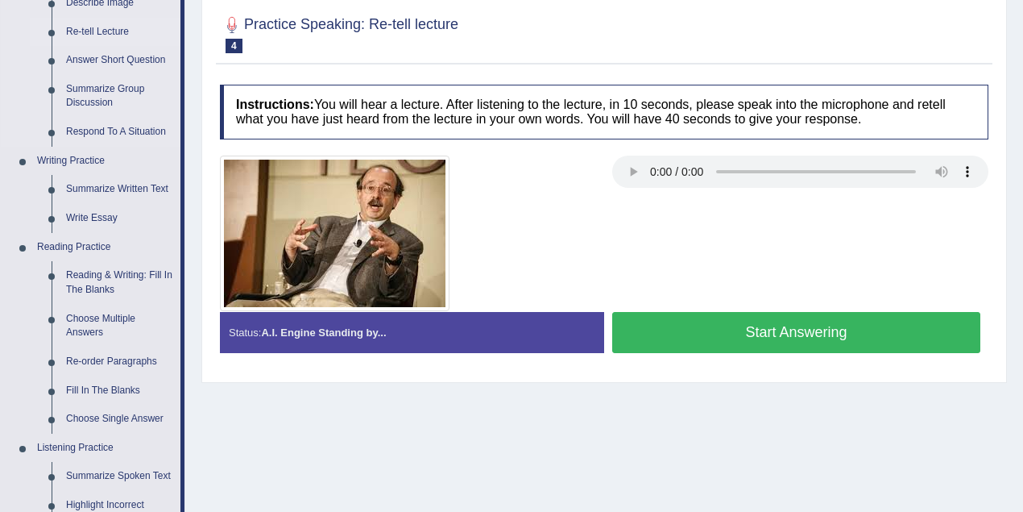
click at [89, 35] on link "Re-tell Lecture" at bounding box center [120, 32] width 122 height 29
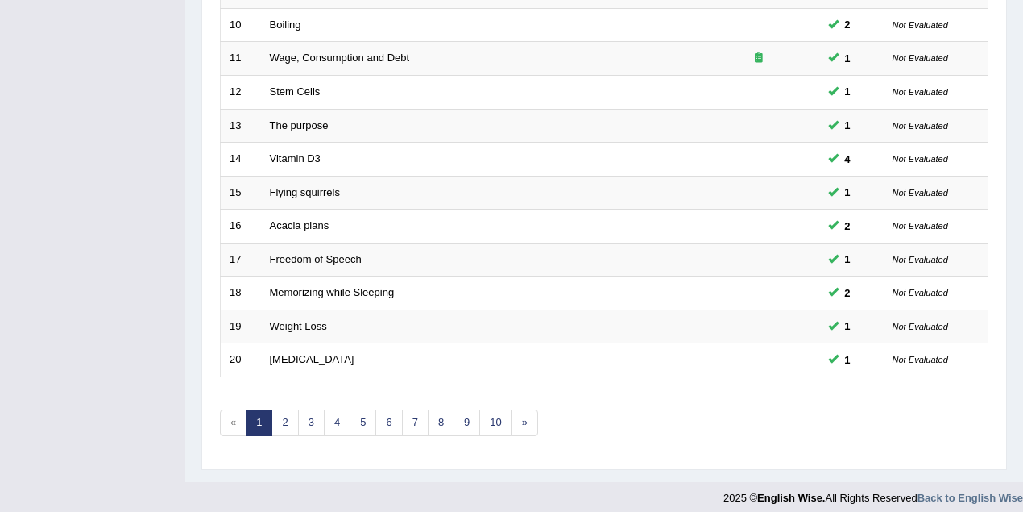
scroll to position [547, 0]
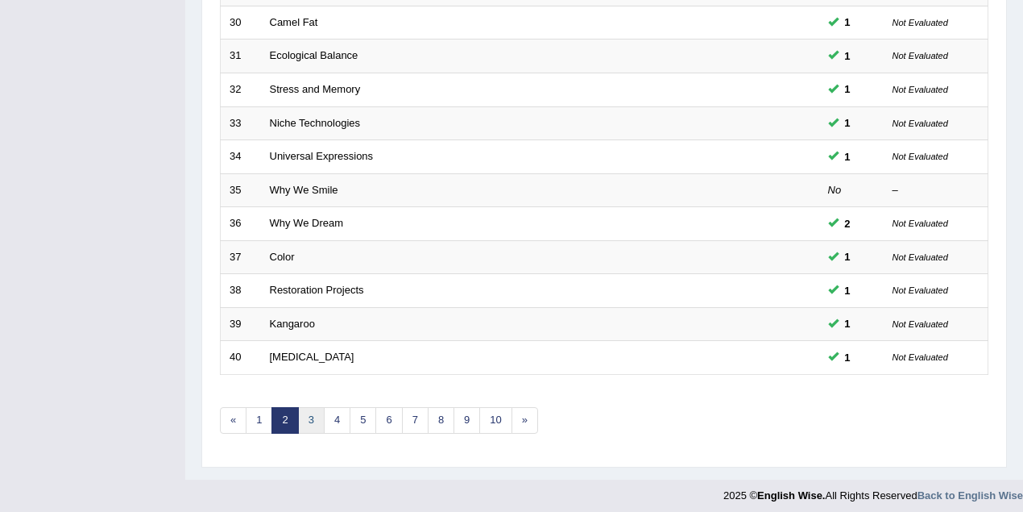
click at [303, 414] on link "3" at bounding box center [311, 420] width 27 height 27
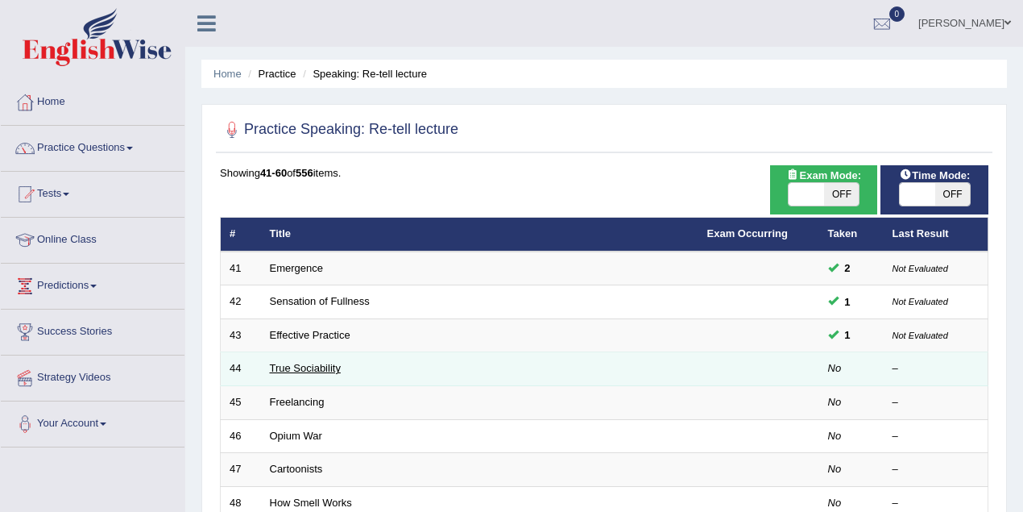
click at [311, 363] on link "True Sociability" at bounding box center [305, 368] width 71 height 12
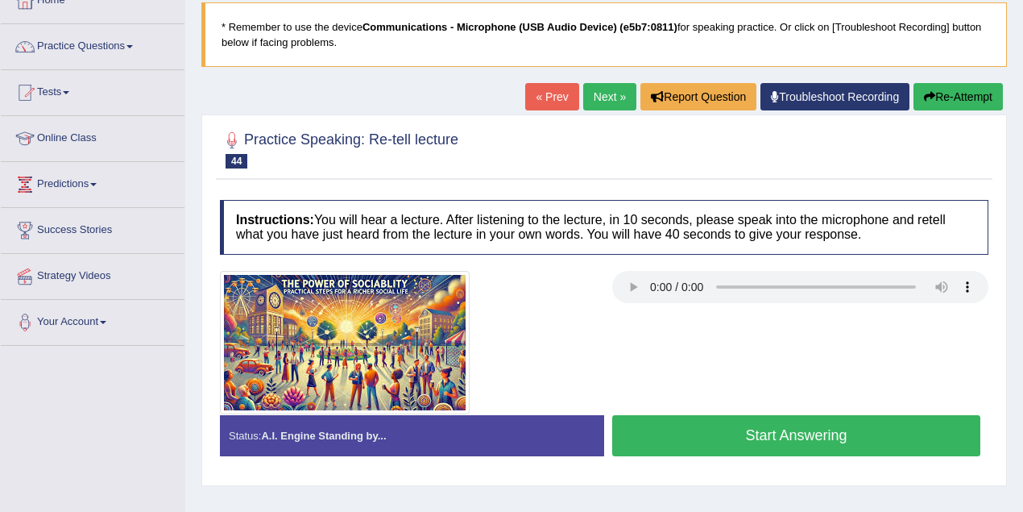
scroll to position [161, 0]
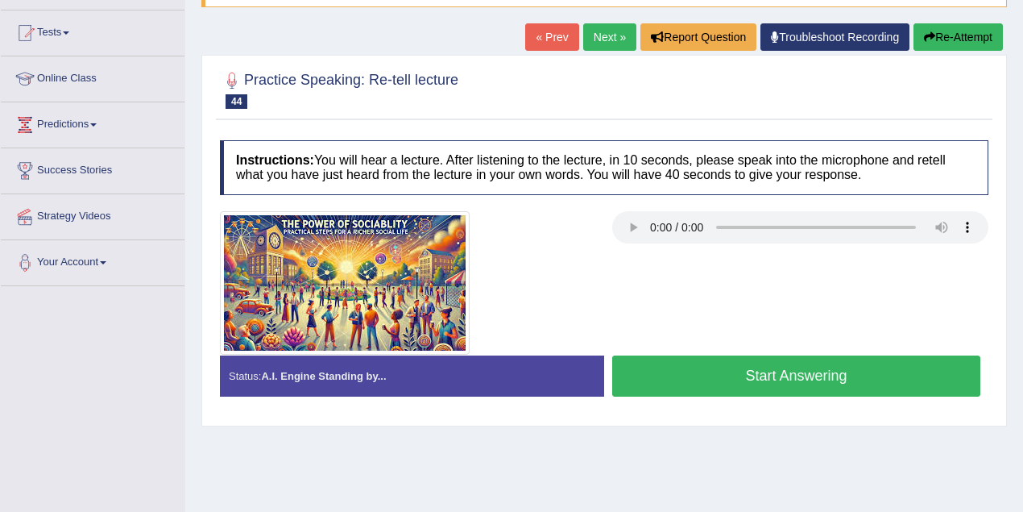
click at [729, 383] on button "Start Answering" at bounding box center [796, 375] width 368 height 41
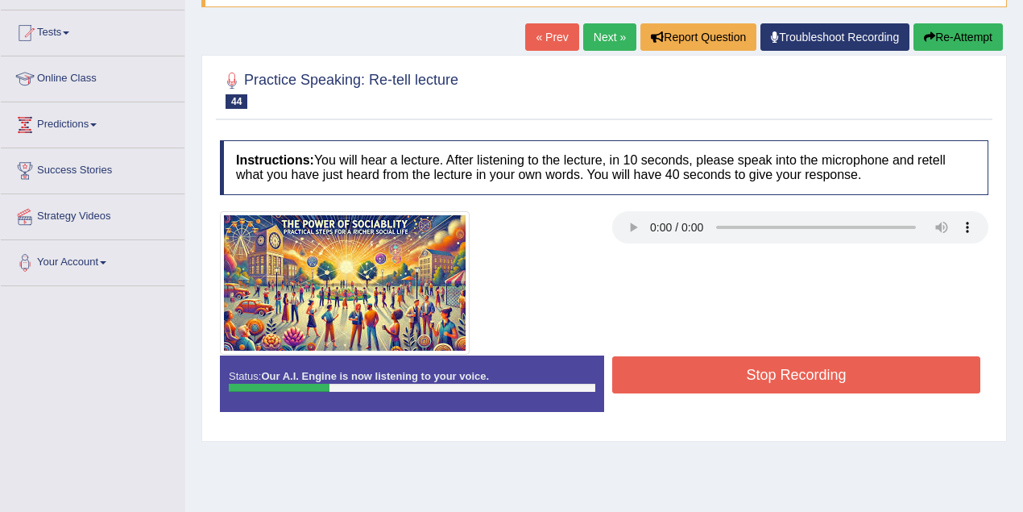
click at [963, 44] on button "Re-Attempt" at bounding box center [958, 36] width 89 height 27
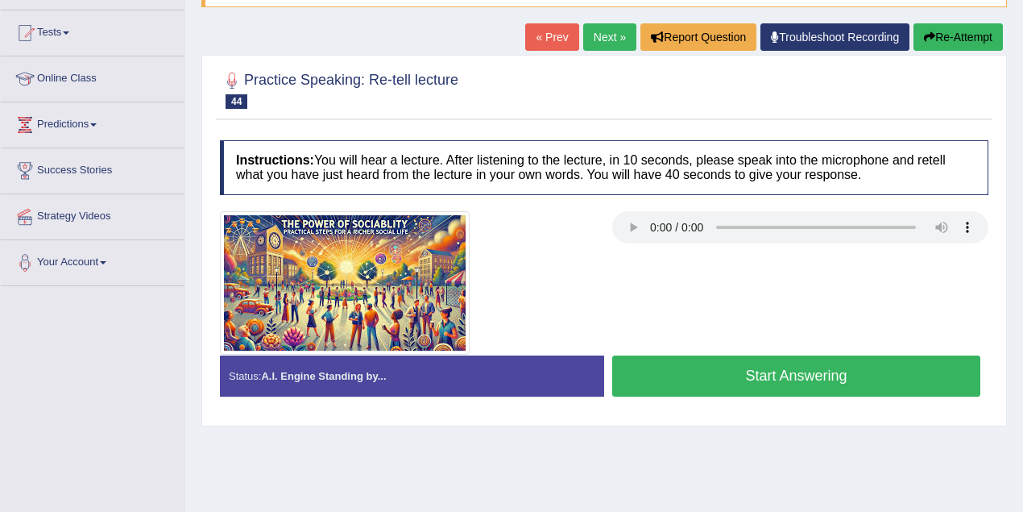
click at [686, 393] on button "Start Answering" at bounding box center [796, 375] width 368 height 41
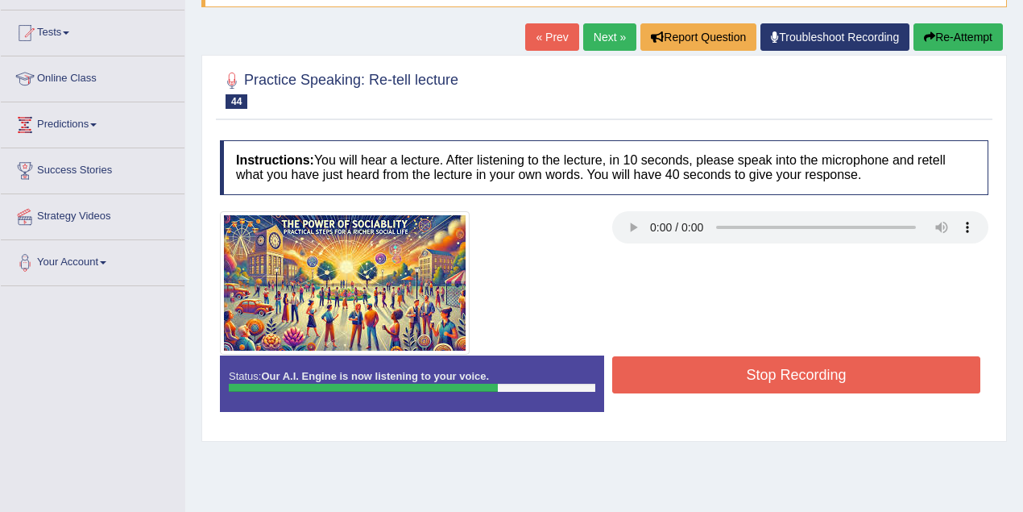
click at [702, 368] on button "Stop Recording" at bounding box center [796, 374] width 368 height 37
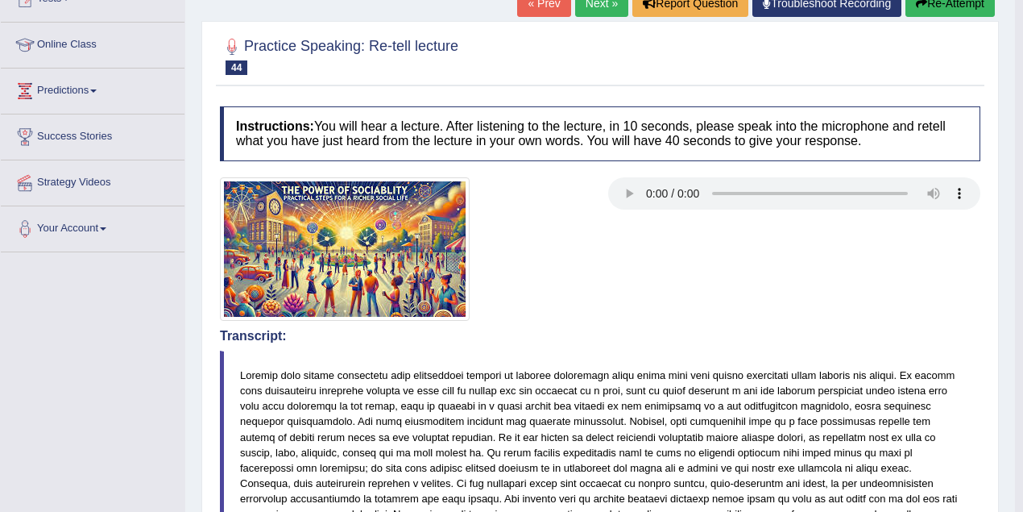
scroll to position [107, 0]
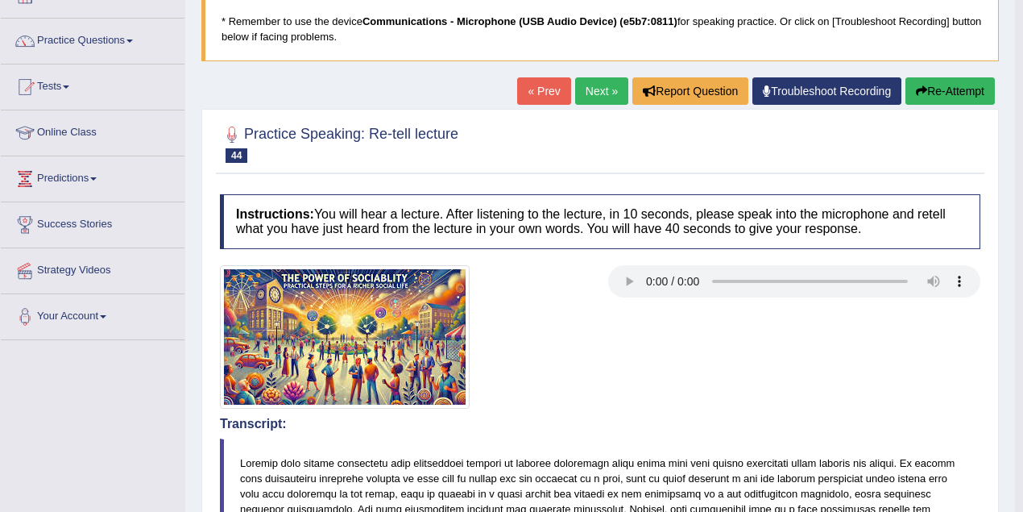
click at [964, 85] on button "Re-Attempt" at bounding box center [949, 90] width 89 height 27
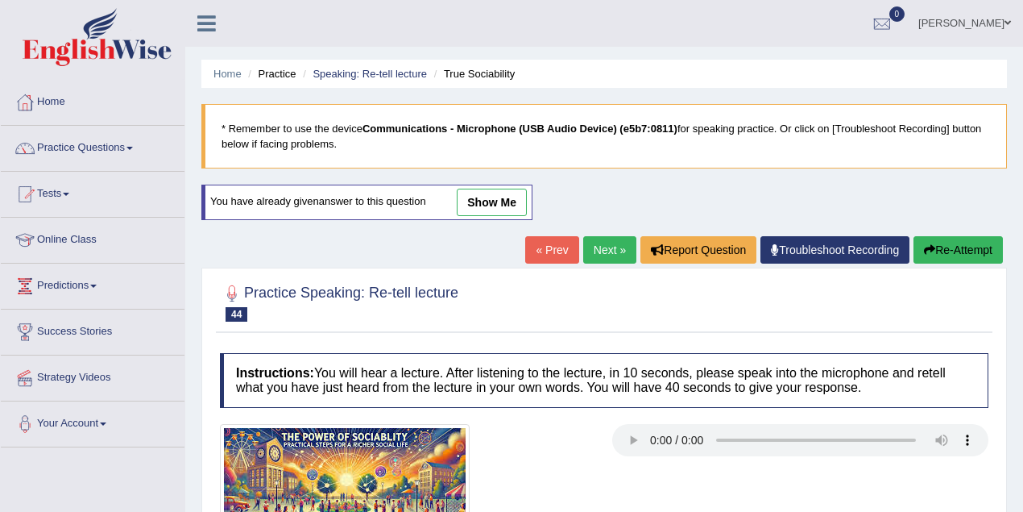
scroll to position [107, 0]
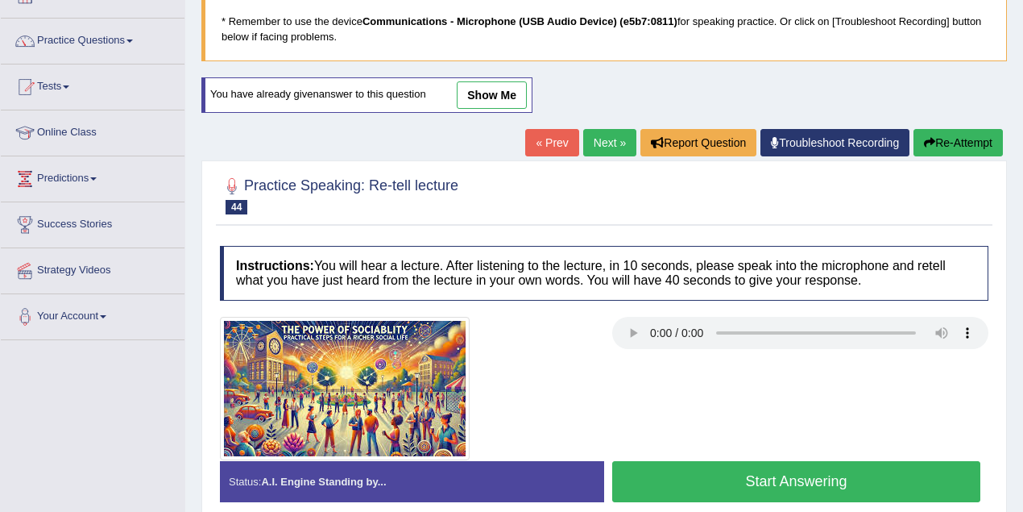
click at [825, 482] on button "Start Answering" at bounding box center [796, 481] width 368 height 41
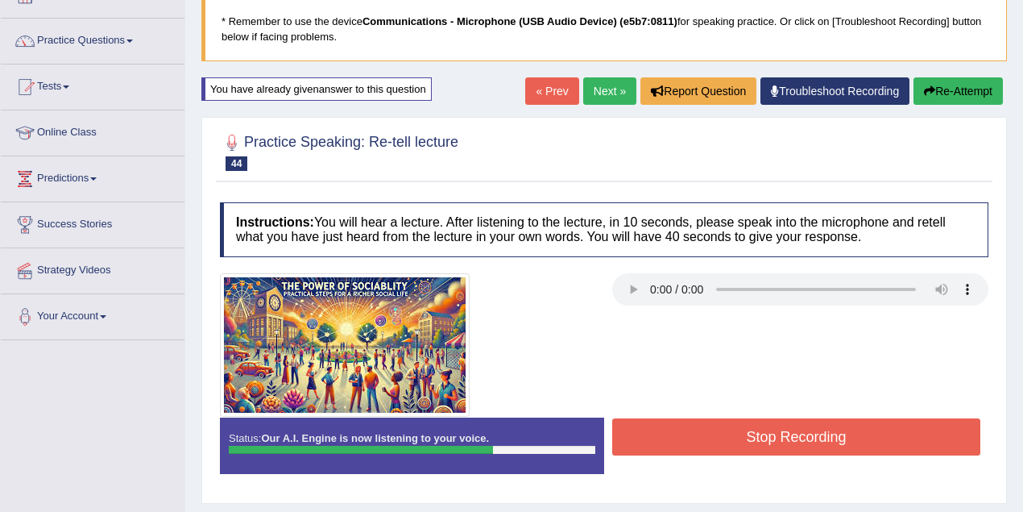
click at [835, 439] on button "Stop Recording" at bounding box center [796, 436] width 368 height 37
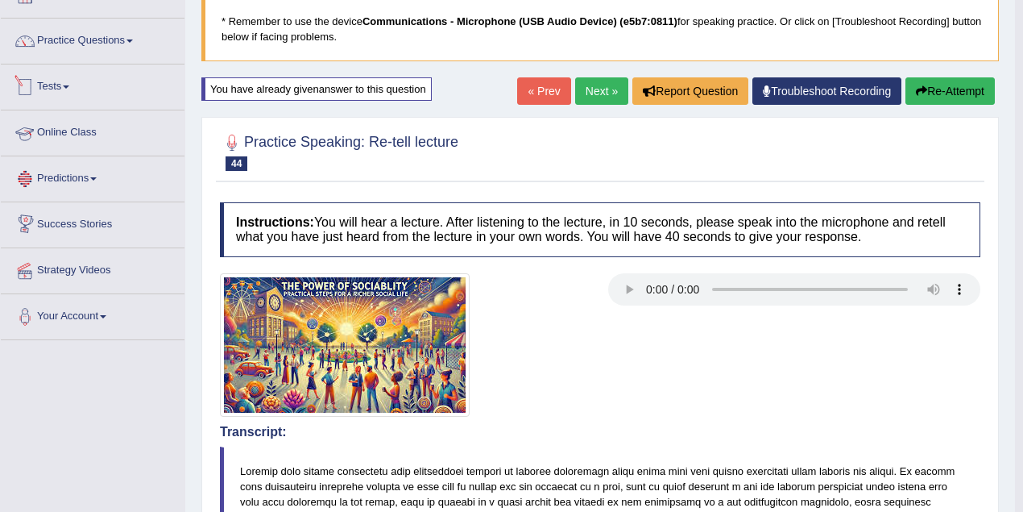
click at [50, 91] on link "Tests" at bounding box center [93, 84] width 184 height 40
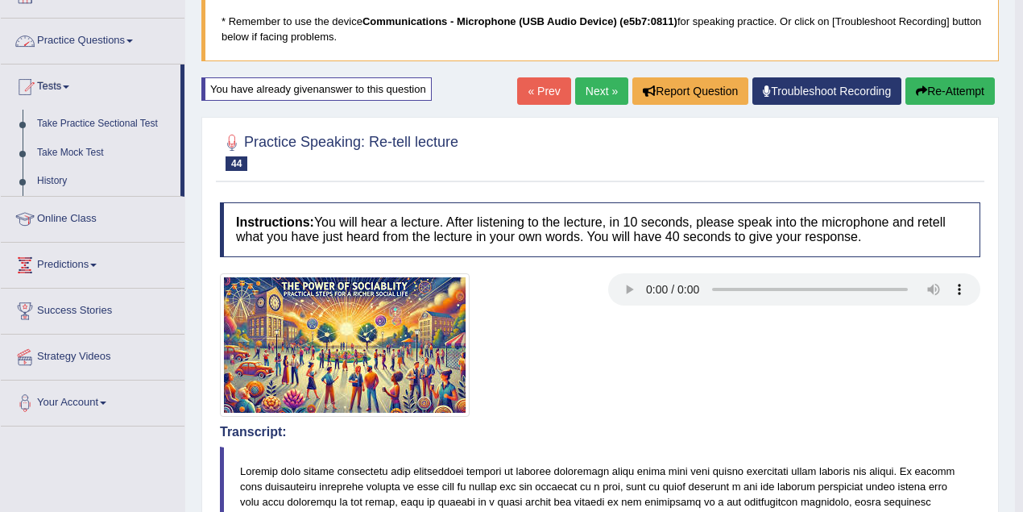
click at [50, 39] on link "Practice Questions" at bounding box center [93, 39] width 184 height 40
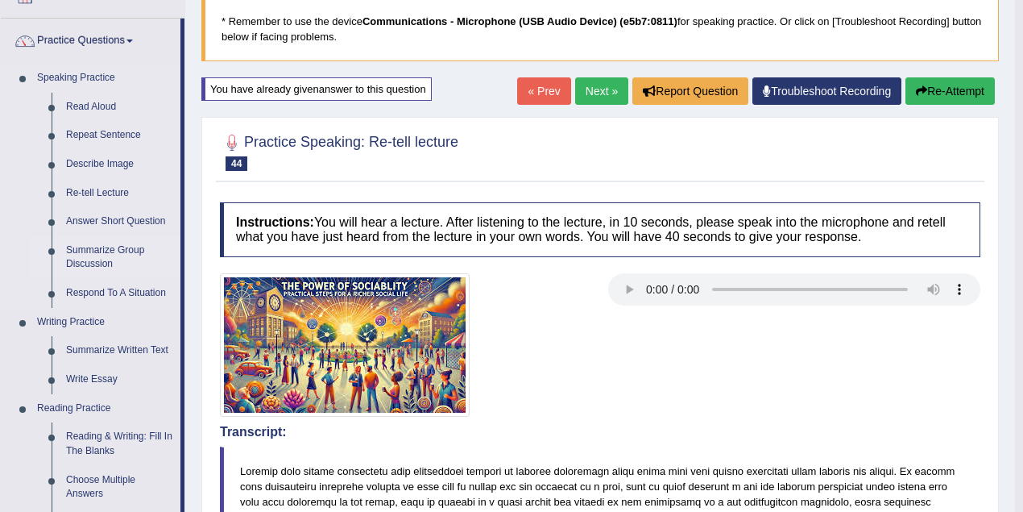
click at [85, 247] on link "Summarize Group Discussion" at bounding box center [120, 257] width 122 height 43
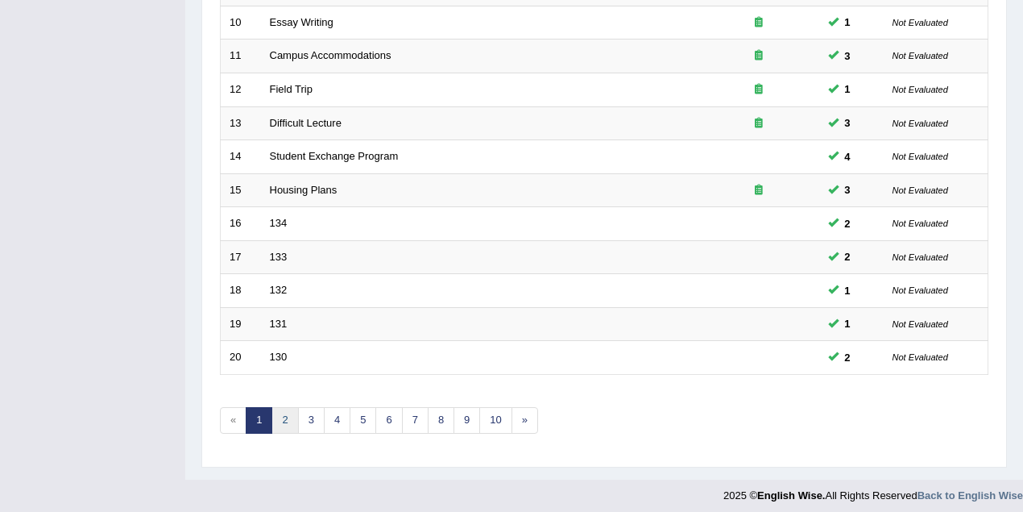
click at [282, 416] on link "2" at bounding box center [284, 420] width 27 height 27
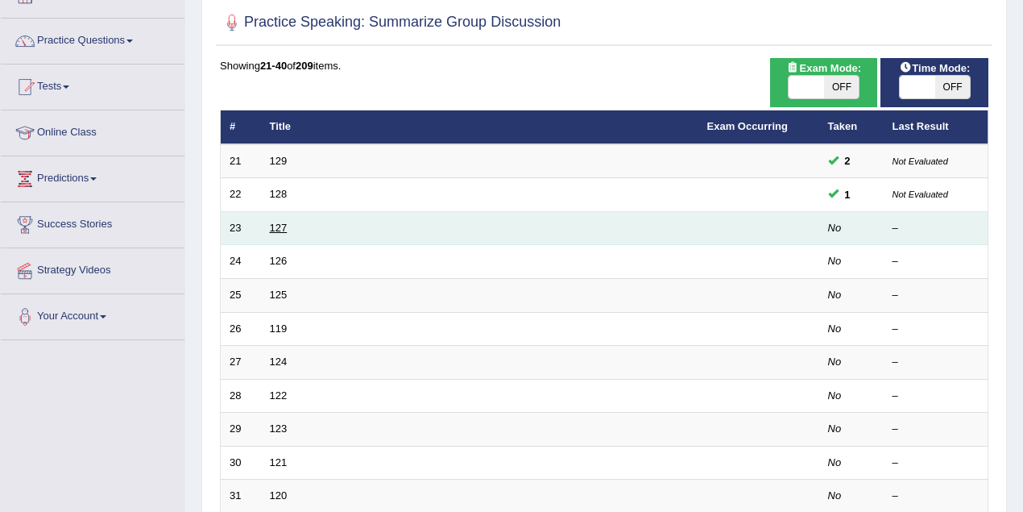
click at [281, 229] on link "127" at bounding box center [279, 228] width 18 height 12
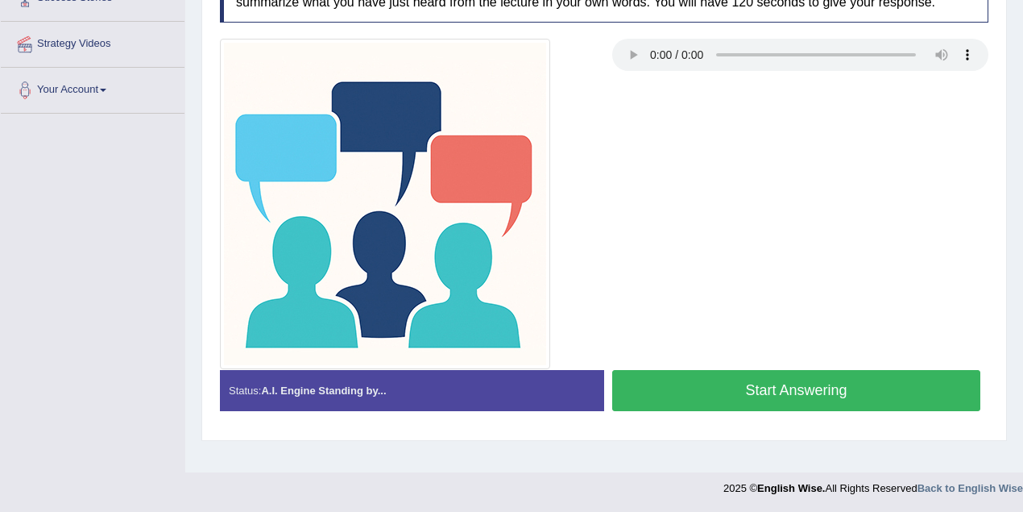
click at [715, 395] on button "Start Answering" at bounding box center [796, 390] width 368 height 41
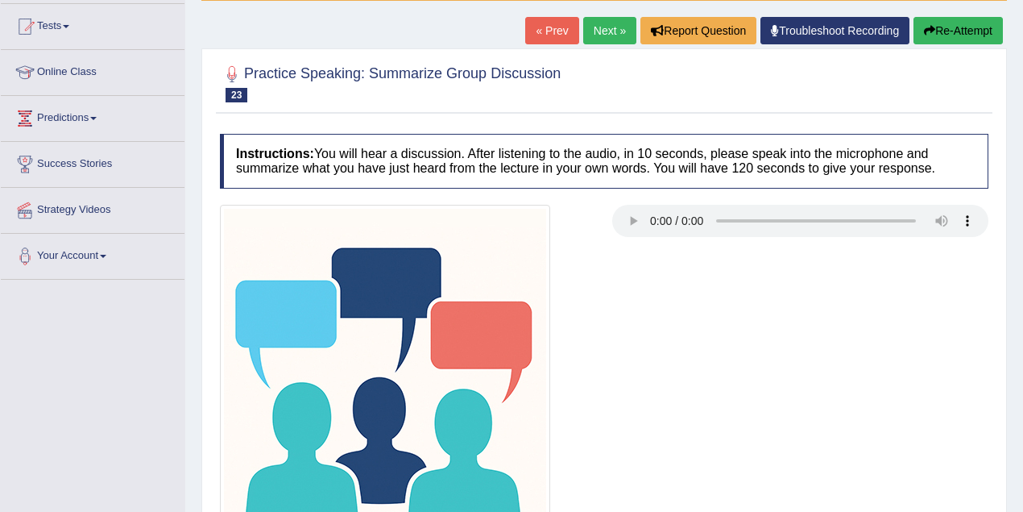
scroll to position [11, 0]
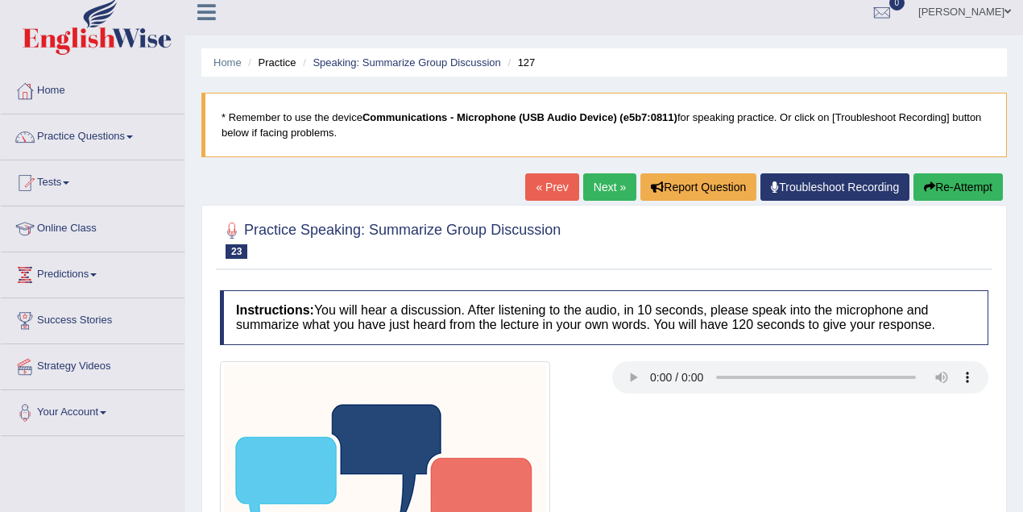
click at [960, 181] on button "Re-Attempt" at bounding box center [958, 186] width 89 height 27
click at [942, 192] on button "Re-Attempt" at bounding box center [958, 186] width 89 height 27
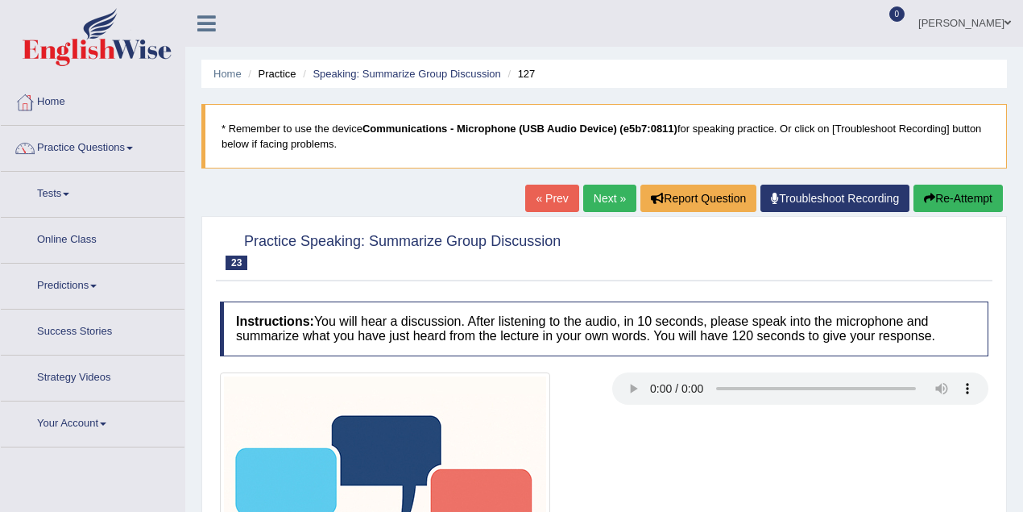
click at [583, 185] on link "Next »" at bounding box center [609, 197] width 53 height 27
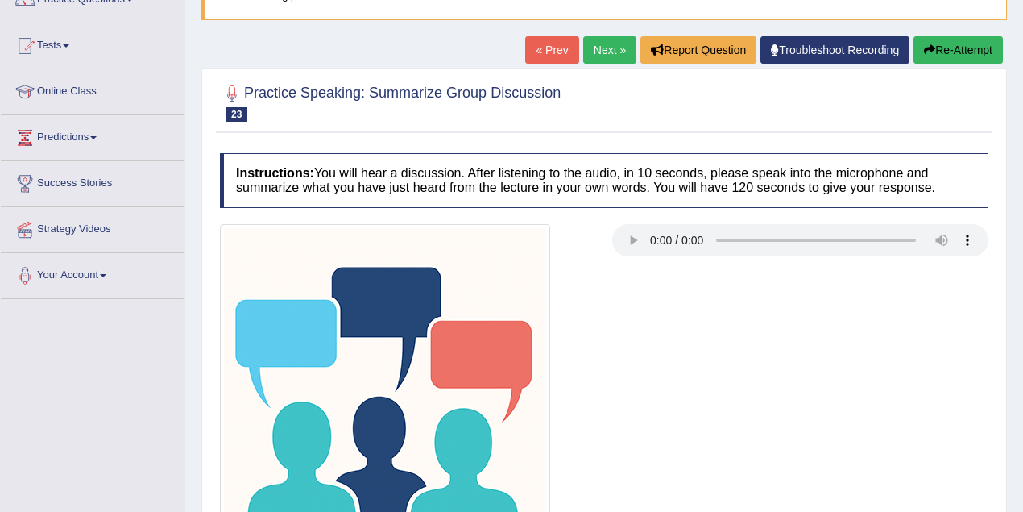
scroll to position [214, 0]
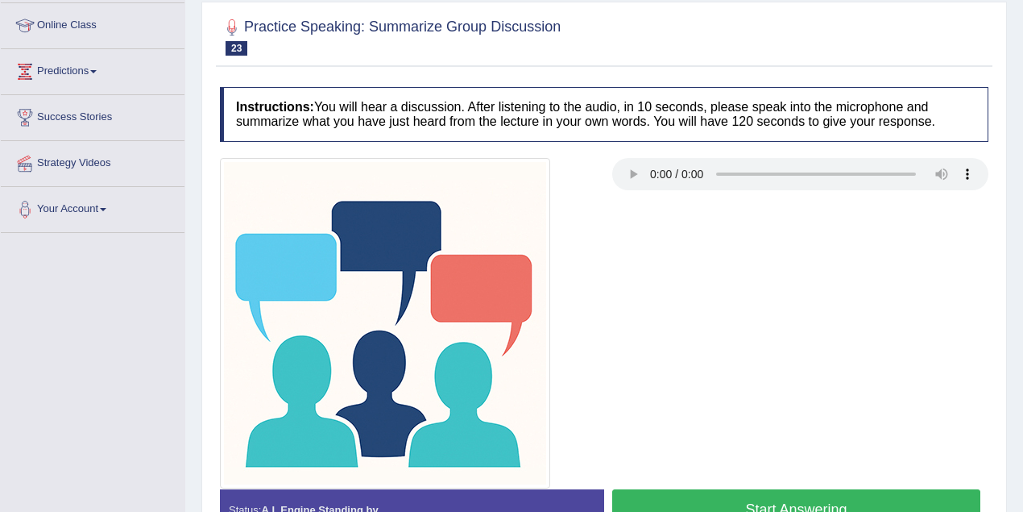
click at [686, 489] on button "Start Answering" at bounding box center [796, 509] width 368 height 41
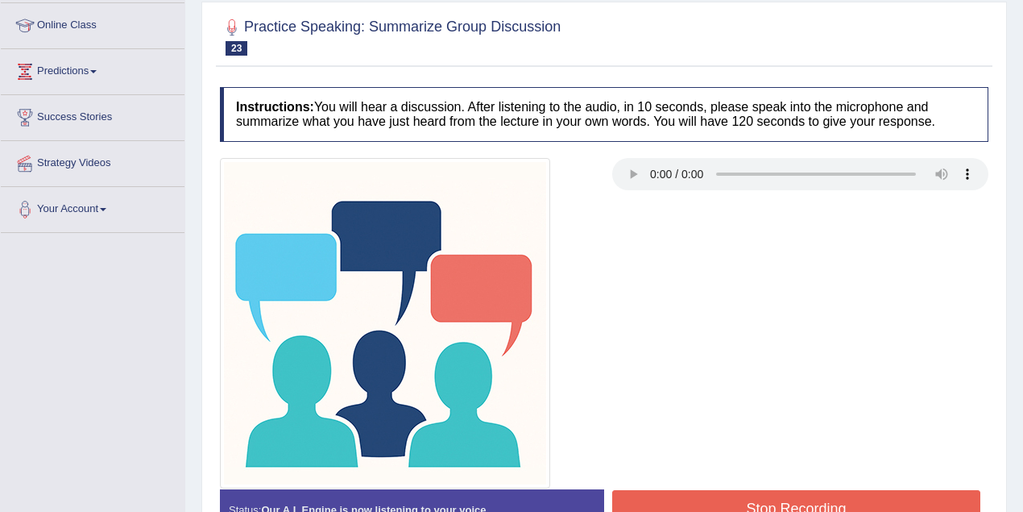
click at [686, 490] on button "Stop Recording" at bounding box center [796, 508] width 368 height 37
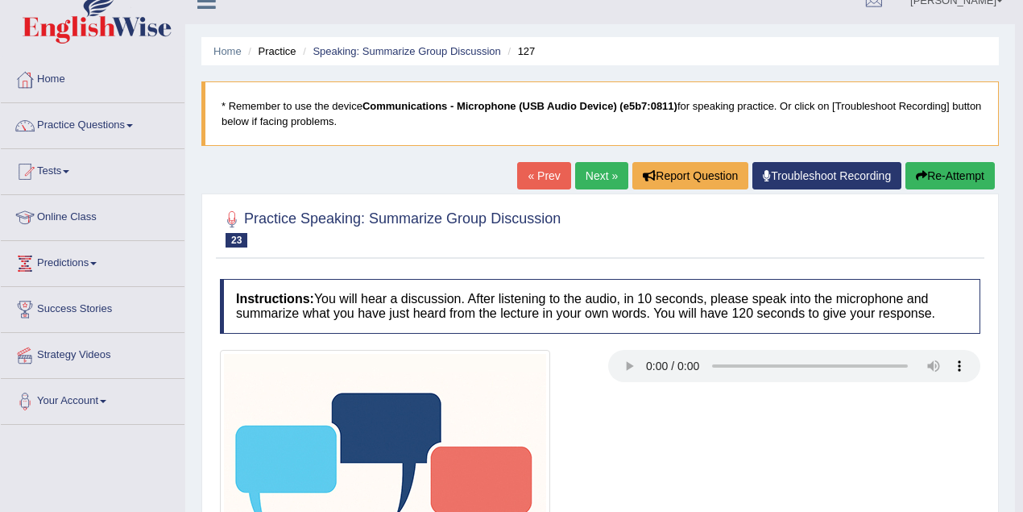
scroll to position [0, 0]
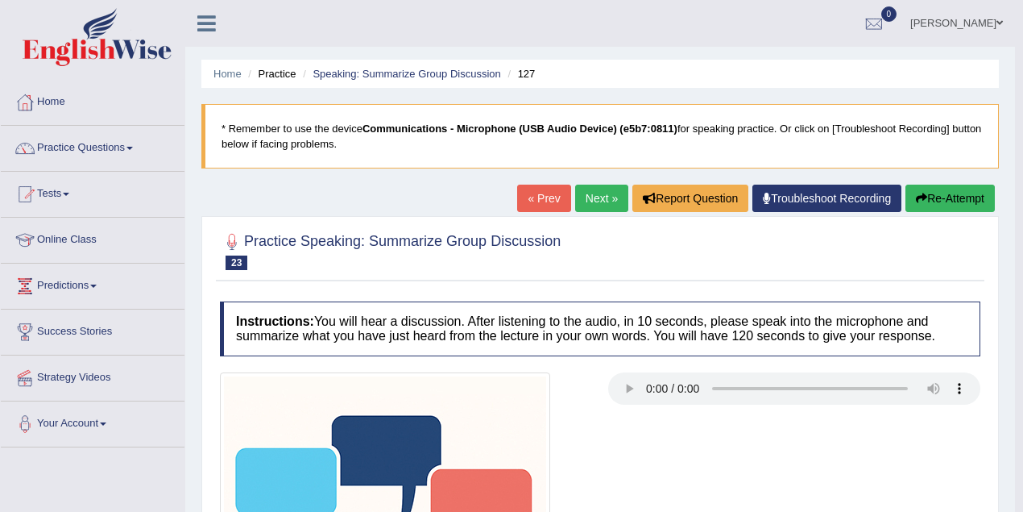
click at [941, 193] on button "Re-Attempt" at bounding box center [949, 197] width 89 height 27
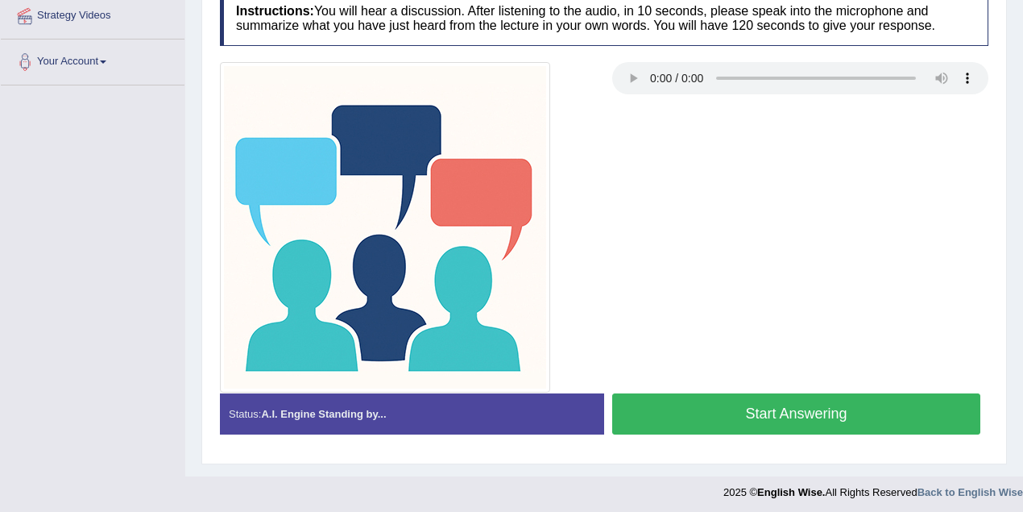
click at [777, 408] on button "Start Answering" at bounding box center [796, 413] width 368 height 41
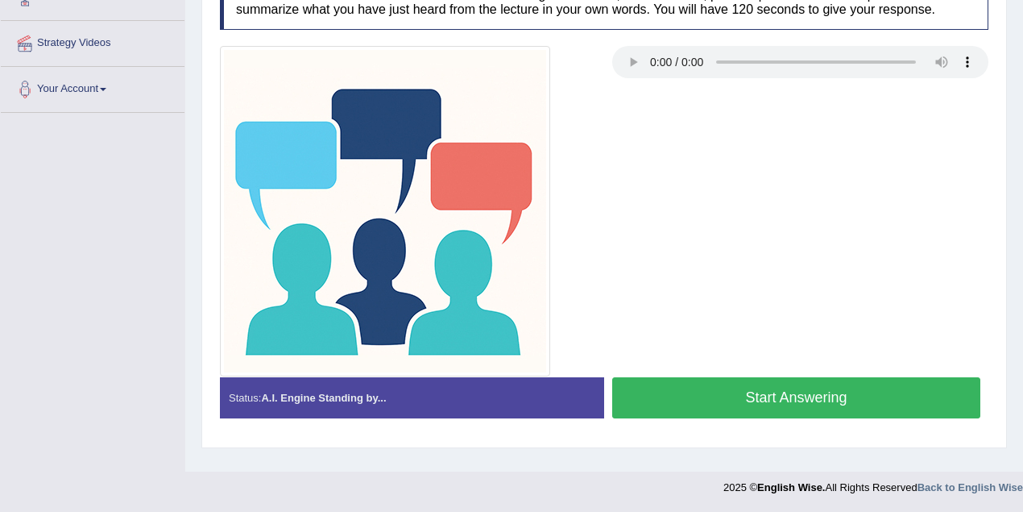
scroll to position [334, 0]
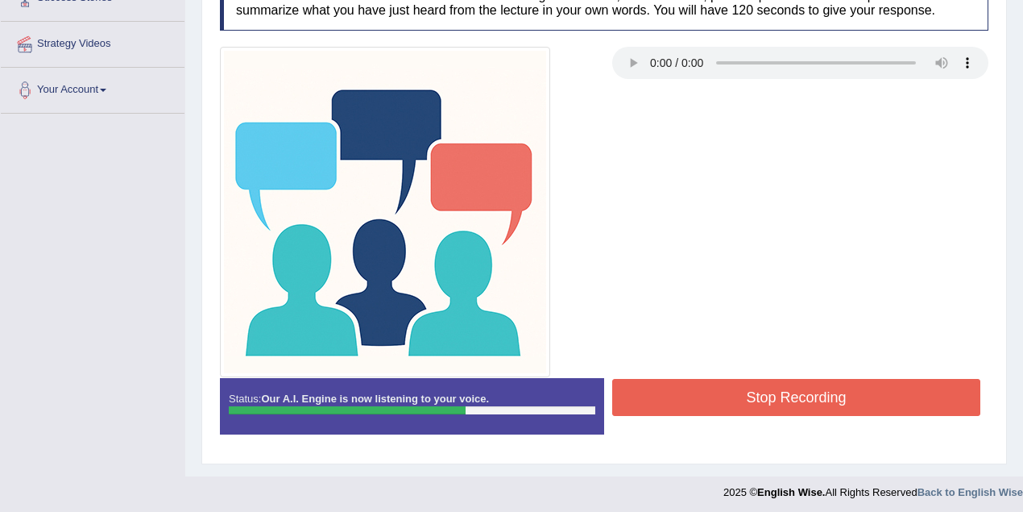
click at [753, 393] on button "Stop Recording" at bounding box center [796, 397] width 368 height 37
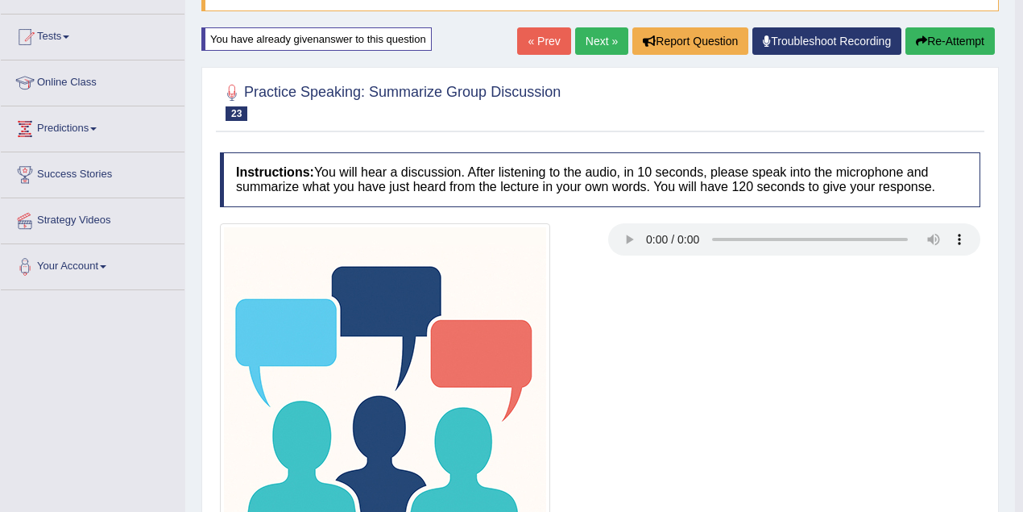
scroll to position [0, 0]
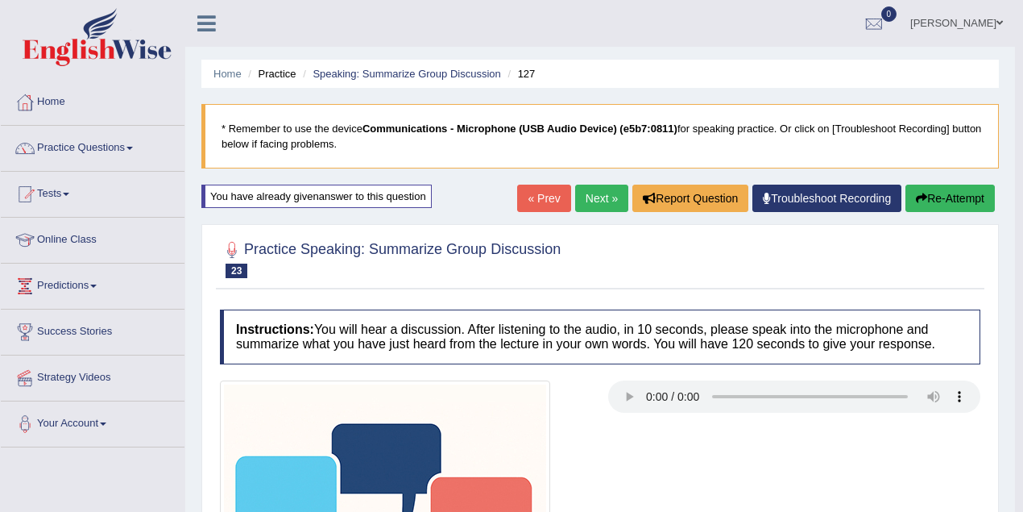
click at [588, 201] on link "Next »" at bounding box center [601, 197] width 53 height 27
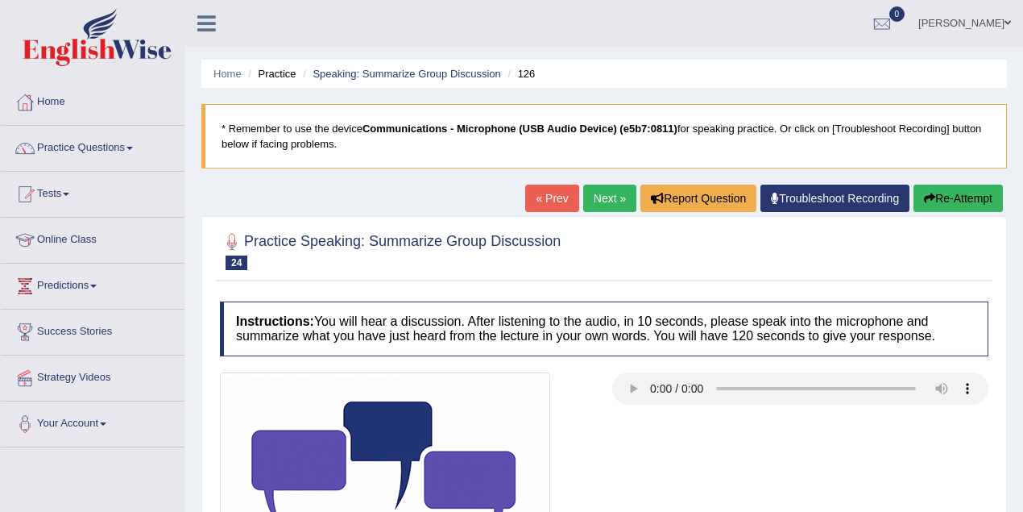
click at [928, 193] on icon "button" at bounding box center [929, 198] width 11 height 11
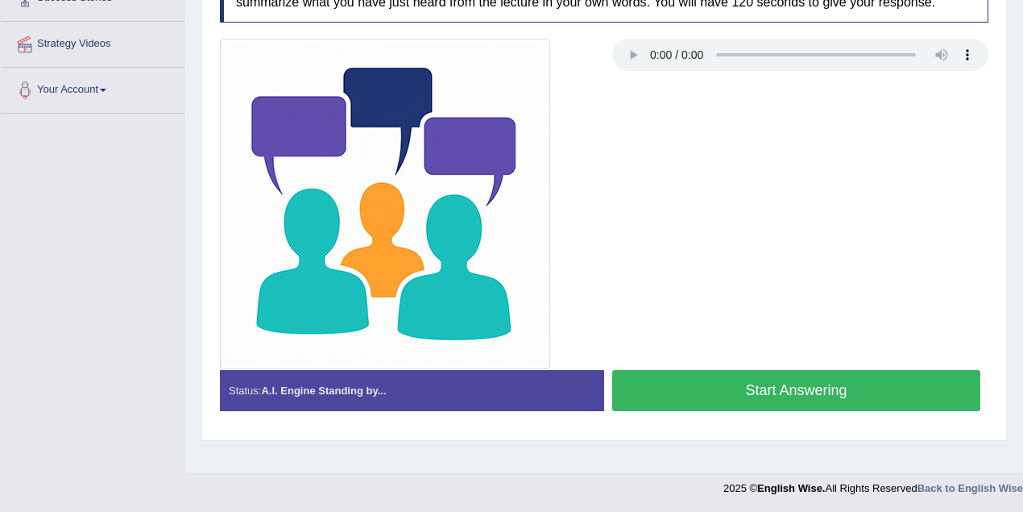
click at [728, 382] on button "Start Answering" at bounding box center [796, 390] width 368 height 41
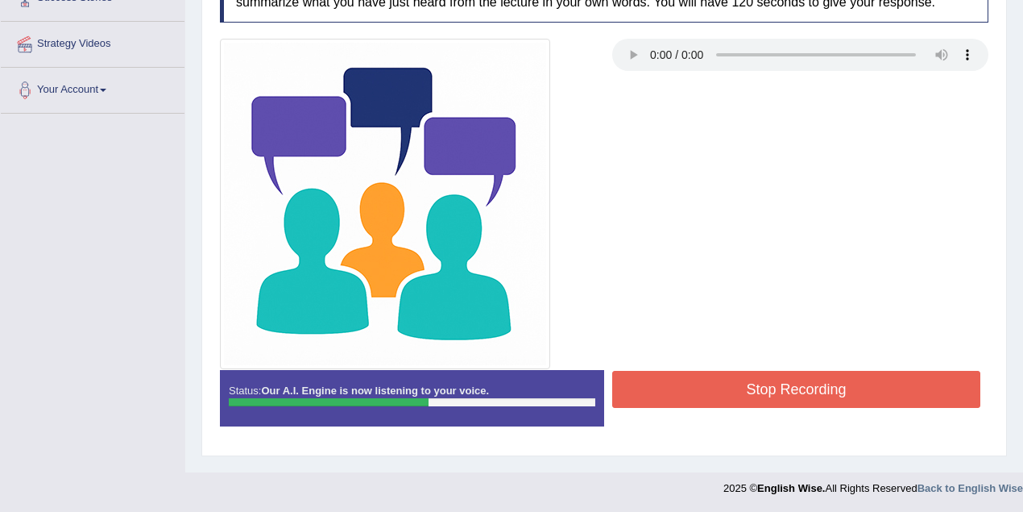
click at [664, 377] on button "Stop Recording" at bounding box center [796, 389] width 368 height 37
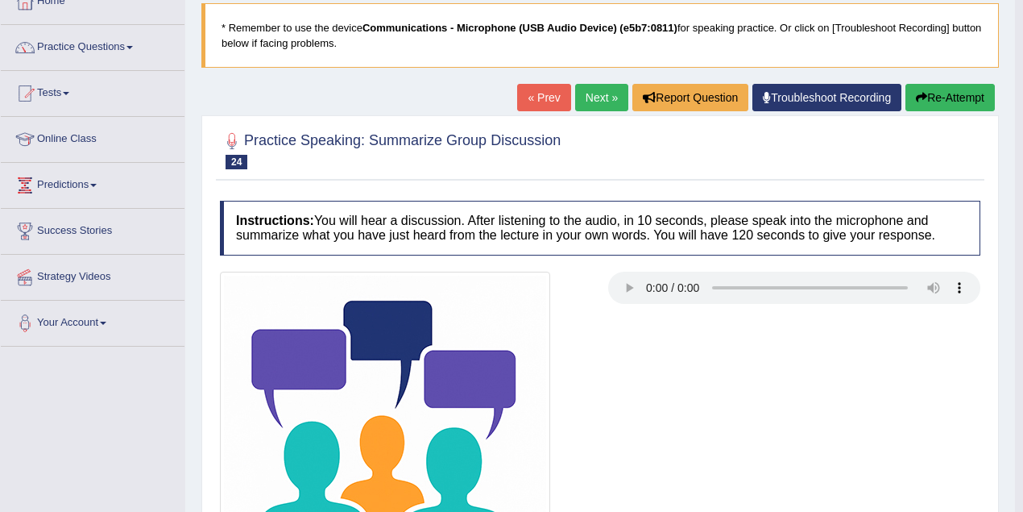
scroll to position [65, 0]
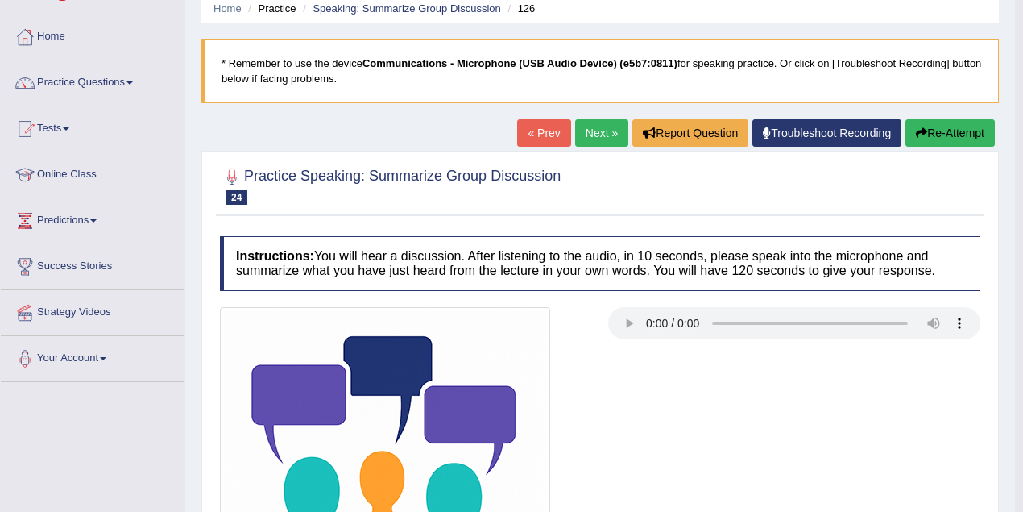
click at [575, 125] on link "Next »" at bounding box center [601, 132] width 53 height 27
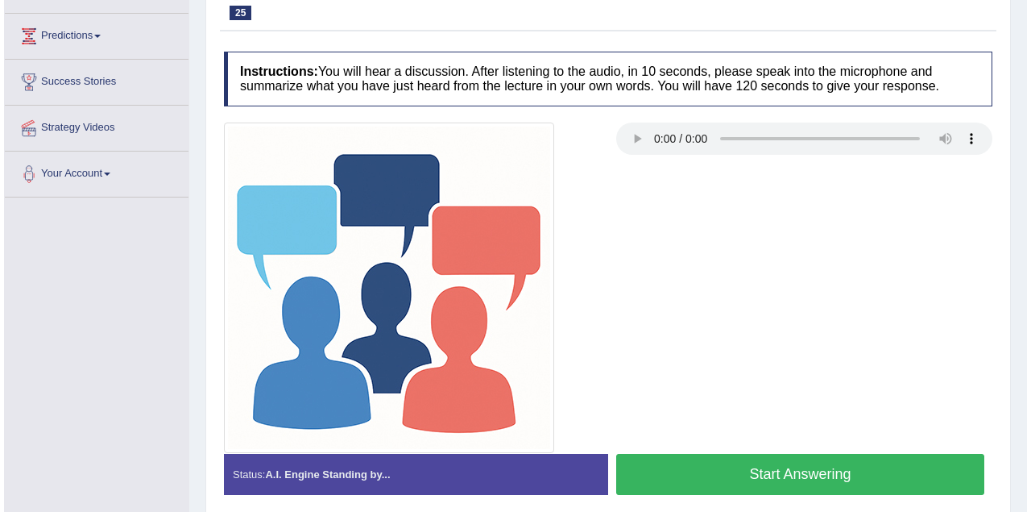
scroll to position [322, 0]
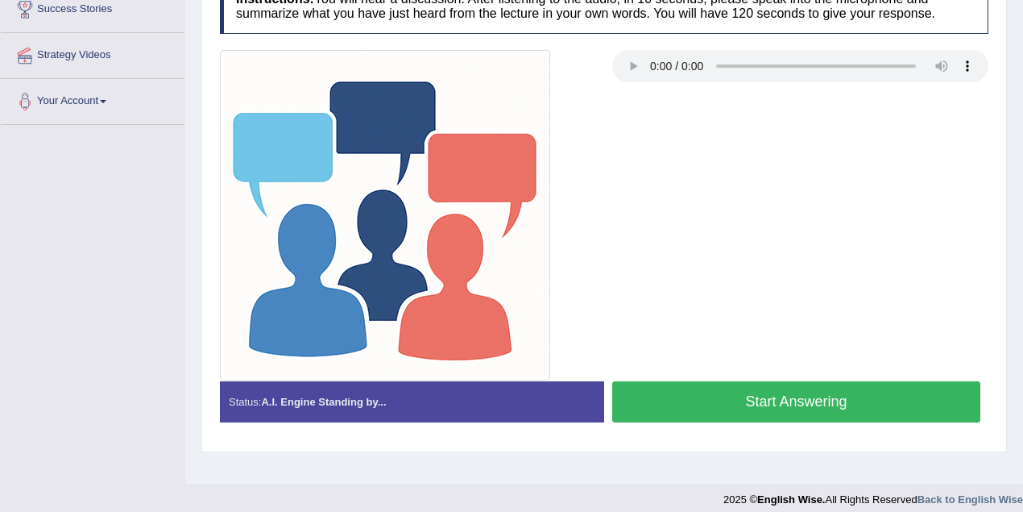
click at [707, 411] on button "Start Answering" at bounding box center [796, 401] width 368 height 41
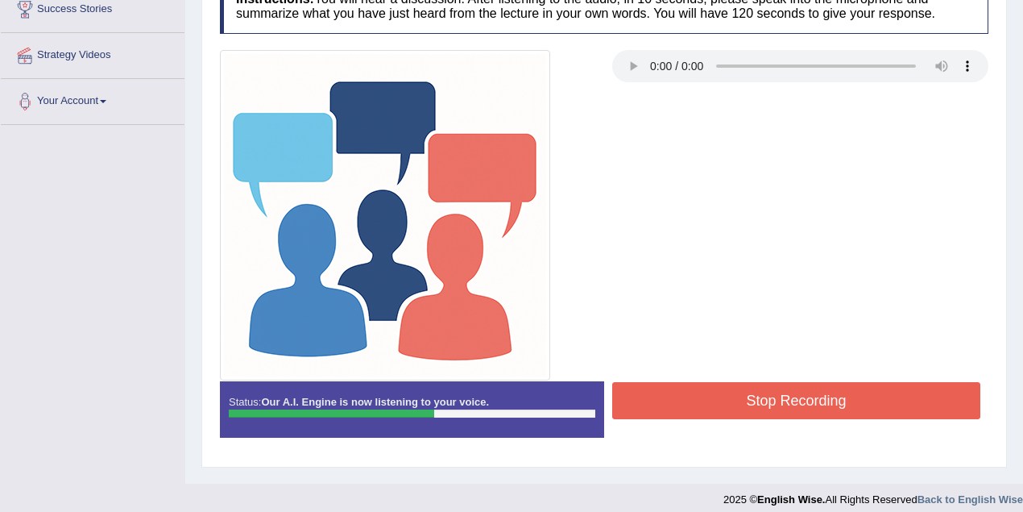
click at [706, 411] on button "Stop Recording" at bounding box center [796, 400] width 368 height 37
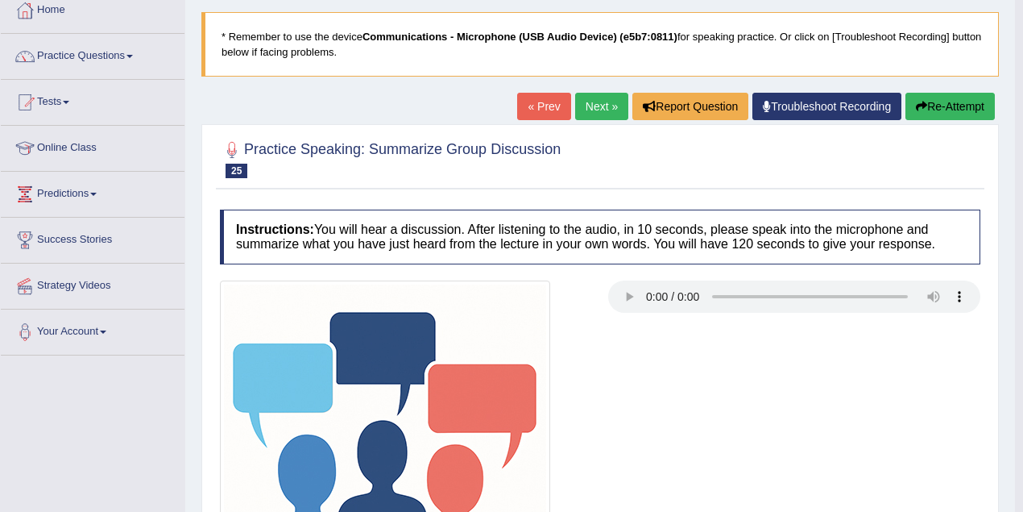
scroll to position [0, 0]
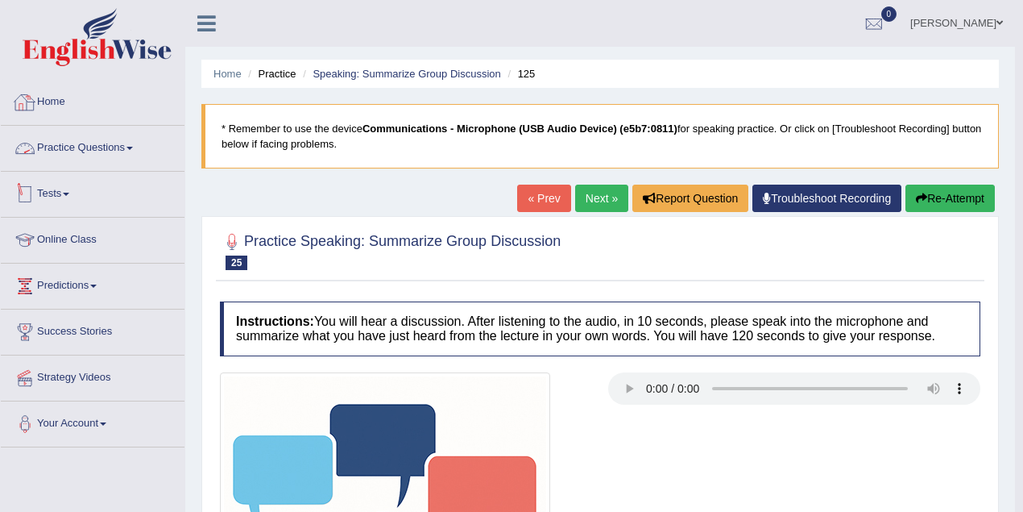
click at [128, 147] on link "Practice Questions" at bounding box center [93, 146] width 184 height 40
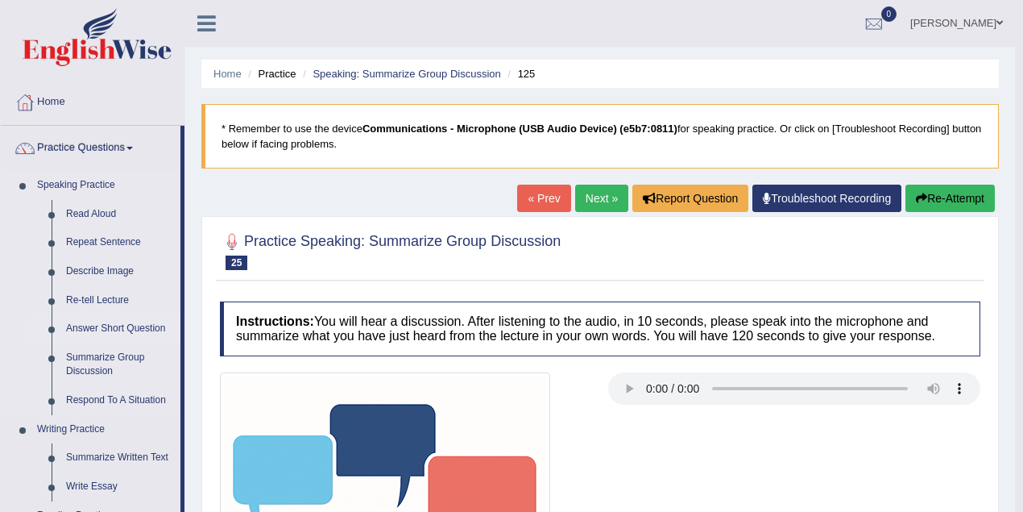
click at [89, 324] on link "Answer Short Question" at bounding box center [120, 328] width 122 height 29
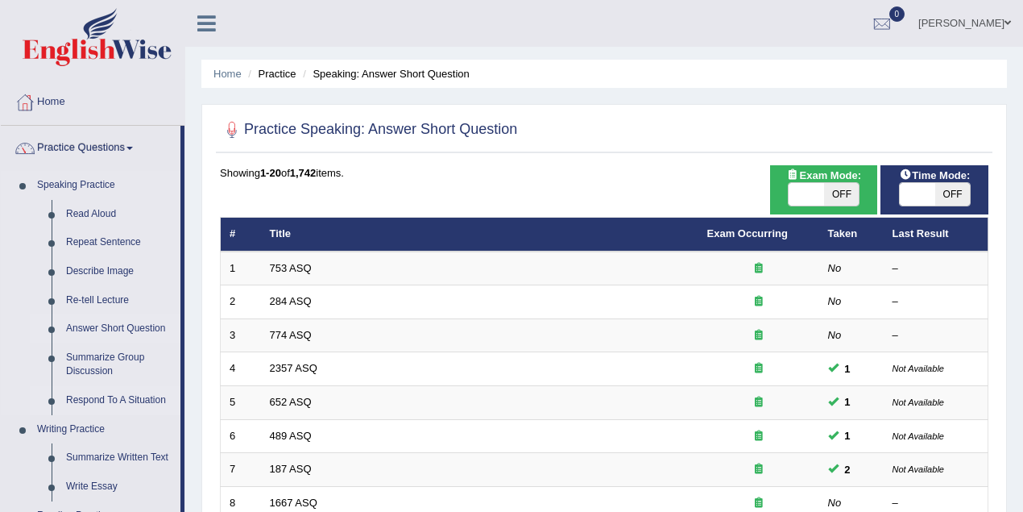
click at [85, 401] on link "Respond To A Situation" at bounding box center [120, 400] width 122 height 29
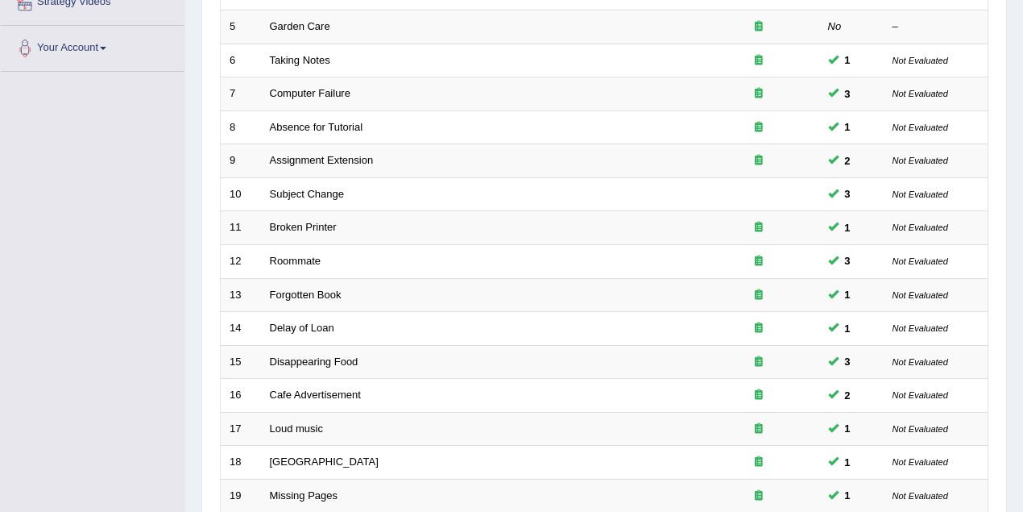
scroll to position [107, 0]
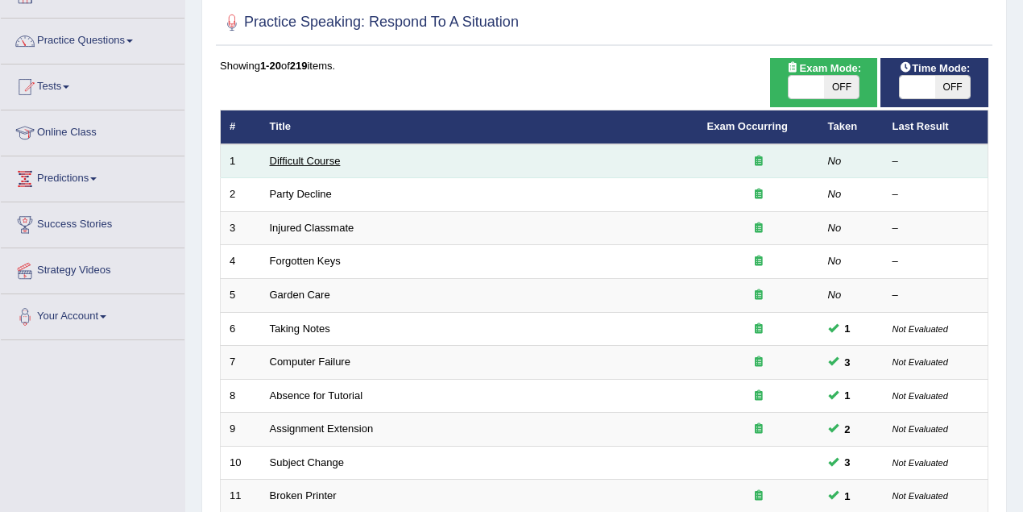
click at [313, 157] on link "Difficult Course" at bounding box center [305, 161] width 71 height 12
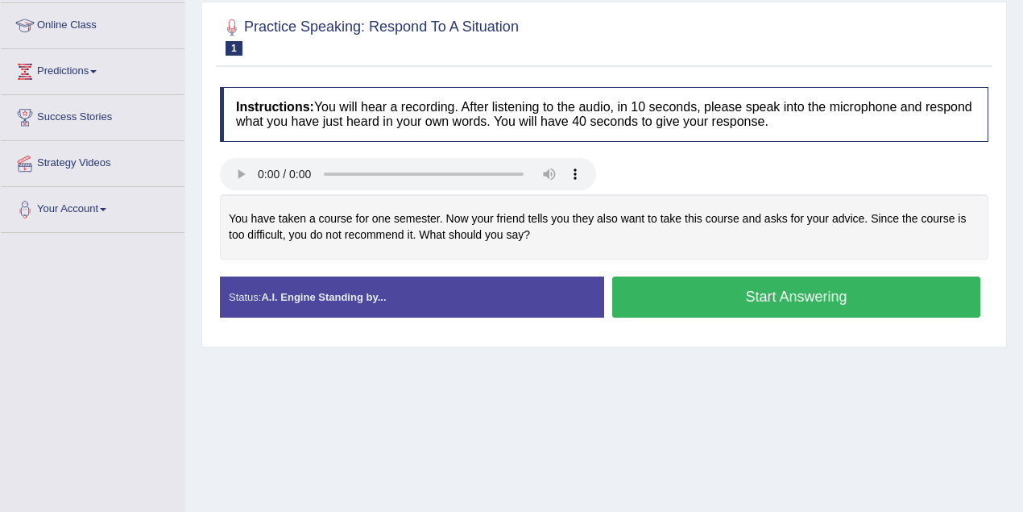
click at [660, 290] on button "Start Answering" at bounding box center [796, 296] width 368 height 41
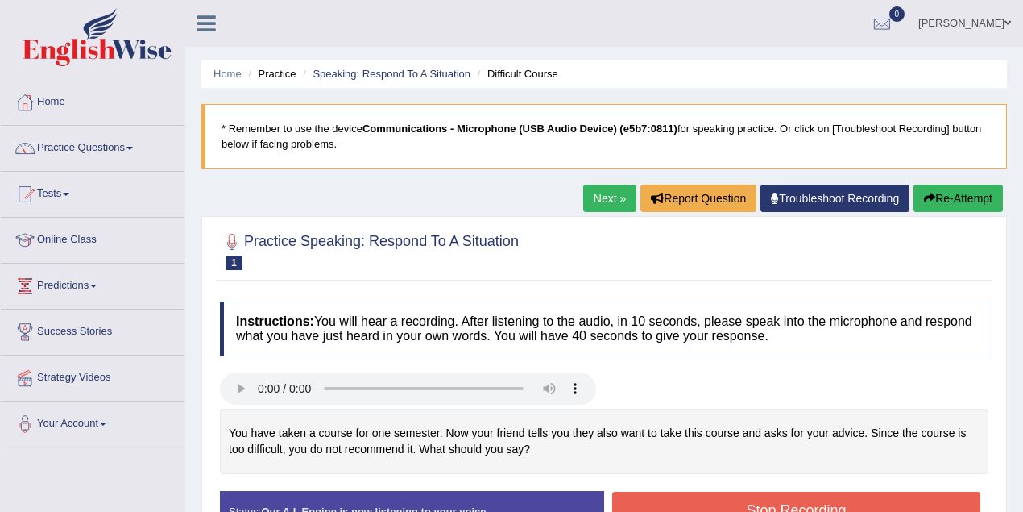
click at [973, 203] on button "Re-Attempt" at bounding box center [958, 197] width 89 height 27
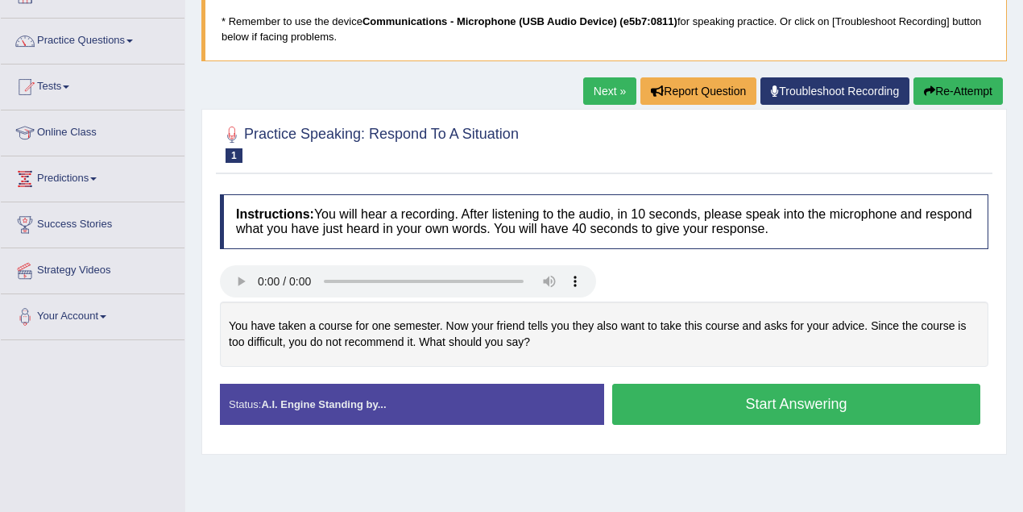
scroll to position [107, 0]
click at [713, 416] on button "Start Answering" at bounding box center [796, 403] width 368 height 41
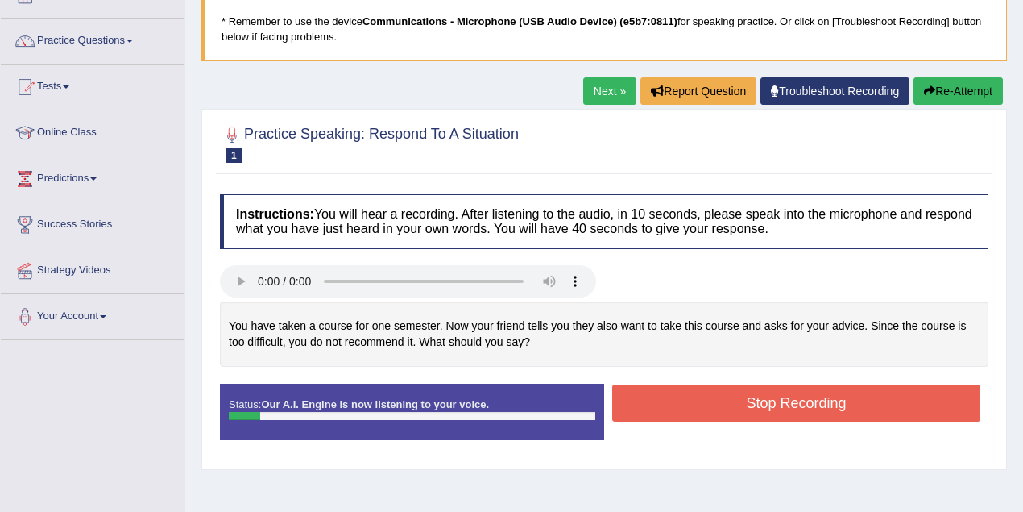
click at [928, 82] on button "Re-Attempt" at bounding box center [958, 90] width 89 height 27
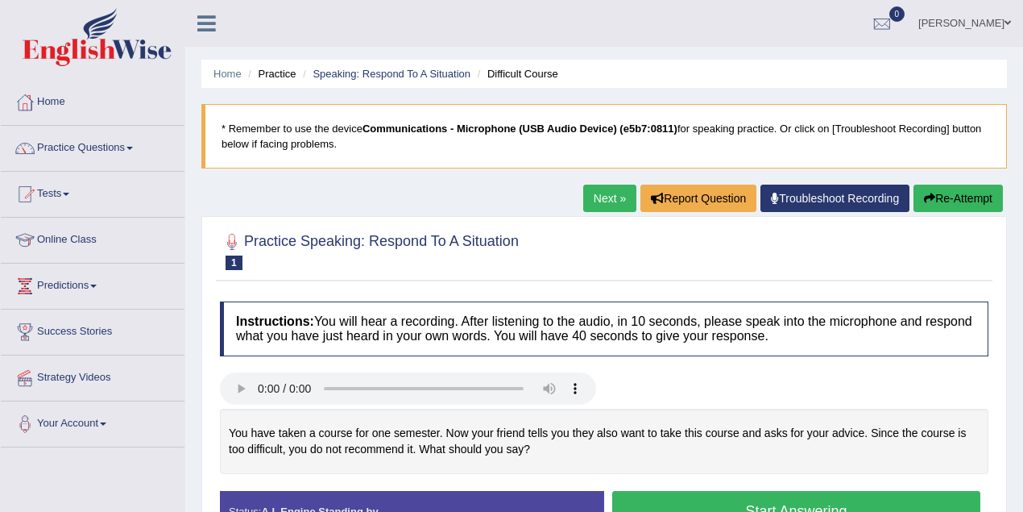
click at [738, 491] on button "Start Answering" at bounding box center [796, 511] width 368 height 41
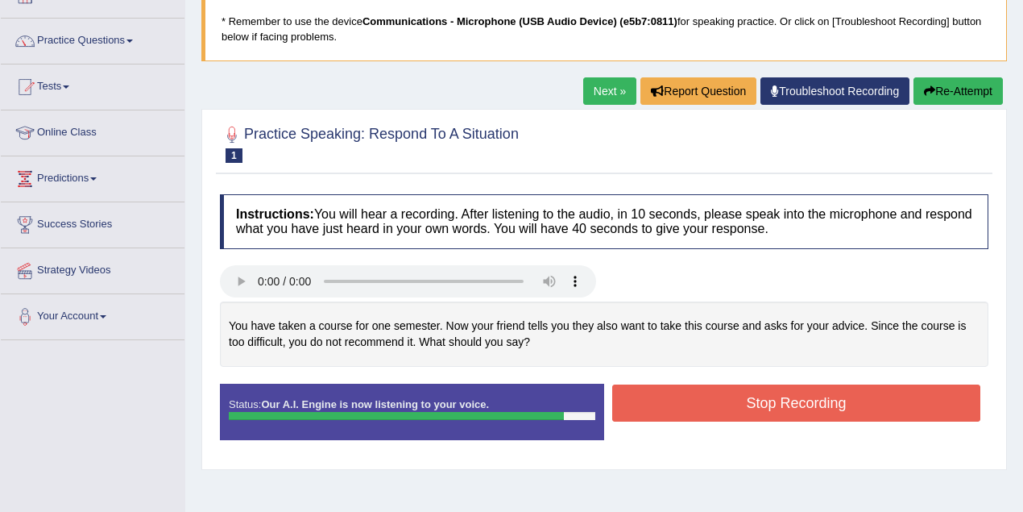
click at [957, 93] on button "Re-Attempt" at bounding box center [958, 90] width 89 height 27
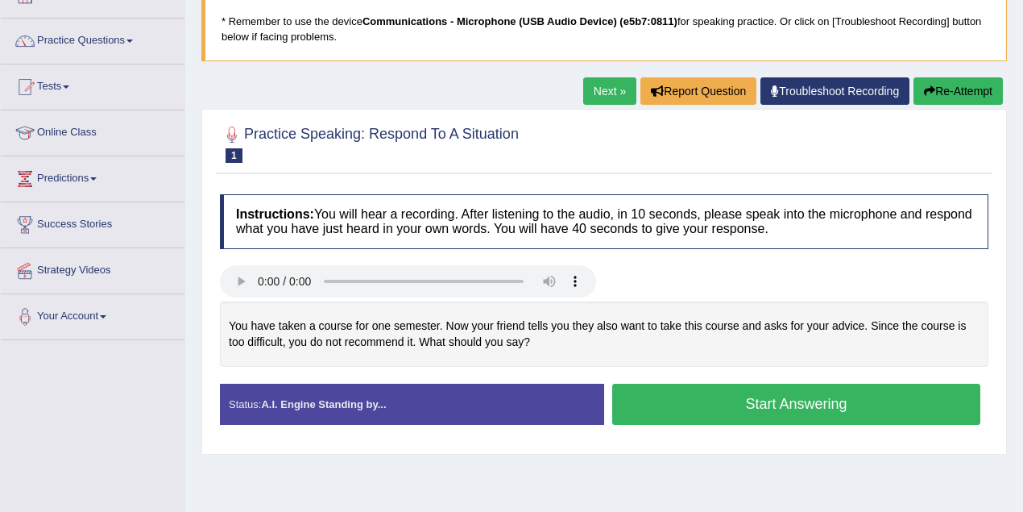
click at [773, 404] on button "Start Answering" at bounding box center [796, 403] width 368 height 41
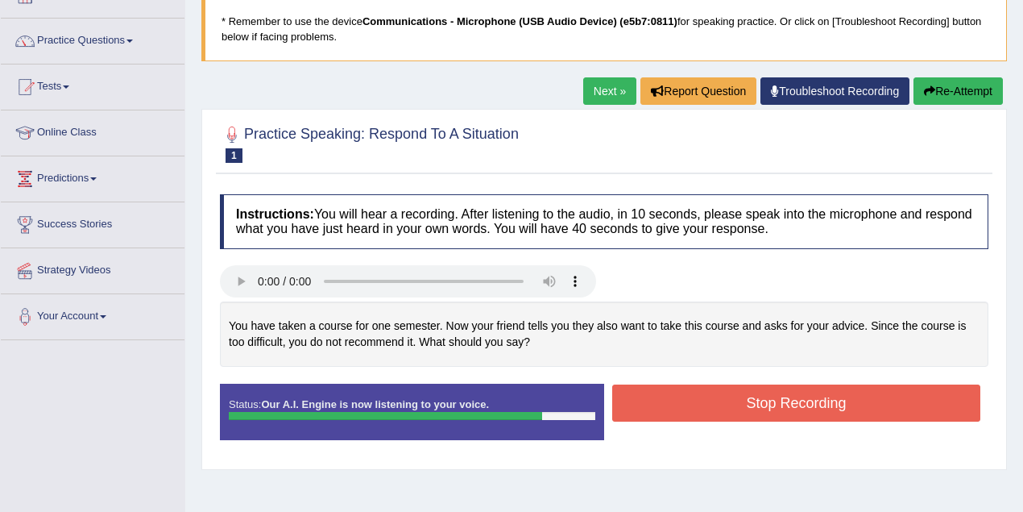
click at [682, 401] on button "Stop Recording" at bounding box center [796, 402] width 368 height 37
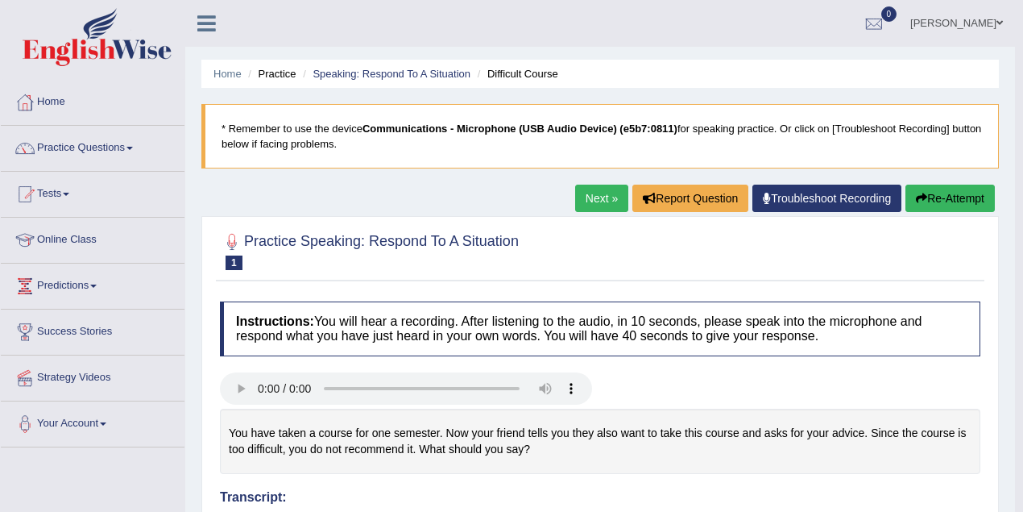
click at [600, 197] on link "Next »" at bounding box center [601, 197] width 53 height 27
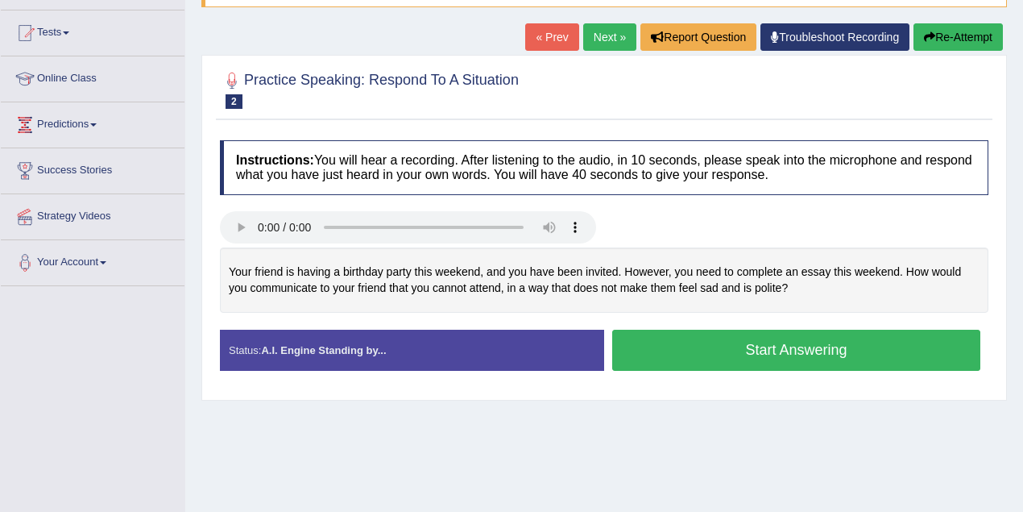
scroll to position [161, 0]
click at [682, 350] on button "Start Answering" at bounding box center [796, 349] width 368 height 41
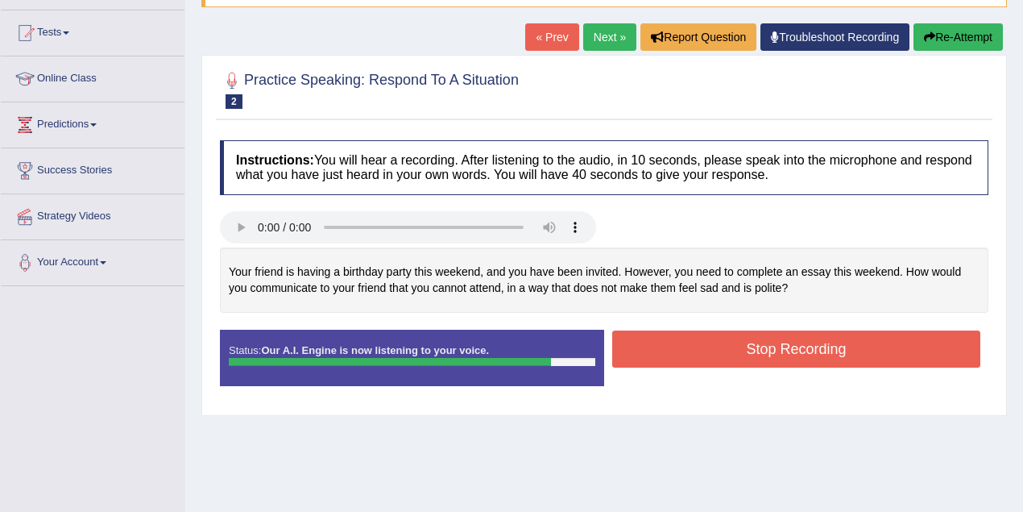
click at [672, 338] on button "Stop Recording" at bounding box center [796, 348] width 368 height 37
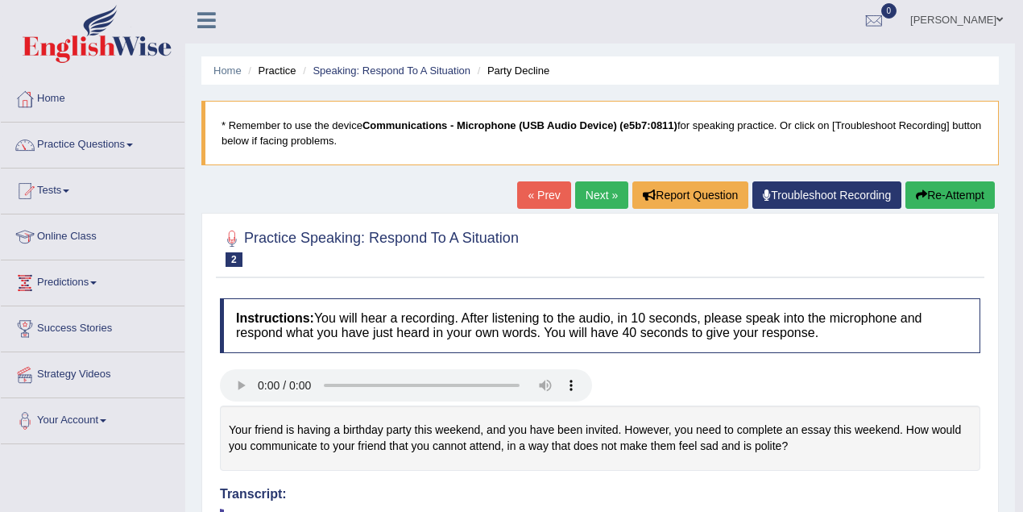
scroll to position [0, 0]
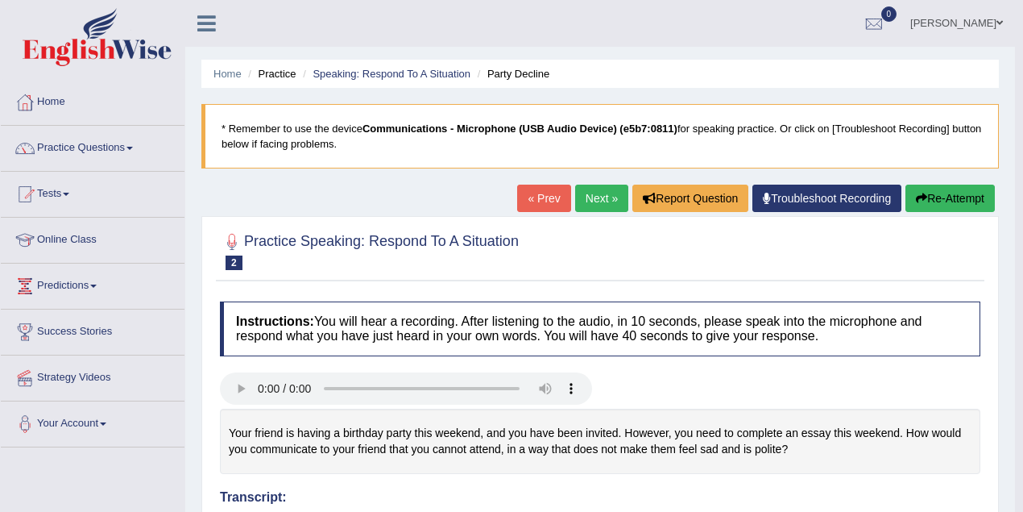
click at [590, 200] on link "Next »" at bounding box center [601, 197] width 53 height 27
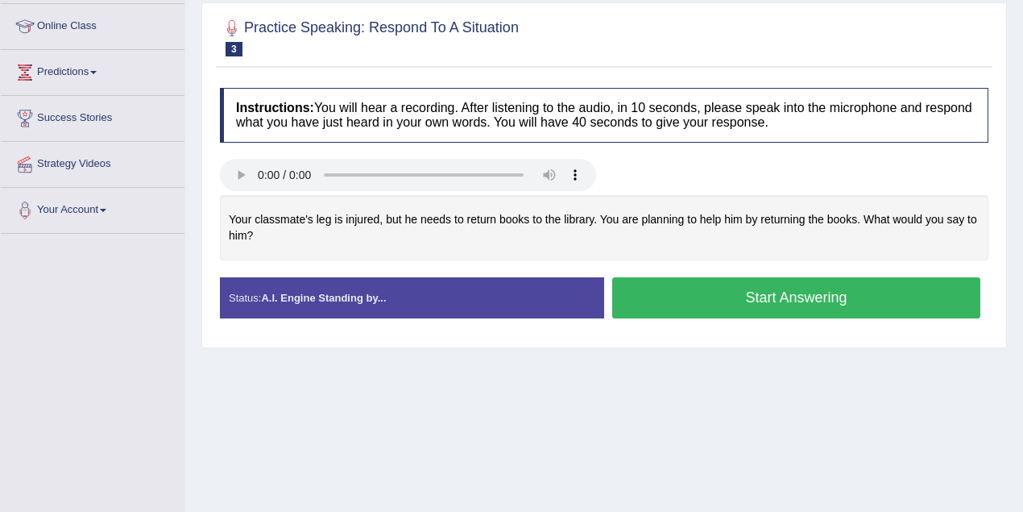
scroll to position [214, 0]
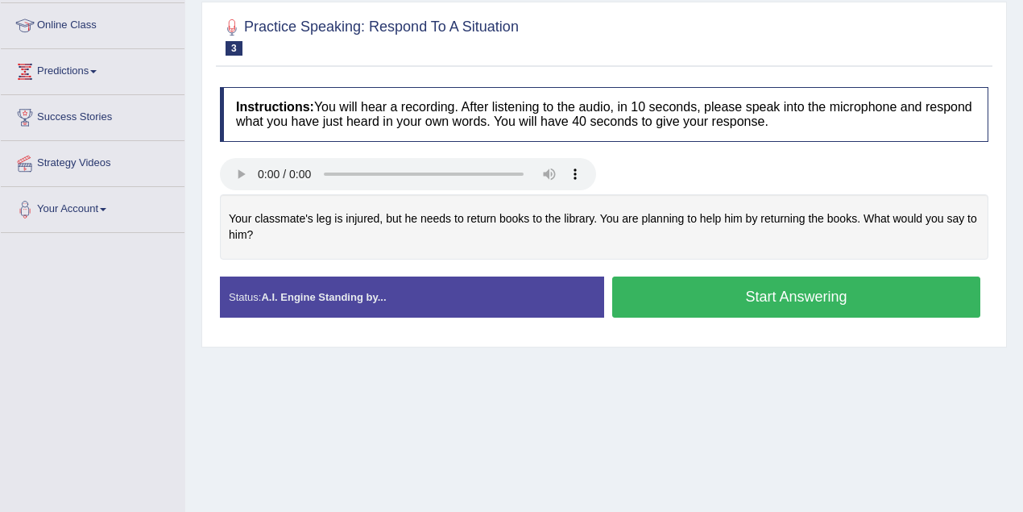
click at [770, 294] on button "Start Answering" at bounding box center [796, 296] width 368 height 41
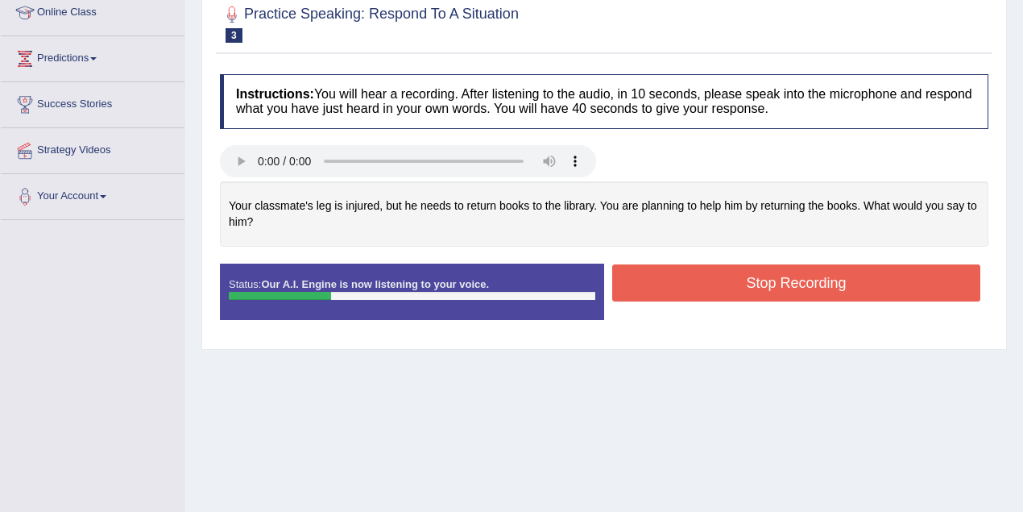
scroll to position [65, 0]
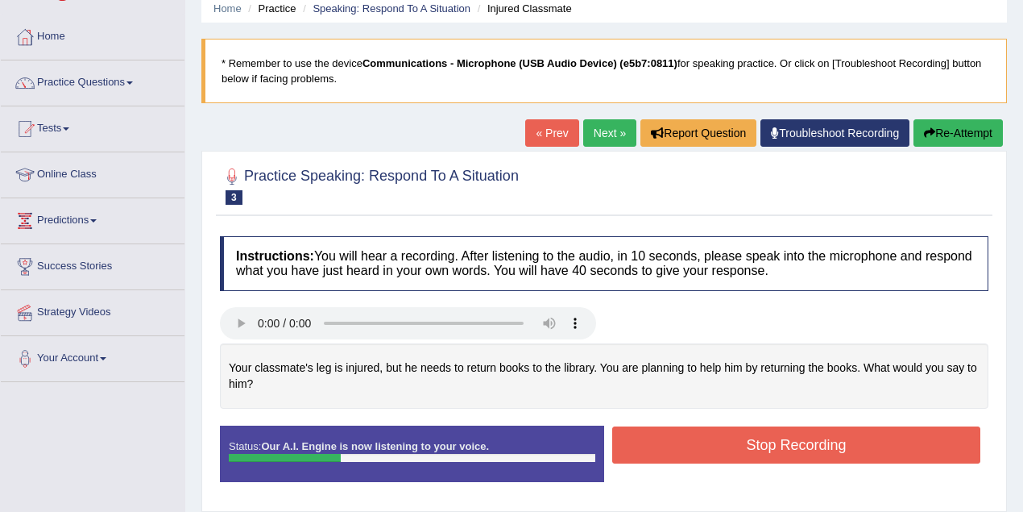
click at [930, 122] on button "Re-Attempt" at bounding box center [958, 132] width 89 height 27
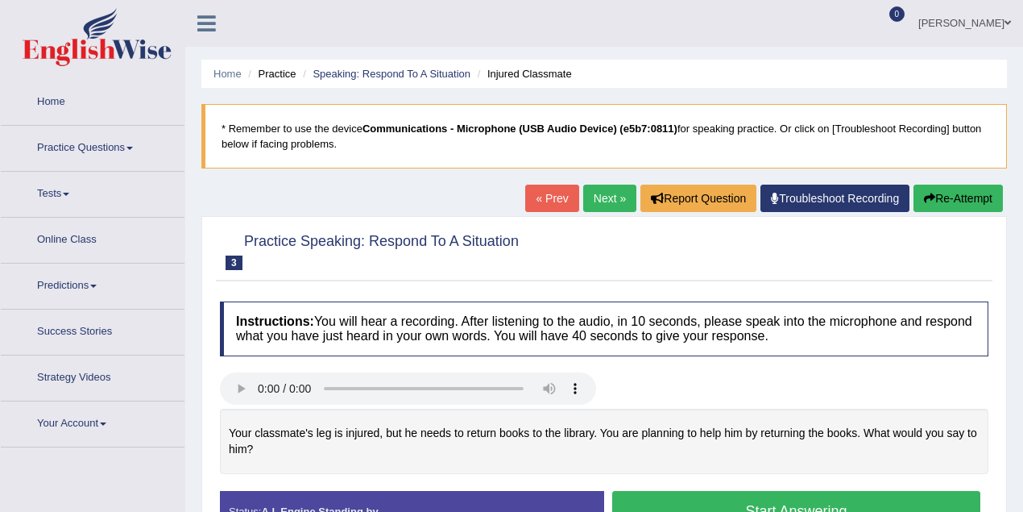
click at [742, 491] on button "Start Answering" at bounding box center [796, 511] width 368 height 41
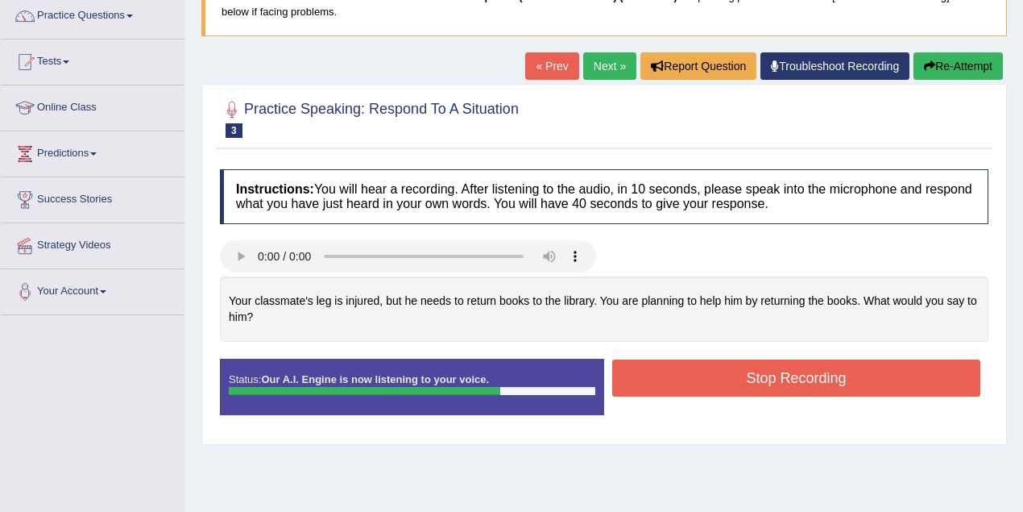
click at [681, 369] on button "Stop Recording" at bounding box center [796, 377] width 368 height 37
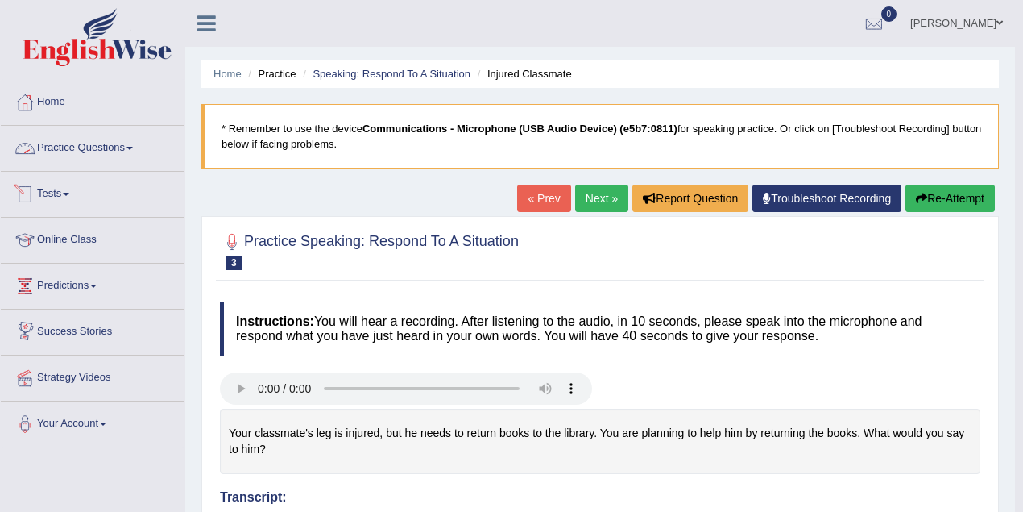
click at [73, 140] on link "Practice Questions" at bounding box center [93, 146] width 184 height 40
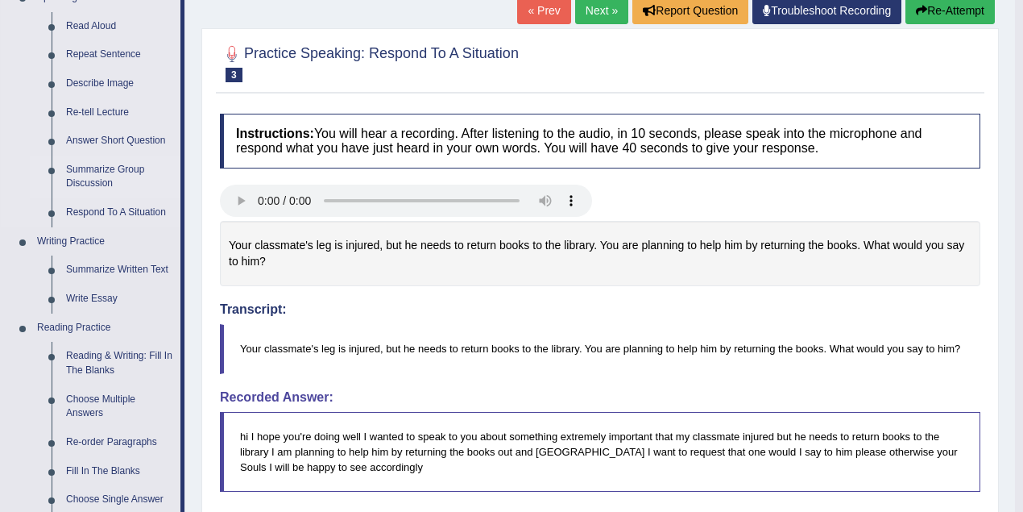
scroll to position [214, 0]
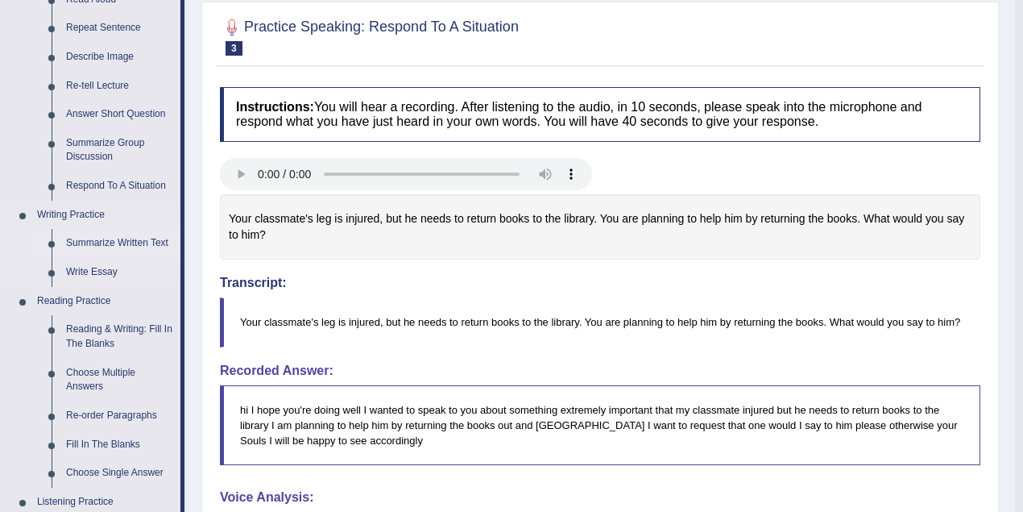
click at [90, 247] on link "Summarize Written Text" at bounding box center [120, 243] width 122 height 29
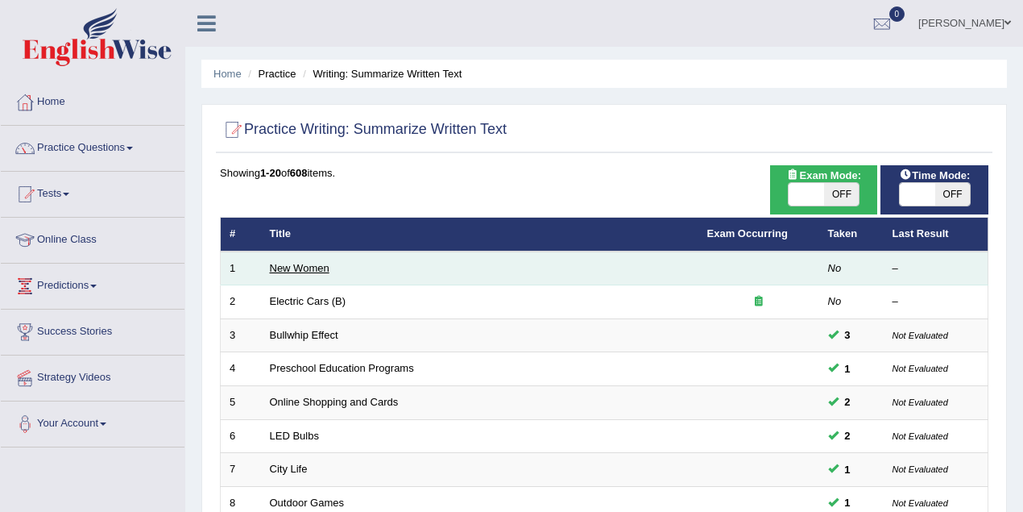
click at [313, 270] on link "New Women" at bounding box center [300, 268] width 60 height 12
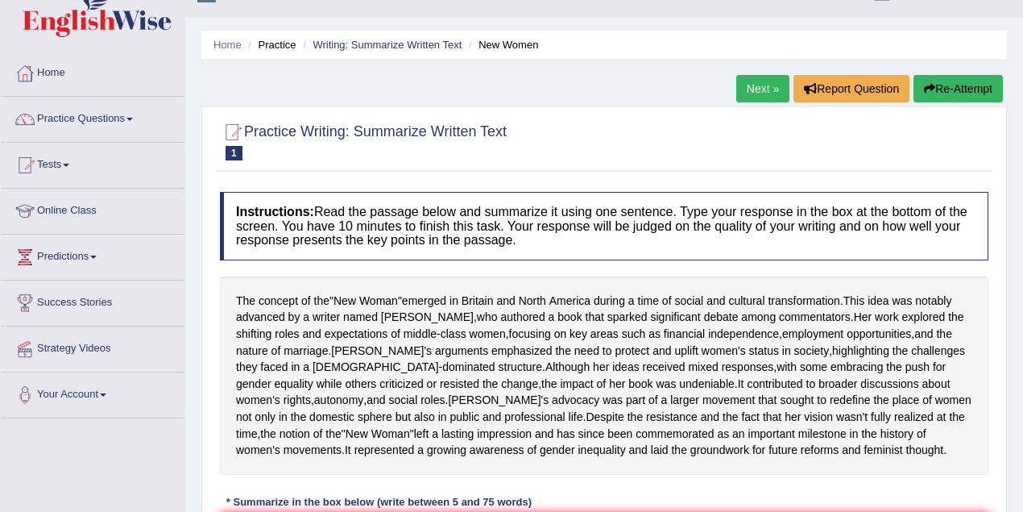
scroll to position [190, 0]
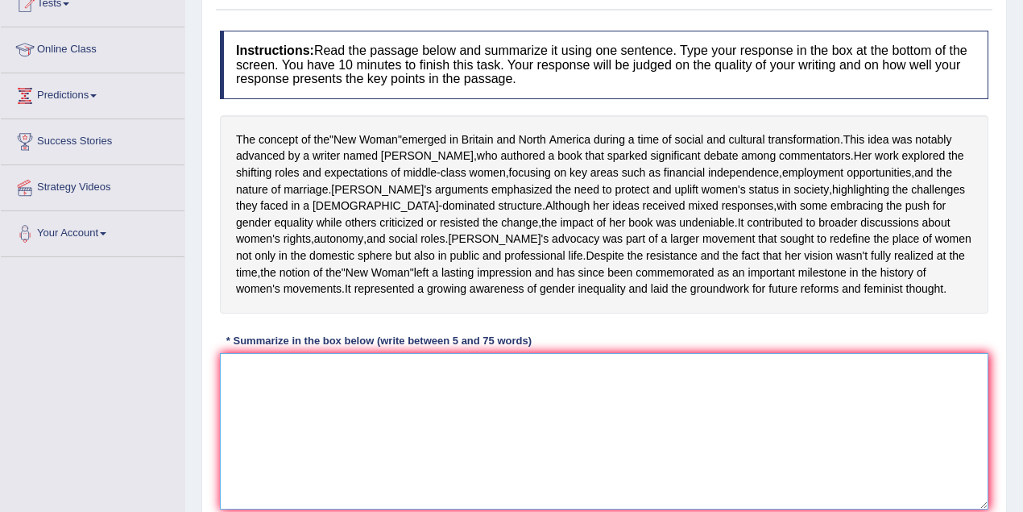
click at [491, 420] on textarea at bounding box center [604, 431] width 769 height 156
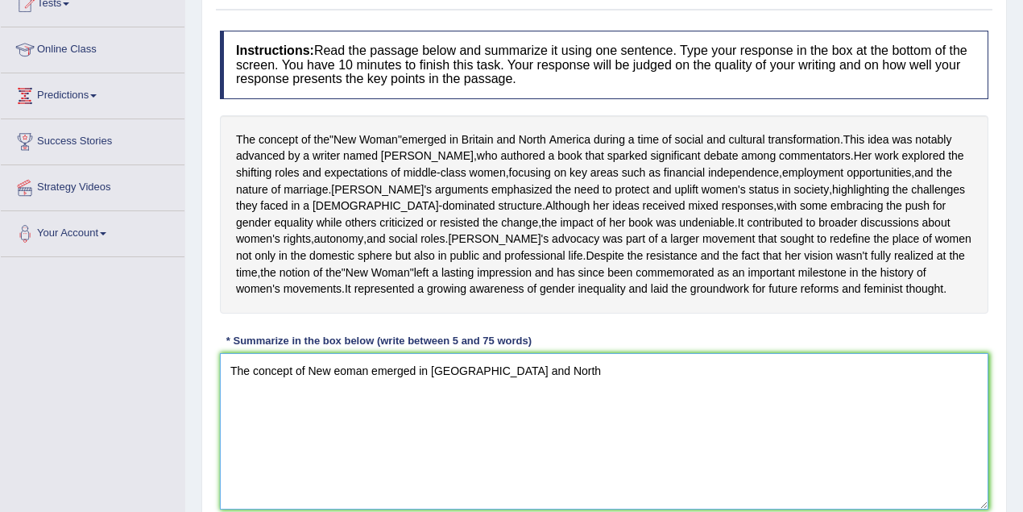
click at [433, 420] on textarea "The concept of New eoman emerged in [GEOGRAPHIC_DATA] and North" at bounding box center [604, 431] width 769 height 156
click at [538, 412] on textarea "The concept of New eoman emerged in [GEOGRAPHIC_DATA] and North" at bounding box center [604, 431] width 769 height 156
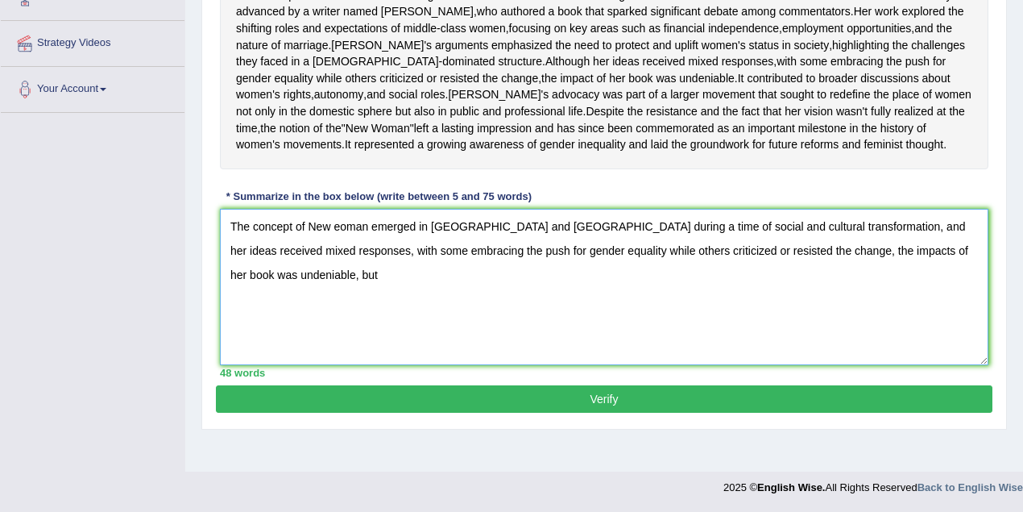
scroll to position [351, 0]
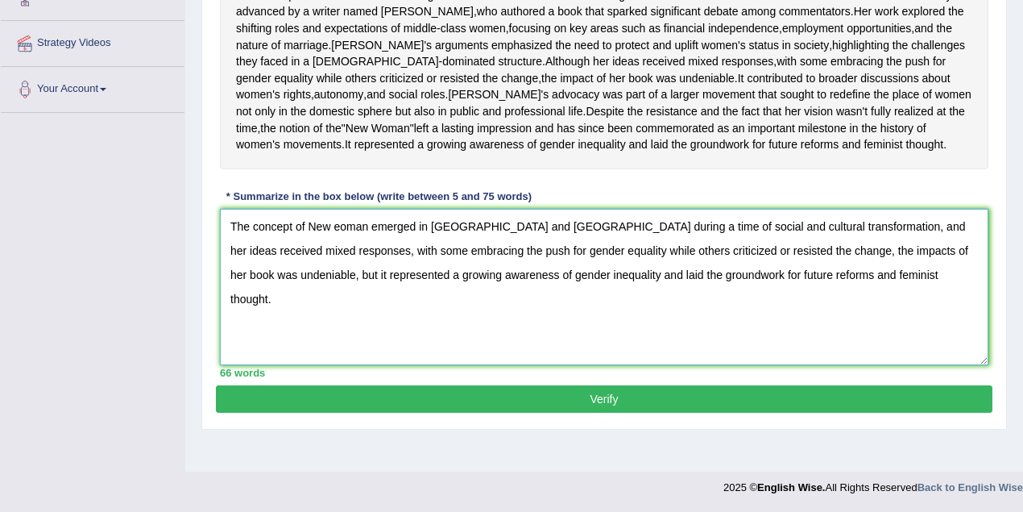
type textarea "The concept of New eoman emerged in [GEOGRAPHIC_DATA] and [GEOGRAPHIC_DATA] dur…"
click at [500, 412] on button "Verify" at bounding box center [604, 398] width 777 height 27
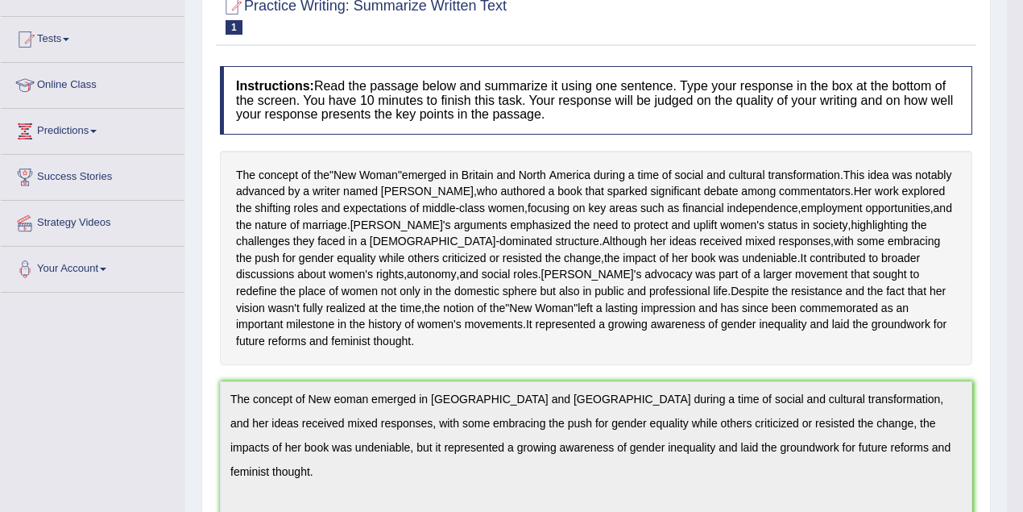
scroll to position [0, 0]
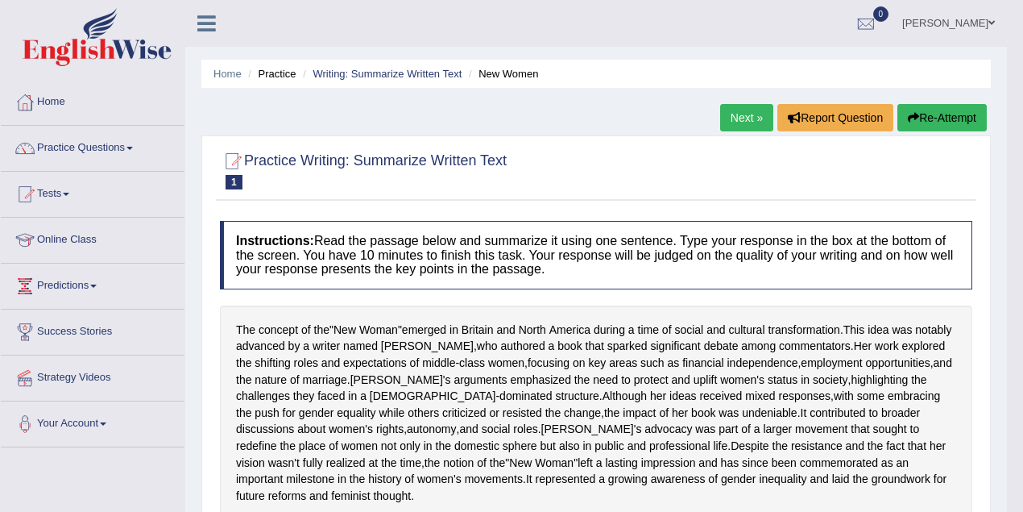
click at [739, 116] on link "Next »" at bounding box center [746, 117] width 53 height 27
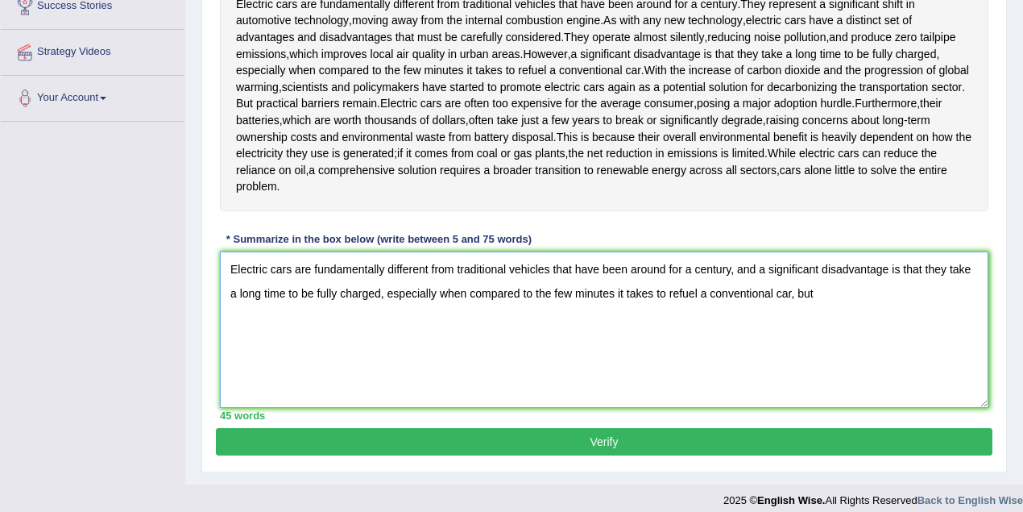
scroll to position [335, 0]
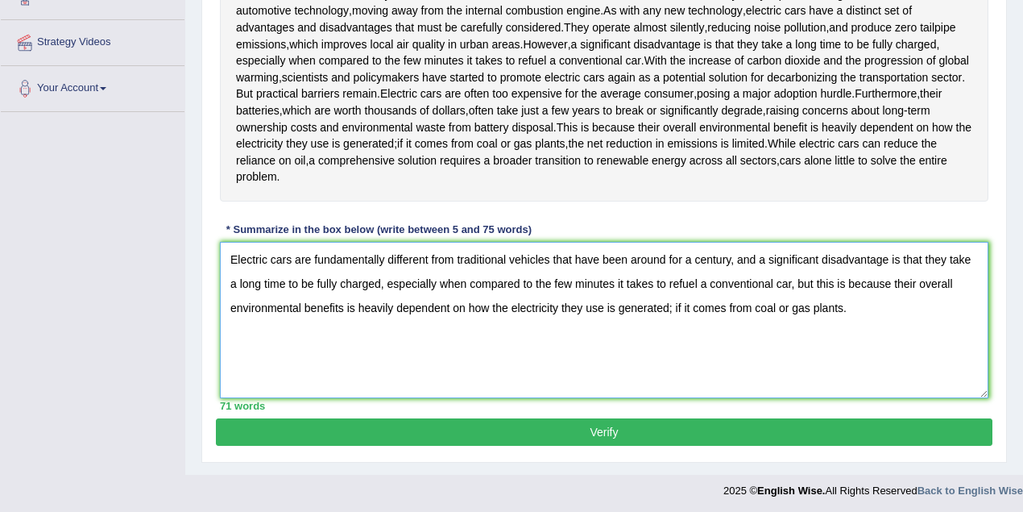
type textarea "Electric cars are fundamentally different from traditional vehicles that have b…"
click at [284, 435] on button "Verify" at bounding box center [604, 431] width 777 height 27
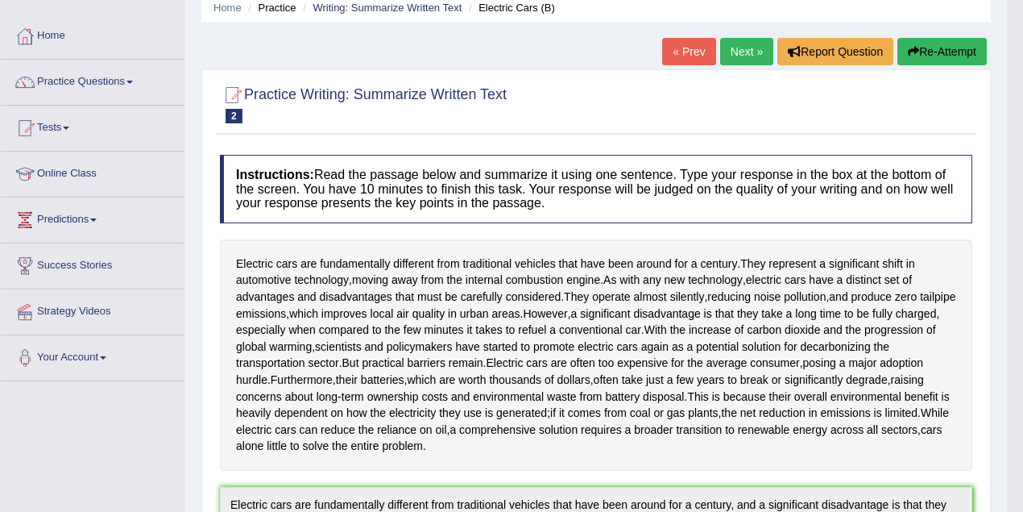
scroll to position [65, 0]
click at [723, 47] on link "Next »" at bounding box center [746, 52] width 53 height 27
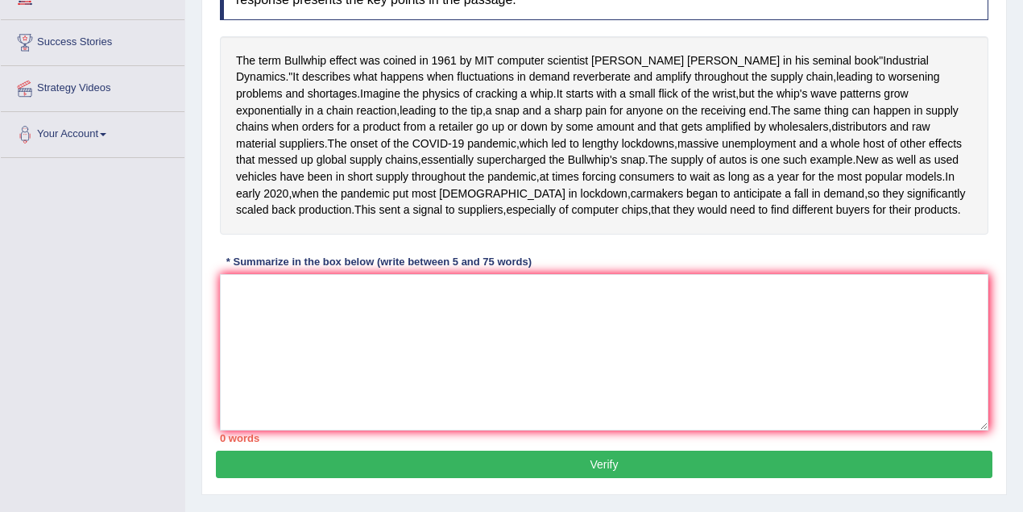
scroll to position [289, 0]
click at [370, 366] on textarea at bounding box center [604, 352] width 769 height 156
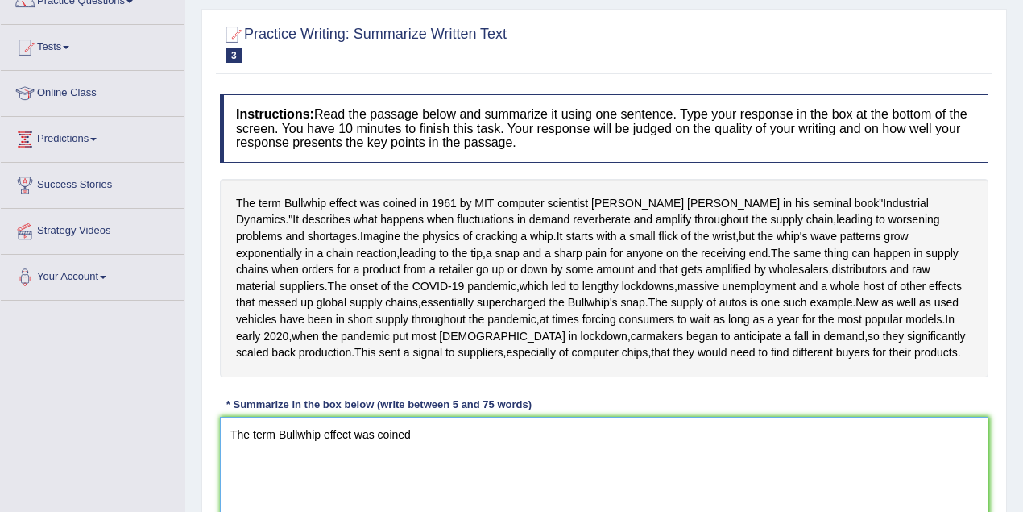
scroll to position [21, 0]
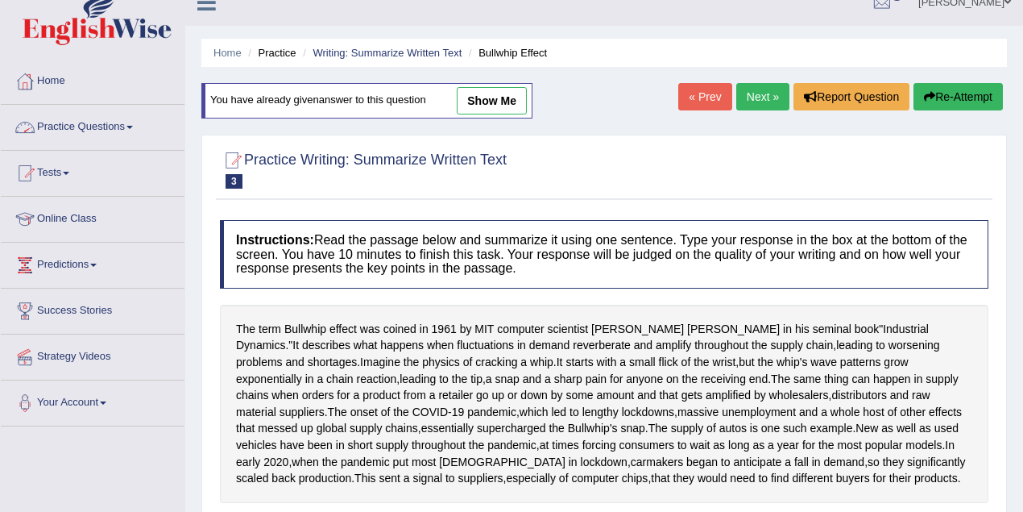
type textarea "The term Bullwhip effect was coined"
click at [77, 122] on link "Practice Questions" at bounding box center [93, 125] width 184 height 40
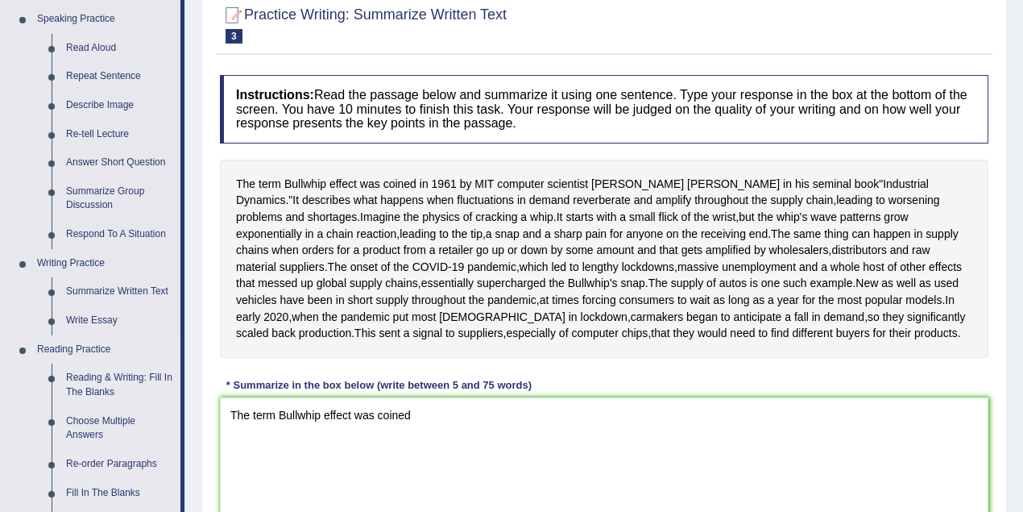
scroll to position [182, 0]
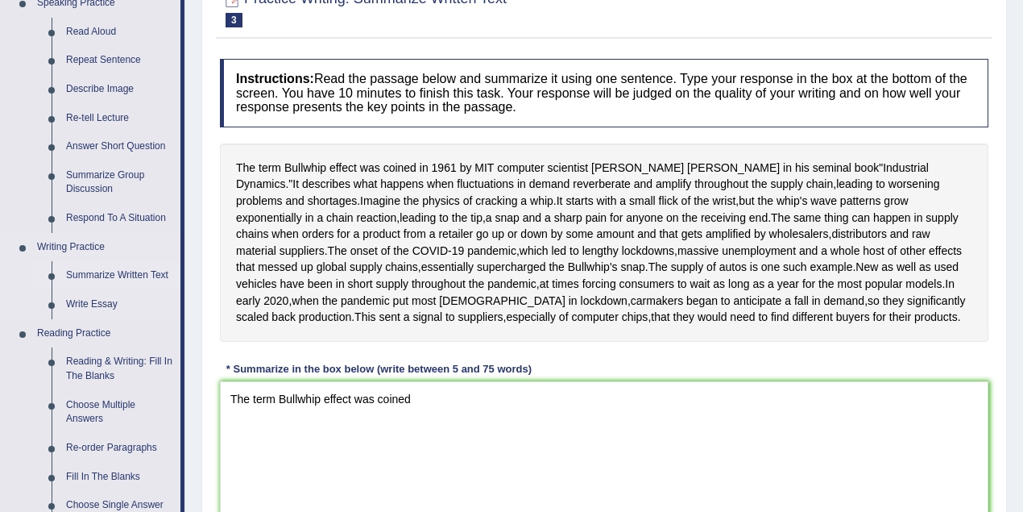
click at [84, 272] on link "Summarize Written Text" at bounding box center [120, 275] width 122 height 29
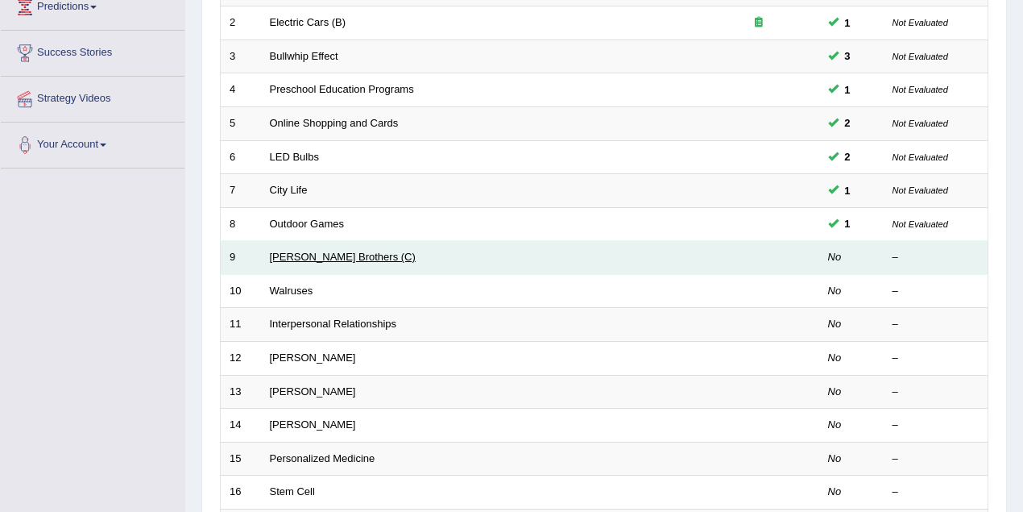
click at [308, 251] on link "[PERSON_NAME] Brothers (C)" at bounding box center [343, 257] width 146 height 12
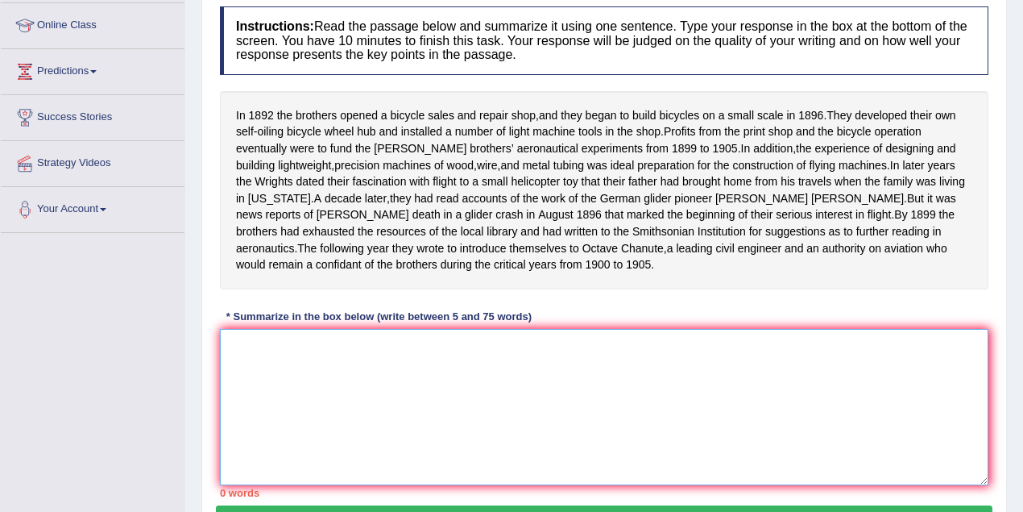
click at [421, 403] on textarea at bounding box center [604, 407] width 769 height 156
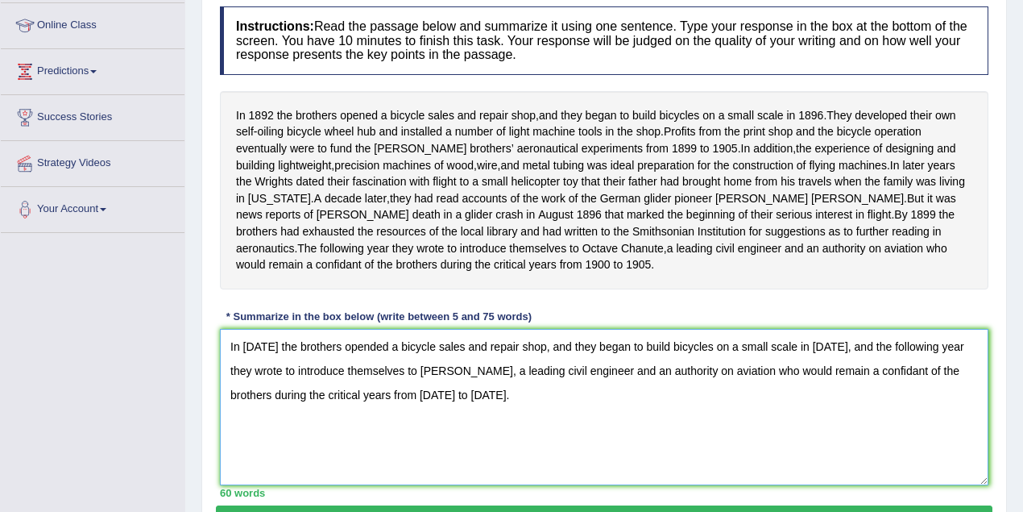
click at [559, 361] on textarea "In 1892 the brothers opended a bicycle sales and repair shop, and they began to…" at bounding box center [604, 407] width 769 height 156
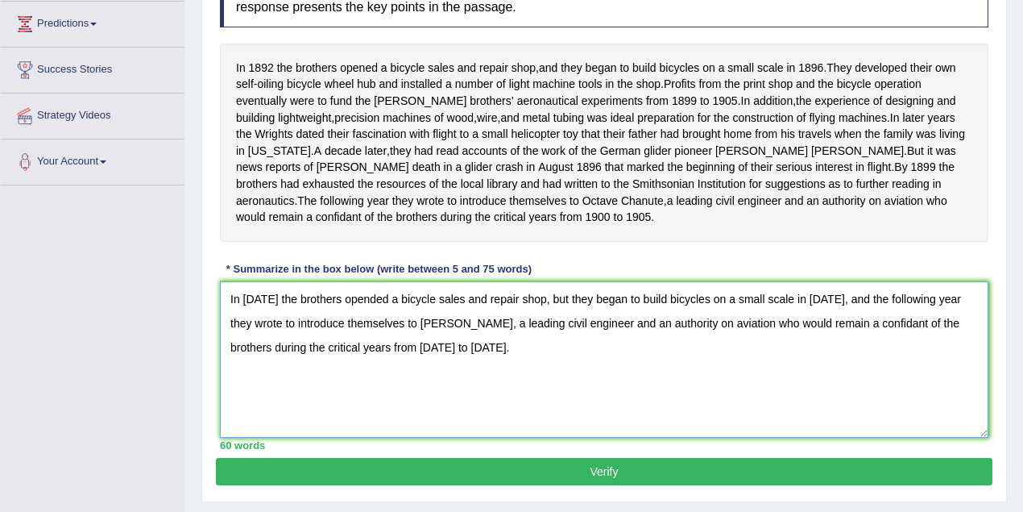
scroll to position [334, 0]
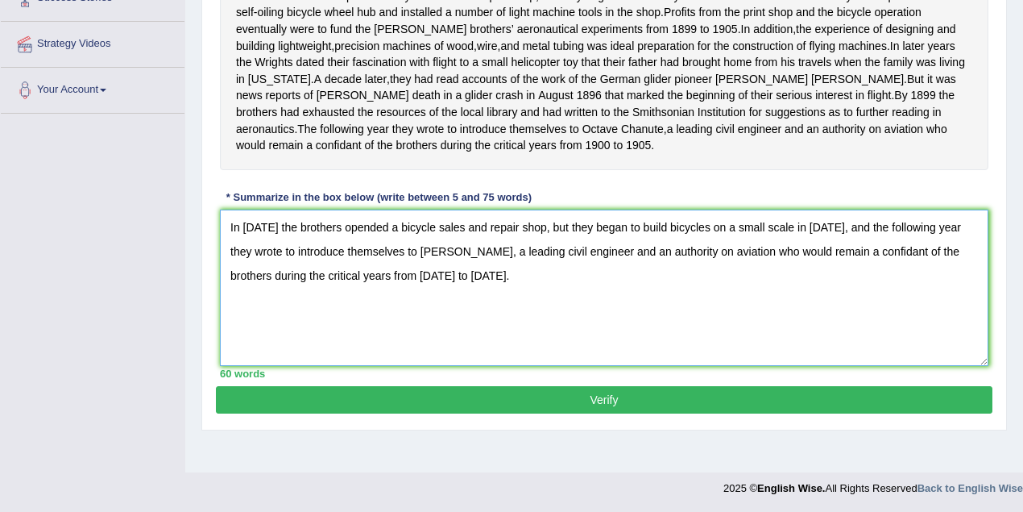
type textarea "In 1892 the brothers opended a bicycle sales and repair shop, but they began to…"
click at [432, 408] on button "Verify" at bounding box center [604, 399] width 777 height 27
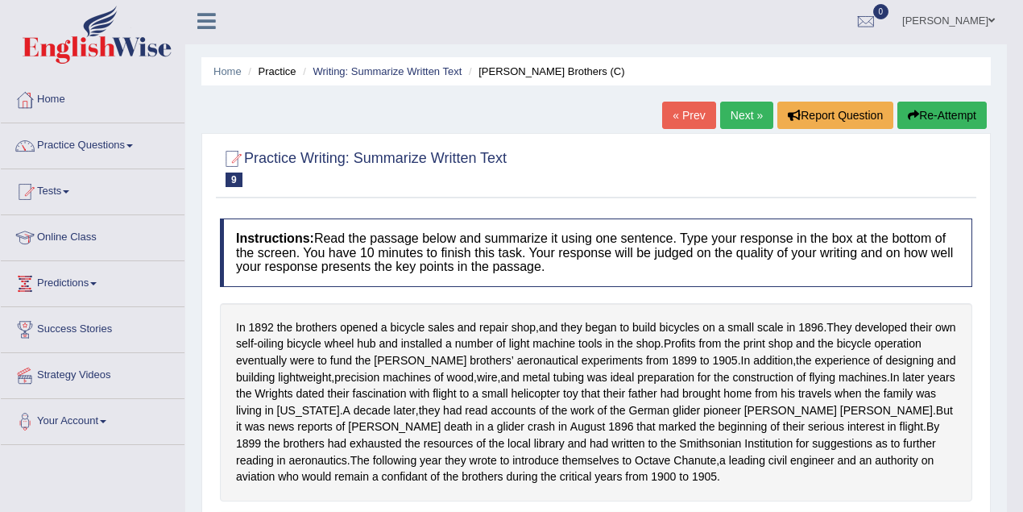
scroll to position [0, 0]
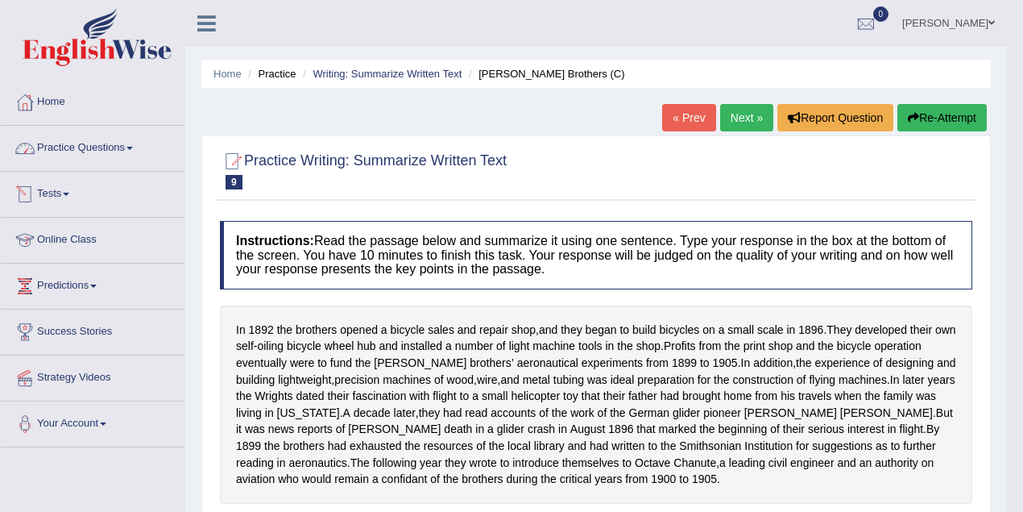
click at [53, 151] on link "Practice Questions" at bounding box center [93, 146] width 184 height 40
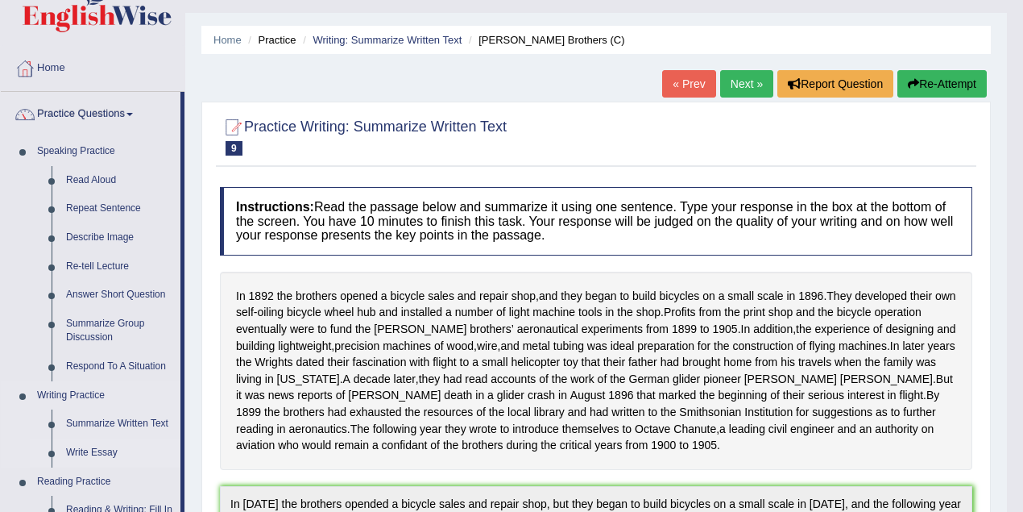
scroll to position [53, 0]
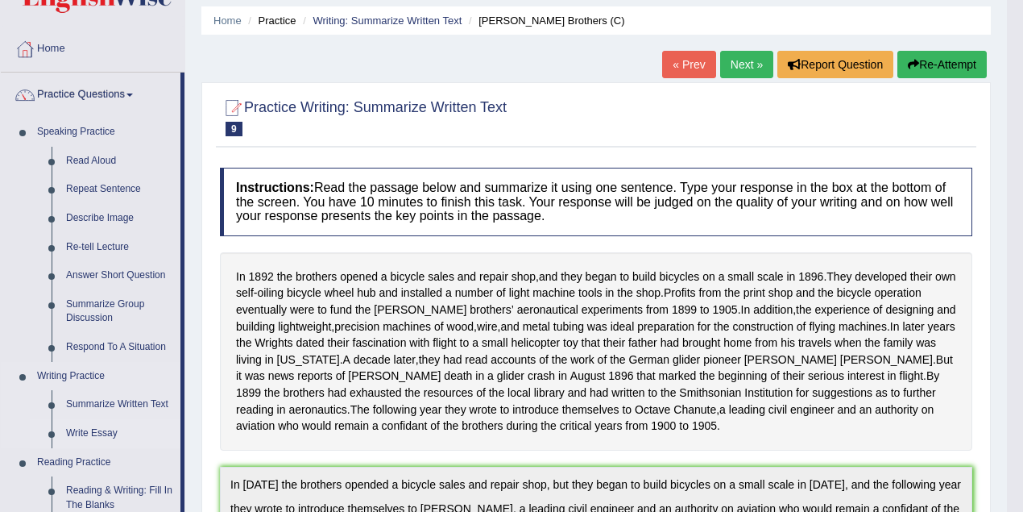
click at [102, 437] on link "Write Essay" at bounding box center [120, 433] width 122 height 29
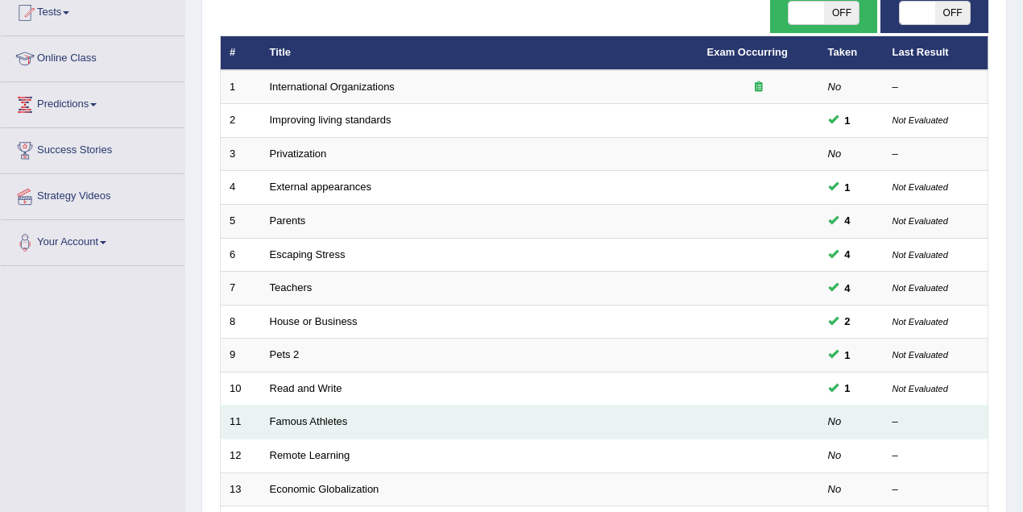
scroll to position [161, 0]
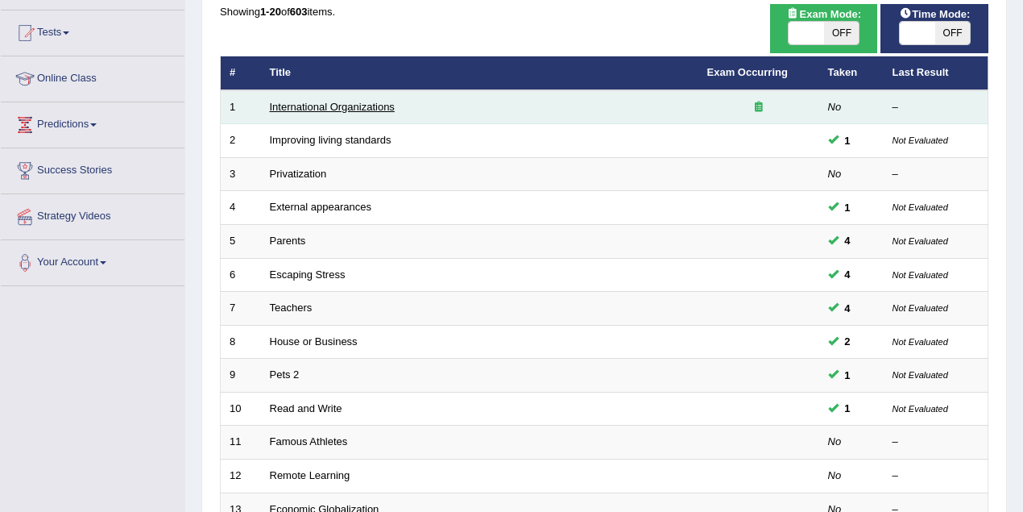
click at [310, 101] on link "International Organizations" at bounding box center [332, 107] width 125 height 12
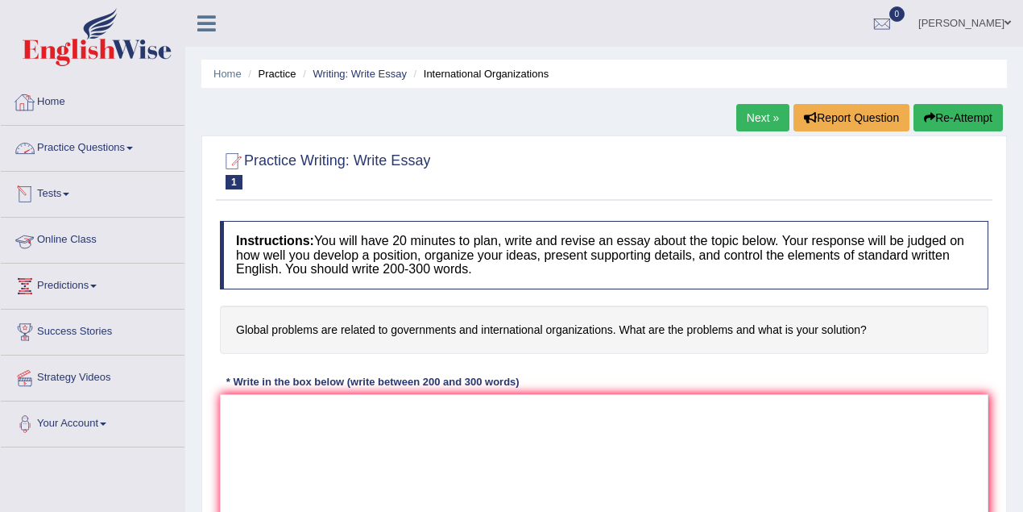
click at [77, 143] on link "Practice Questions" at bounding box center [93, 146] width 184 height 40
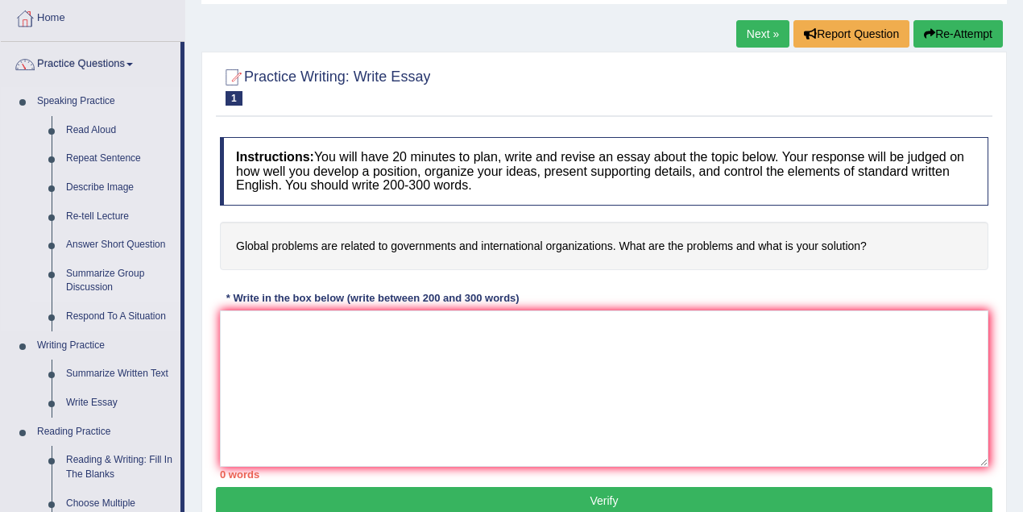
scroll to position [214, 0]
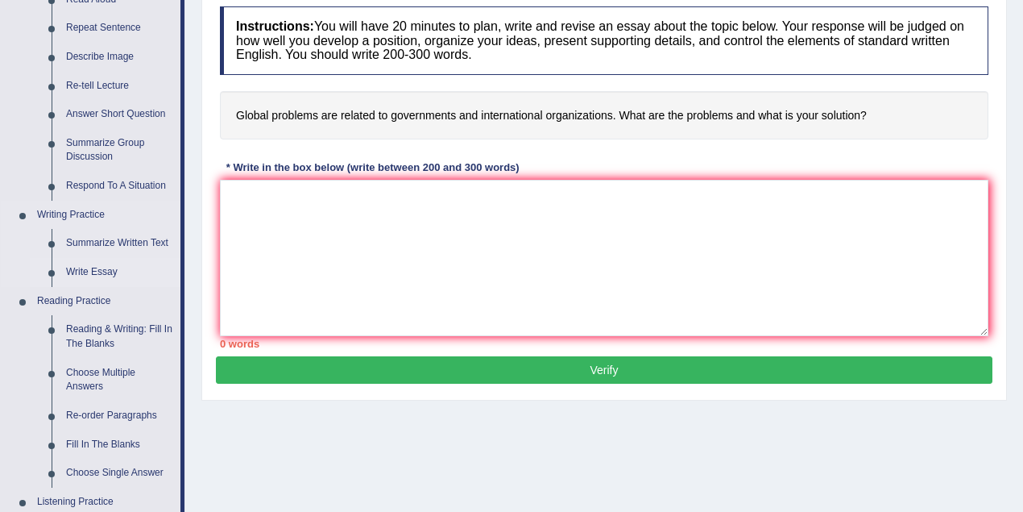
click at [91, 266] on link "Write Essay" at bounding box center [120, 272] width 122 height 29
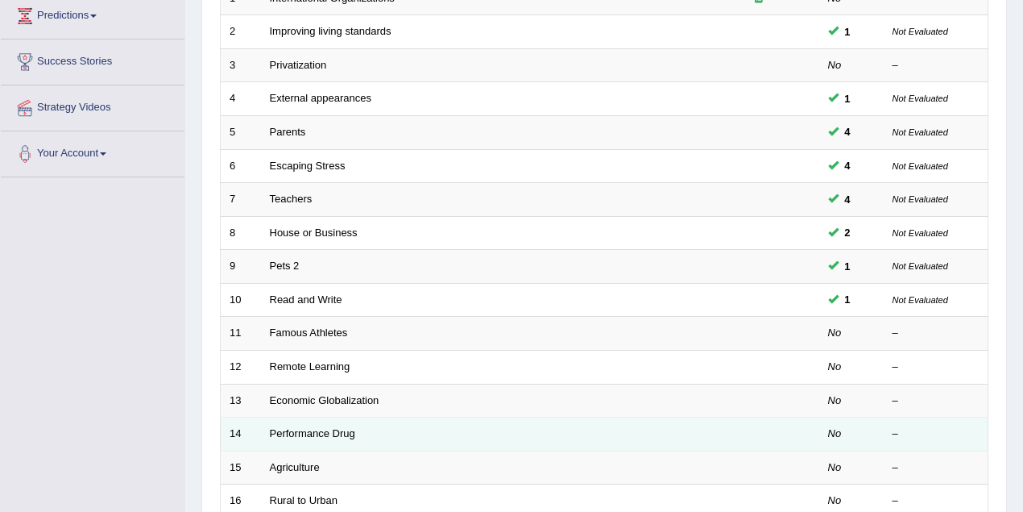
scroll to position [322, 0]
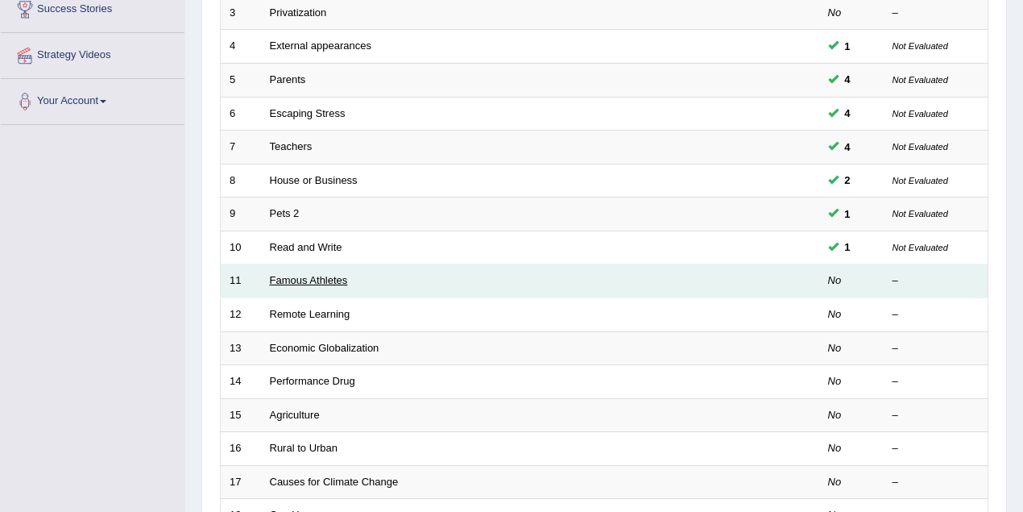
click at [329, 274] on link "Famous Athletes" at bounding box center [309, 280] width 78 height 12
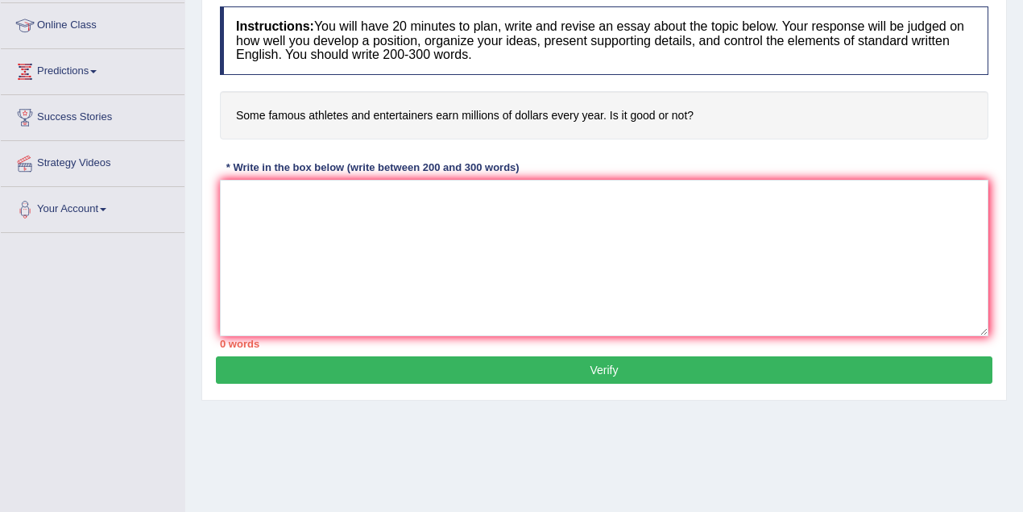
scroll to position [214, 0]
click at [314, 226] on textarea at bounding box center [604, 258] width 769 height 156
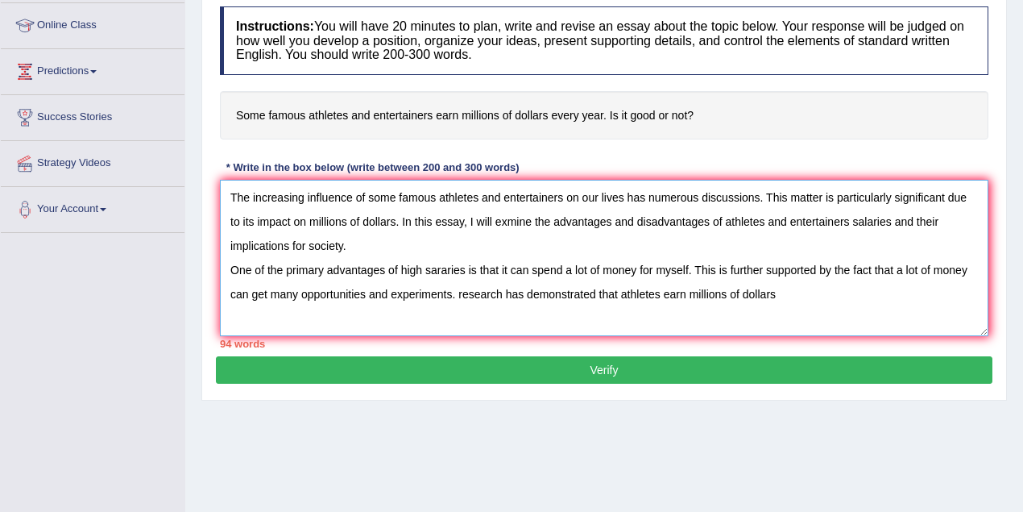
click at [662, 291] on textarea "The increasing influence of some famous athletes and entertainers on our lives …" at bounding box center [604, 258] width 769 height 156
click at [802, 296] on textarea "The increasing influence of some famous athletes and entertainers on our lives …" at bounding box center [604, 258] width 769 height 156
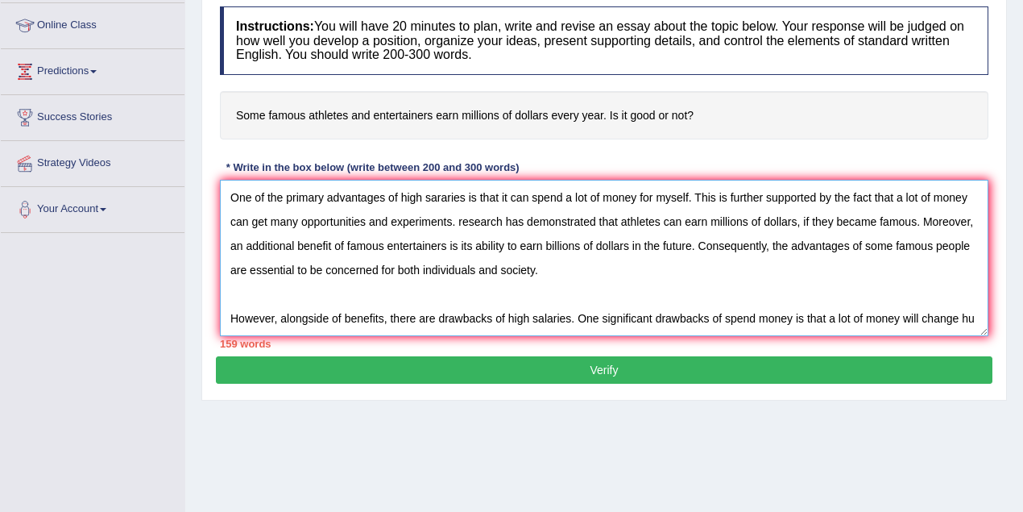
scroll to position [86, 0]
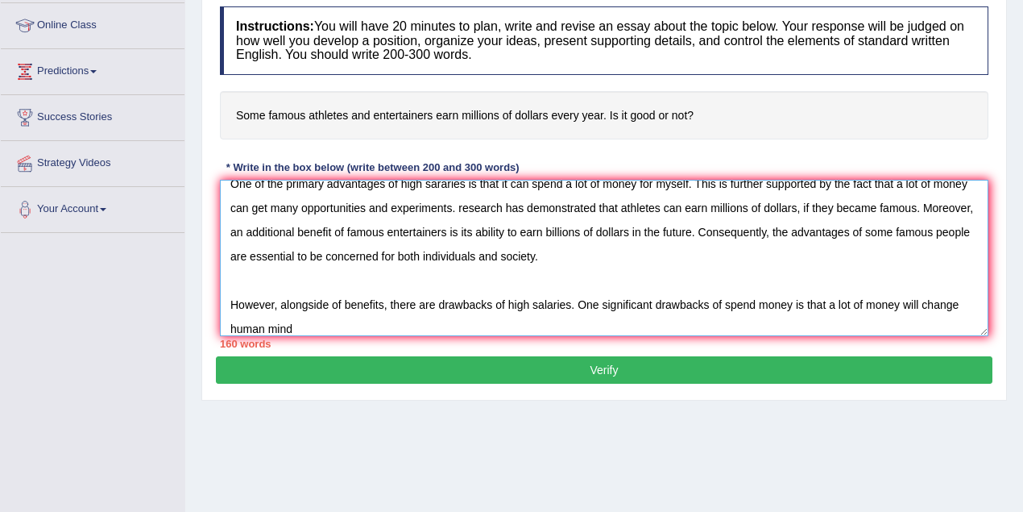
click at [222, 321] on textarea "The increasing influence of some famous athletes and entertainers on our lives …" at bounding box center [604, 258] width 769 height 156
click at [296, 325] on textarea "The increasing influence of some famous athletes and entertainers on our lives …" at bounding box center [604, 258] width 769 height 156
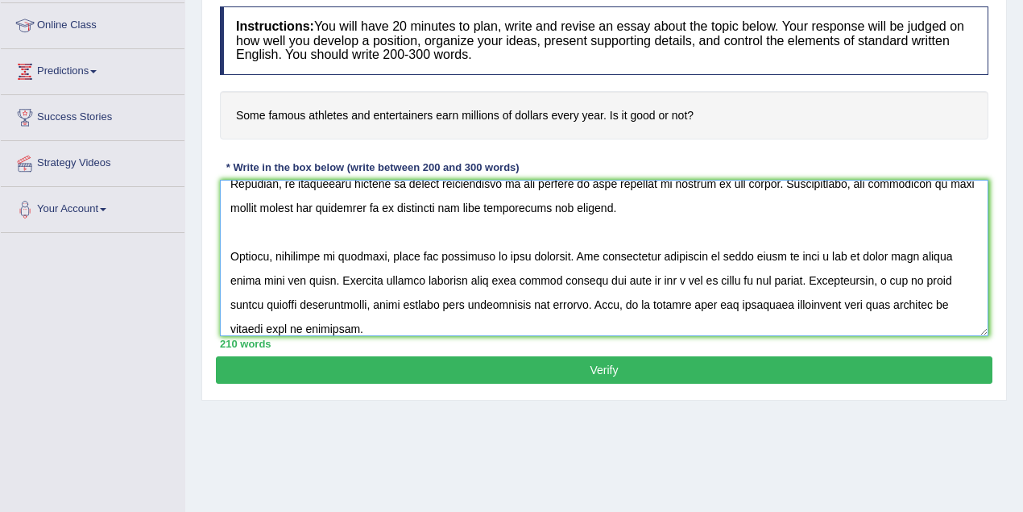
scroll to position [159, 0]
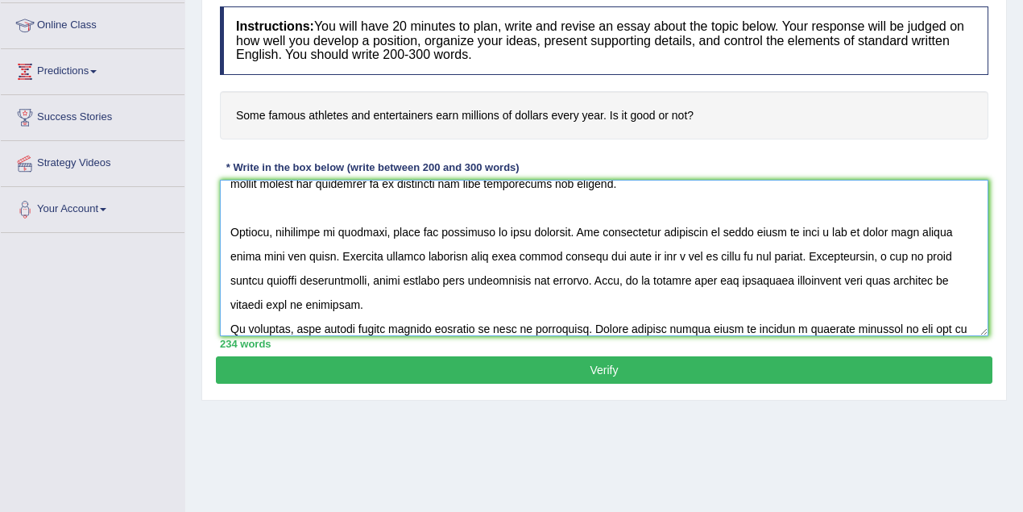
click at [358, 325] on textarea at bounding box center [604, 258] width 769 height 156
click at [963, 323] on textarea at bounding box center [604, 258] width 769 height 156
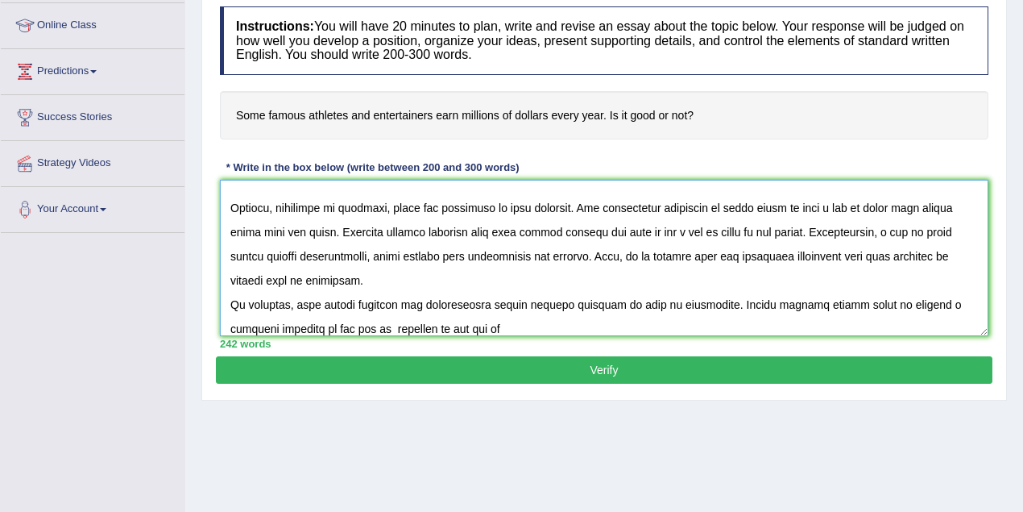
click at [479, 325] on textarea at bounding box center [604, 258] width 769 height 156
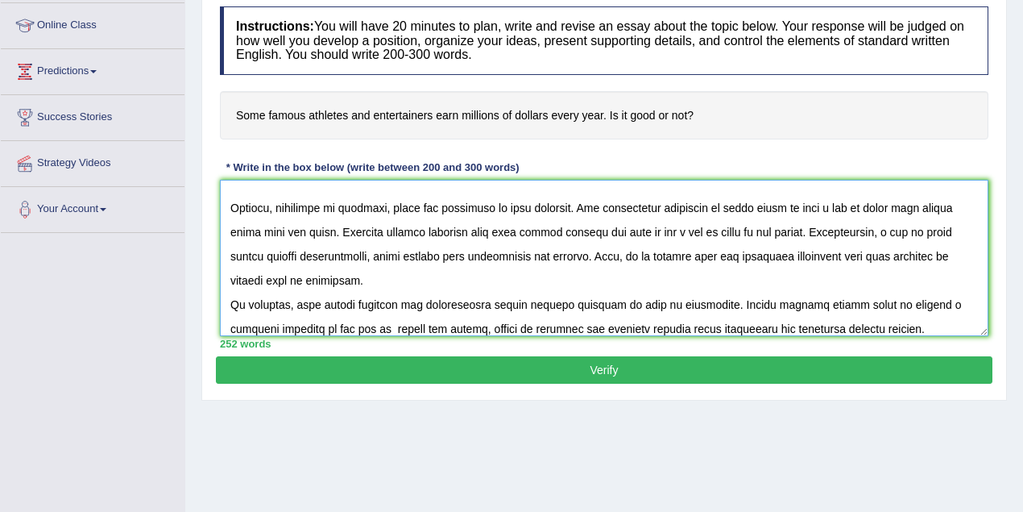
type textarea "The increasing influence of some famous athletes and entertainers on our lives …"
click at [451, 375] on button "Verify" at bounding box center [604, 369] width 777 height 27
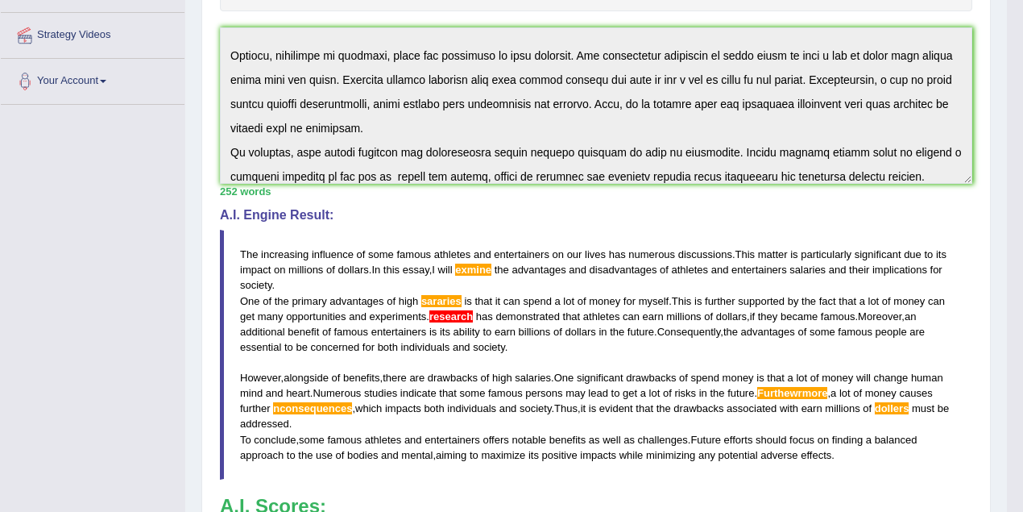
scroll to position [74, 0]
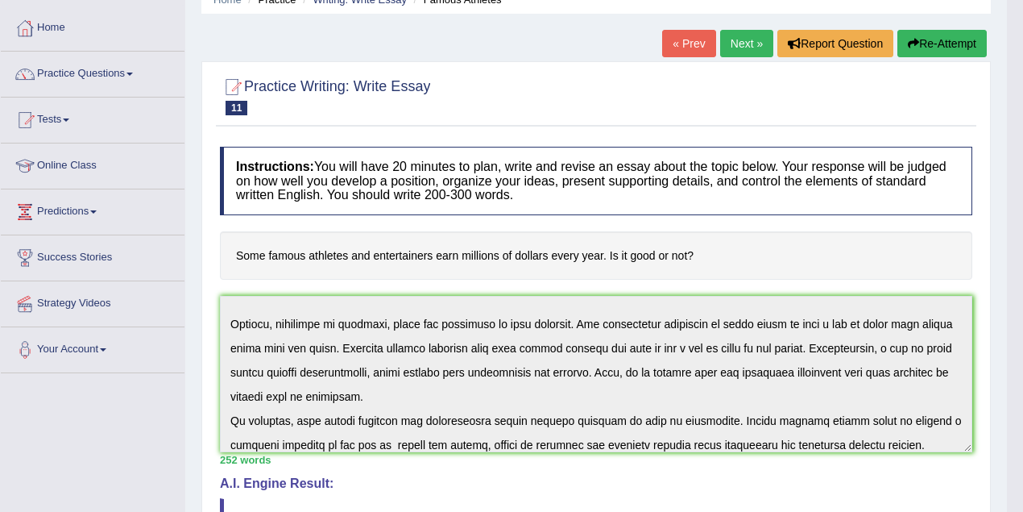
click at [735, 38] on link "Next »" at bounding box center [746, 43] width 53 height 27
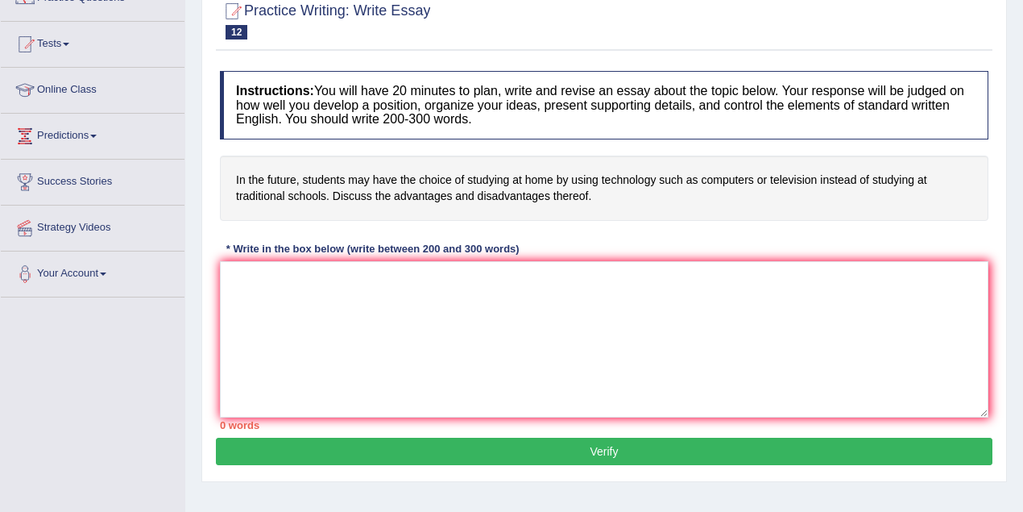
scroll to position [161, 0]
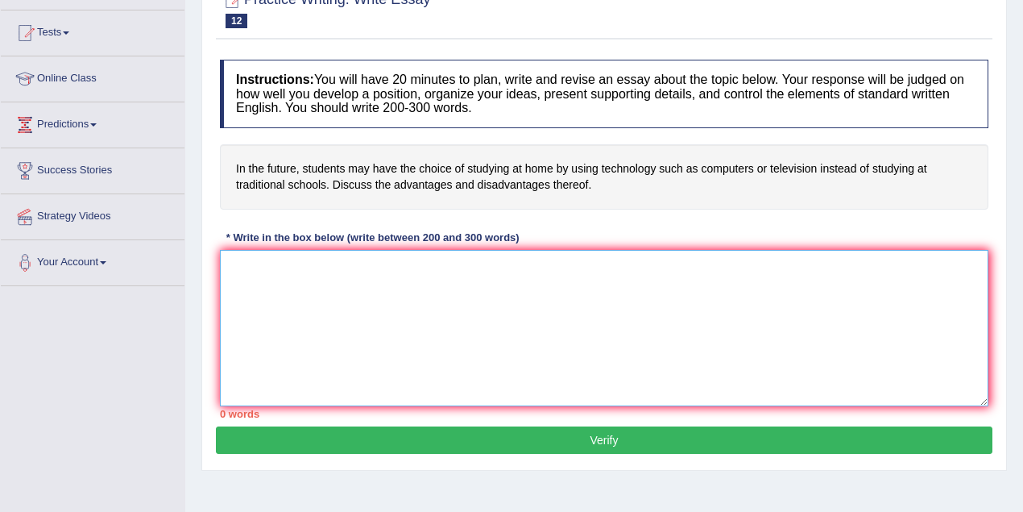
click at [296, 285] on textarea at bounding box center [604, 328] width 769 height 156
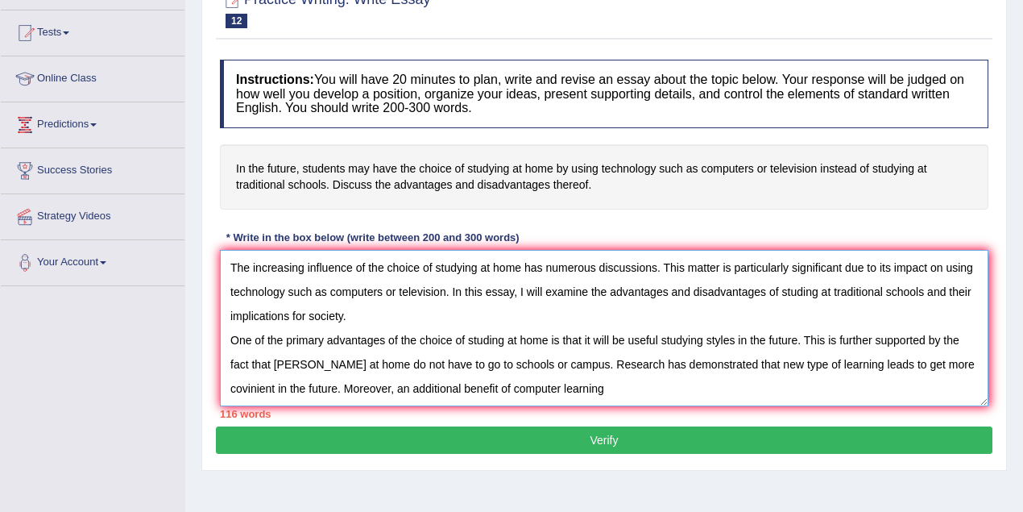
click at [436, 385] on textarea "The increasing influence of the choice of studying at home has numerous discuss…" at bounding box center [604, 328] width 769 height 156
click at [438, 385] on textarea "The increasing influence of the choice of studying at home has numerous discuss…" at bounding box center [604, 328] width 769 height 156
click at [629, 387] on textarea "The increasing influence of the choice of studying at home has numerous discuss…" at bounding box center [604, 328] width 769 height 156
click at [567, 384] on textarea "The increasing influence of the choice of studying at home has numerous discuss…" at bounding box center [604, 328] width 769 height 156
click at [686, 394] on textarea "The increasing influence of the choice of studying at home has numerous discuss…" at bounding box center [604, 328] width 769 height 156
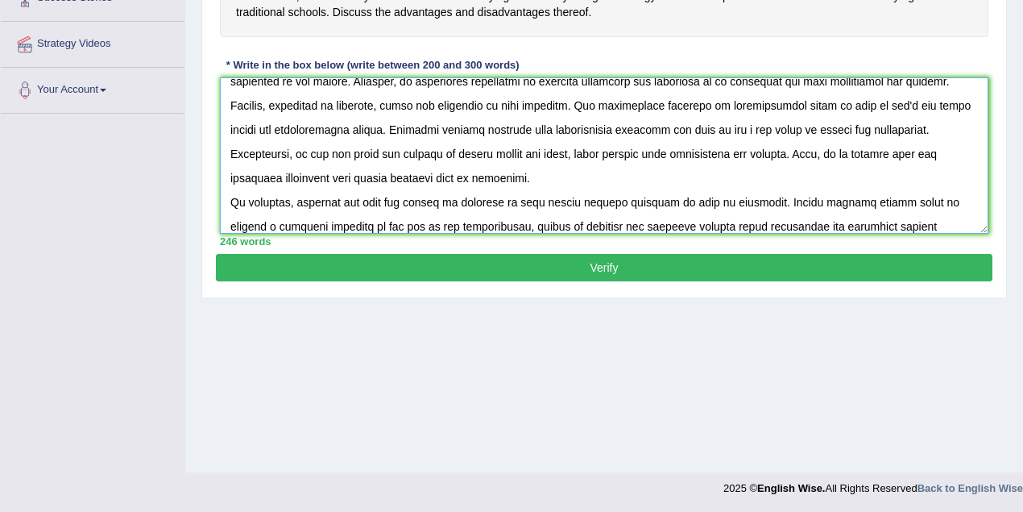
scroll to position [145, 0]
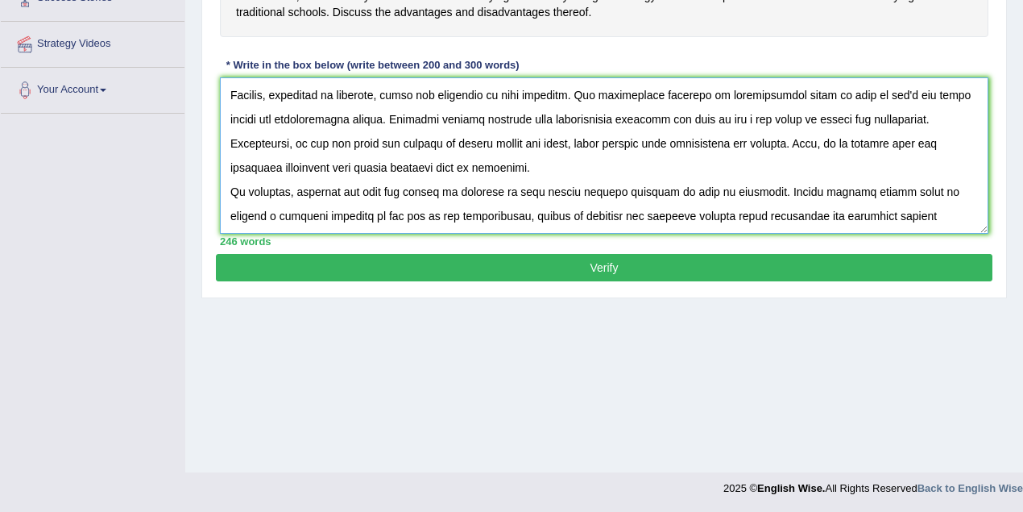
type textarea "The increasing influence of the choice of studying at home has numerous discuss…"
click at [541, 267] on button "Verify" at bounding box center [604, 267] width 777 height 27
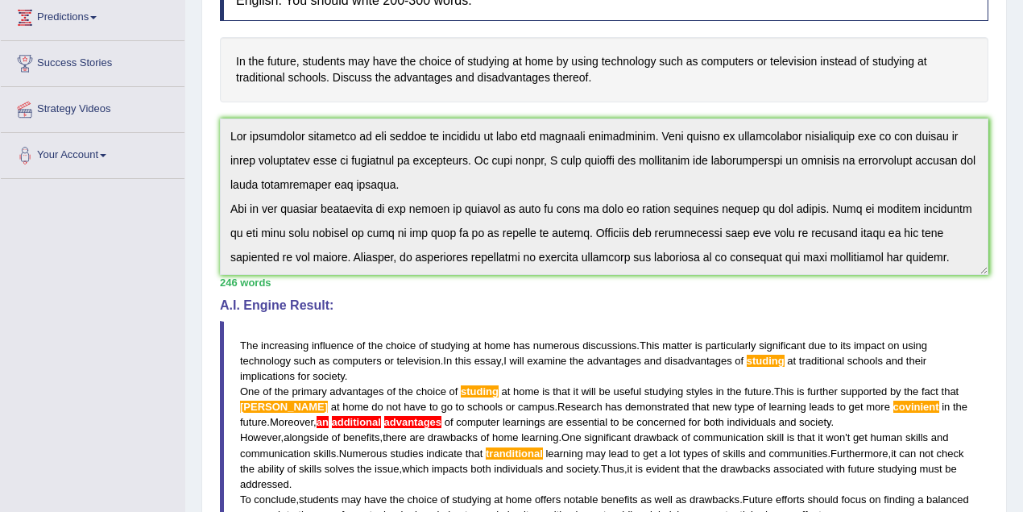
scroll to position [0, 0]
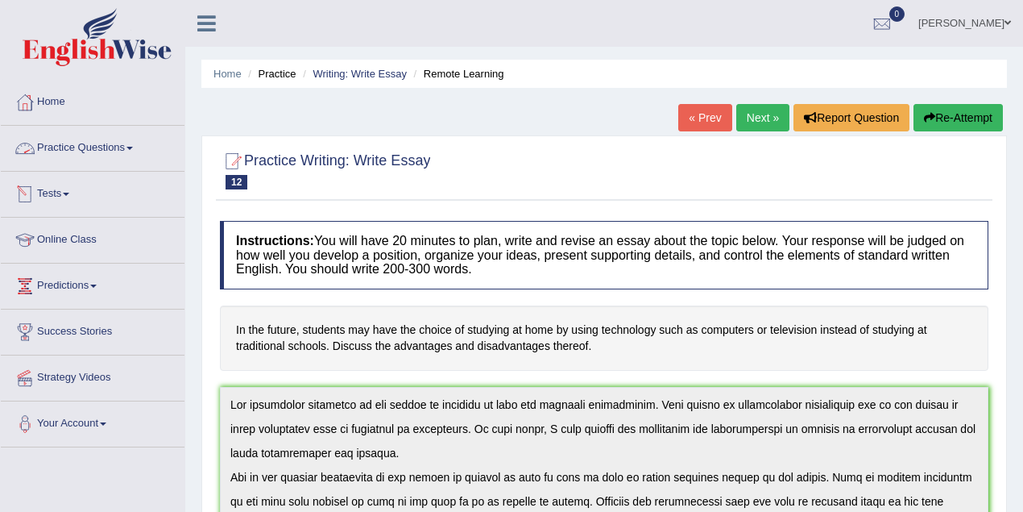
click at [85, 149] on link "Practice Questions" at bounding box center [93, 146] width 184 height 40
